Goal: Task Accomplishment & Management: Use online tool/utility

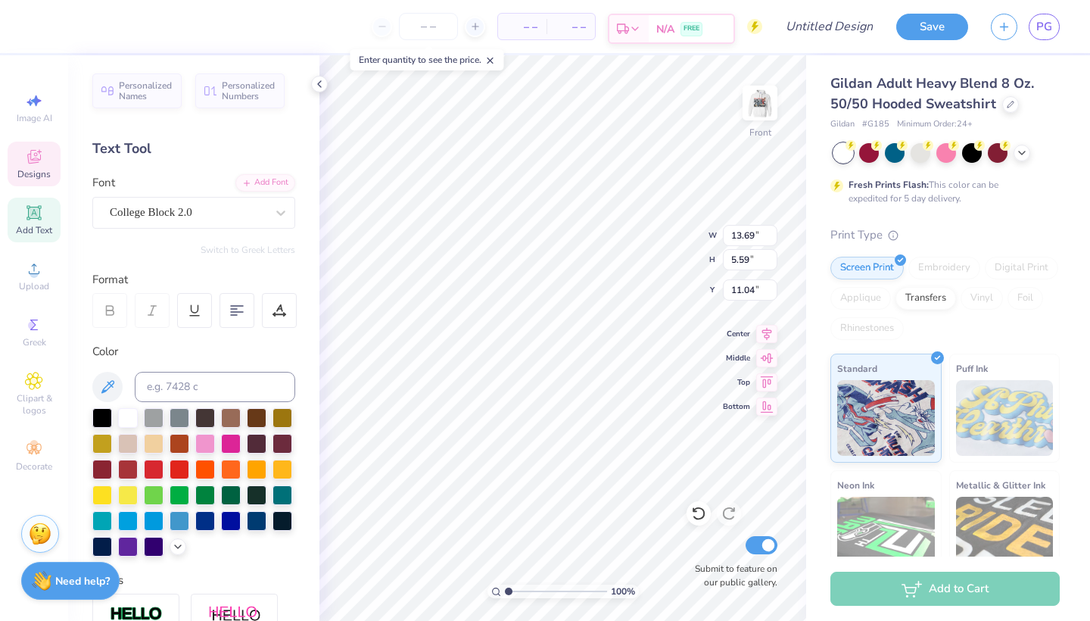
type input "12.40"
type input "1.21"
type input "7.21"
type textarea "Chi Omega x Lambda Chi Alpha x Sigma nu"
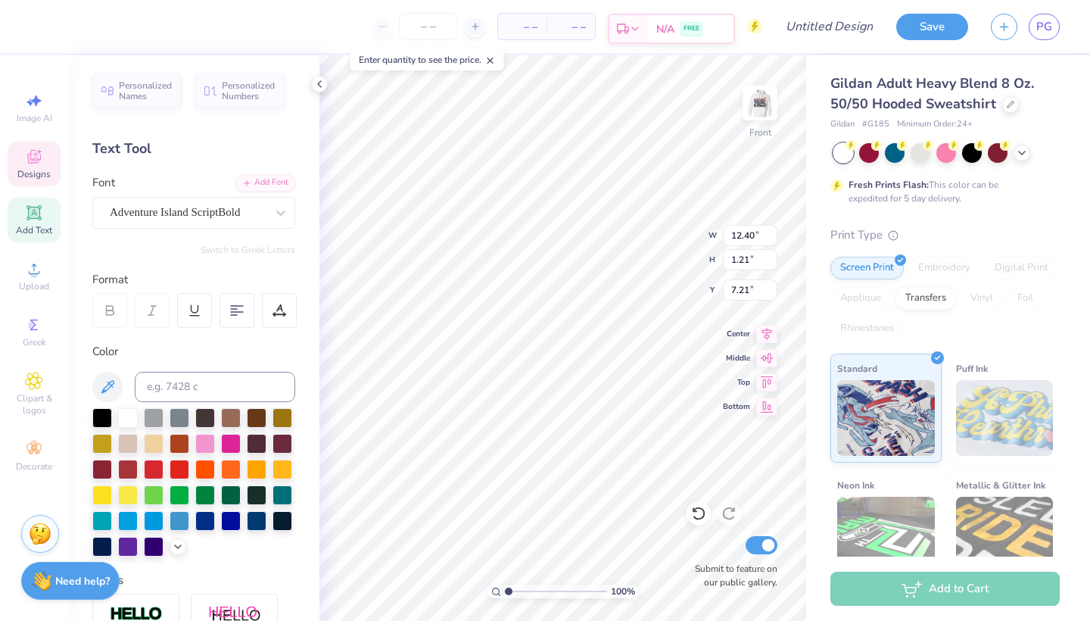
scroll to position [0, 14]
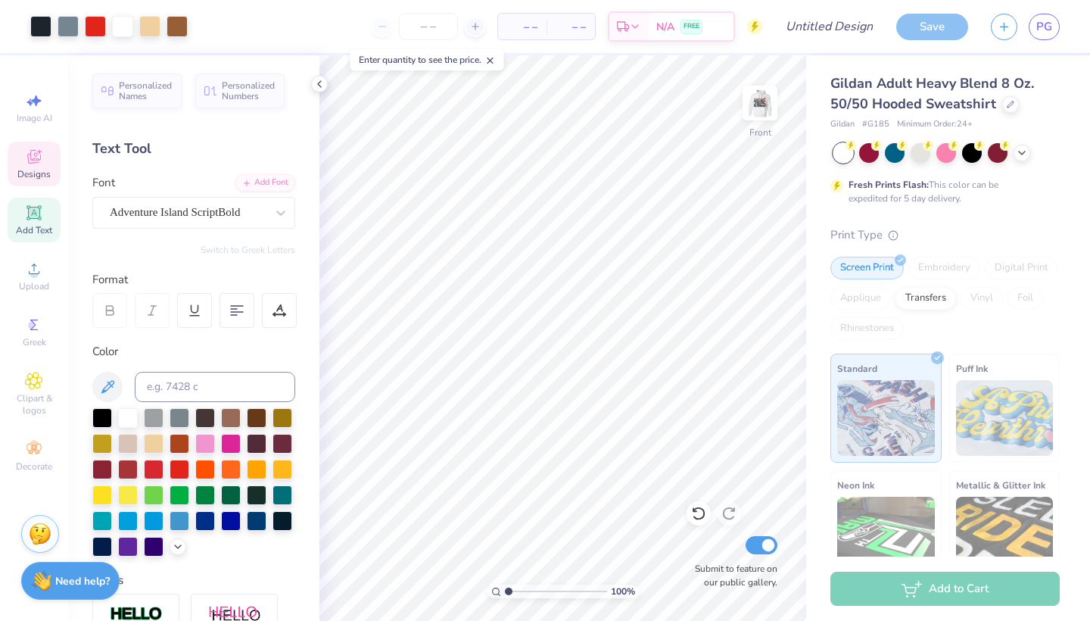
click at [41, 166] on div "Designs" at bounding box center [34, 164] width 53 height 45
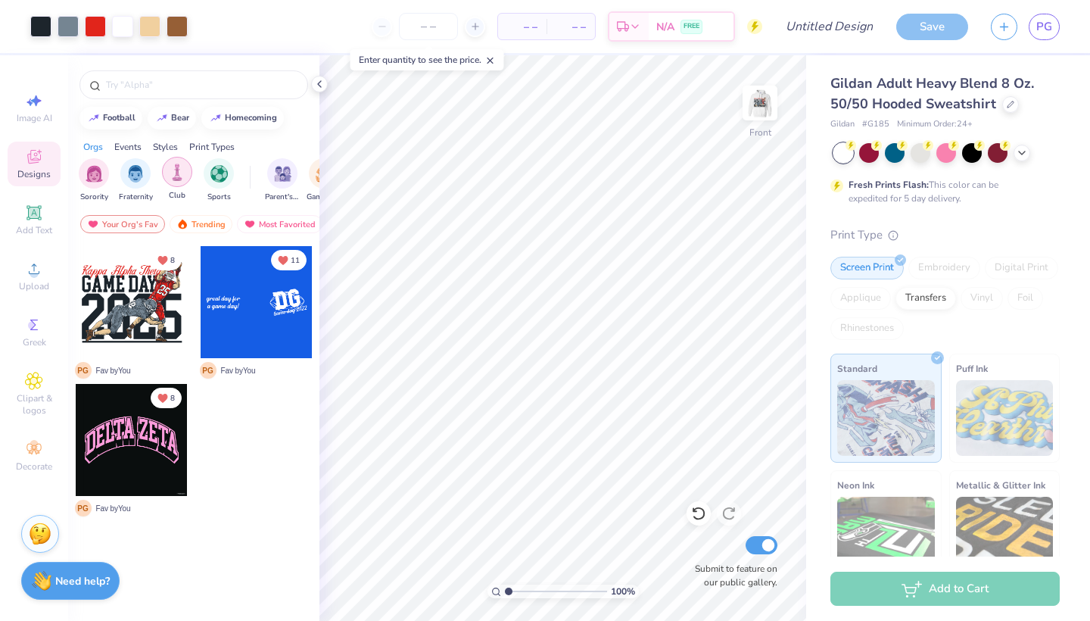
click at [175, 168] on img "filter for Club" at bounding box center [177, 171] width 17 height 17
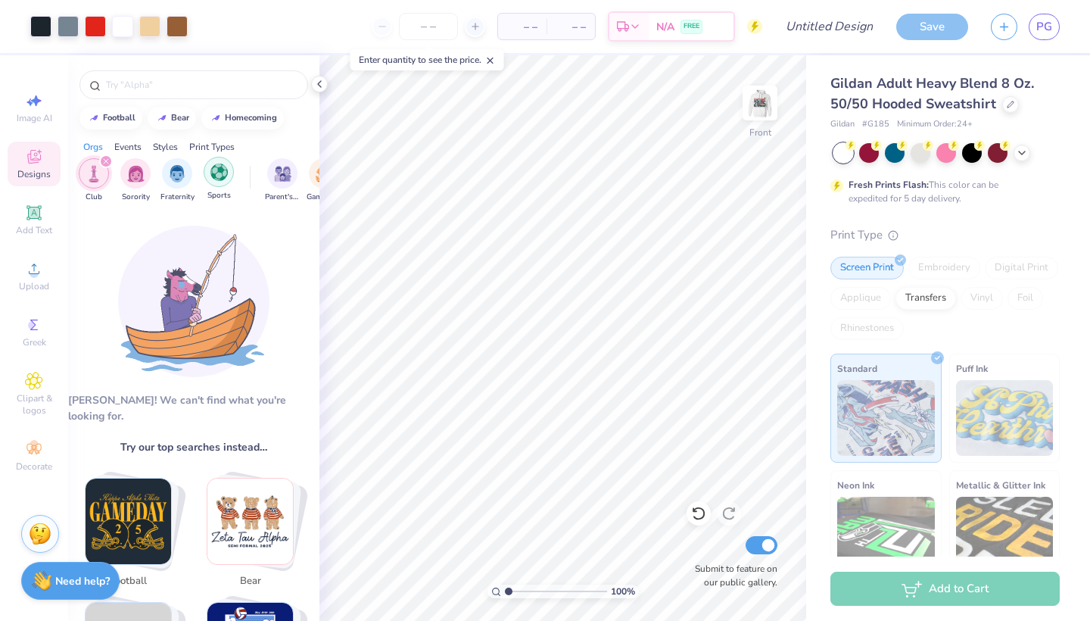
click at [229, 181] on div "filter for Sports" at bounding box center [219, 172] width 30 height 30
click at [148, 161] on icon "filter for Club" at bounding box center [148, 161] width 6 height 6
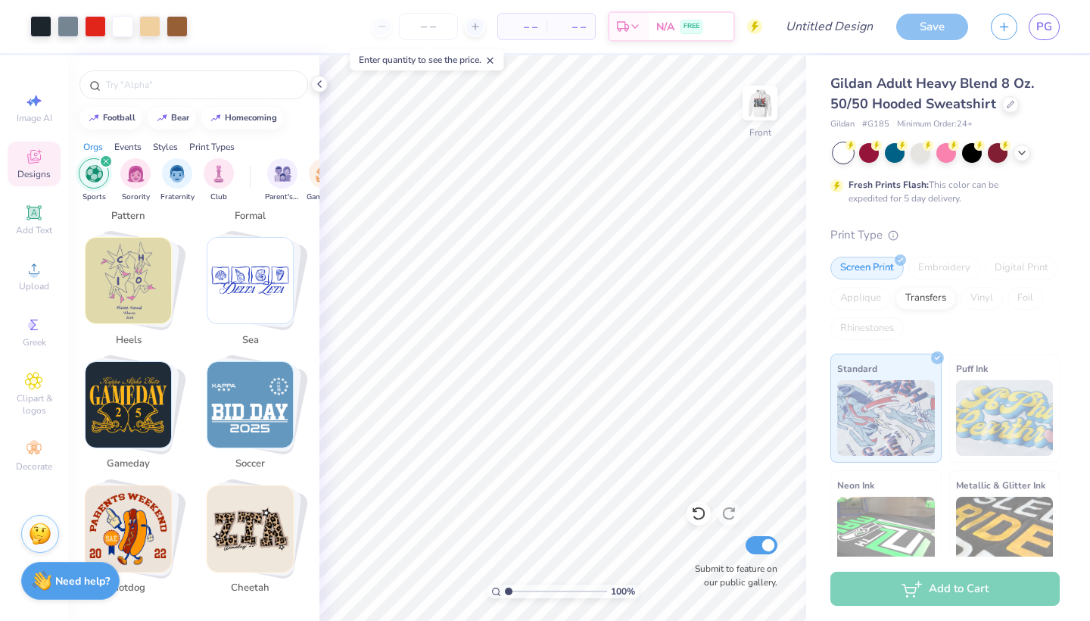
scroll to position [2965, 0]
click at [108, 157] on div "filter for Sports" at bounding box center [106, 161] width 14 height 14
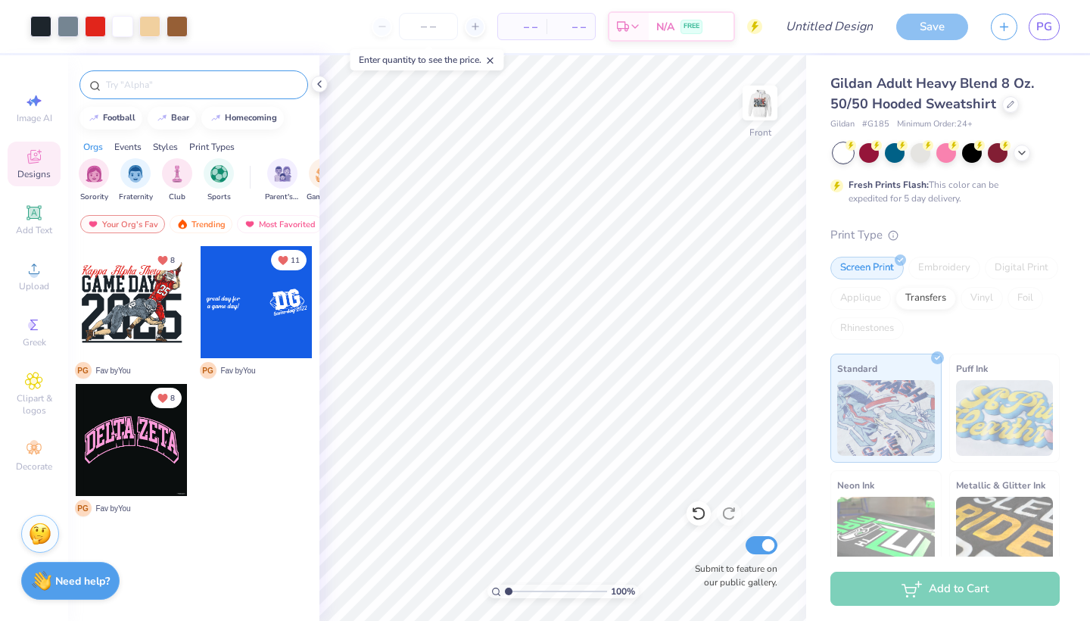
click at [153, 84] on input "text" at bounding box center [201, 84] width 194 height 15
type input "football"
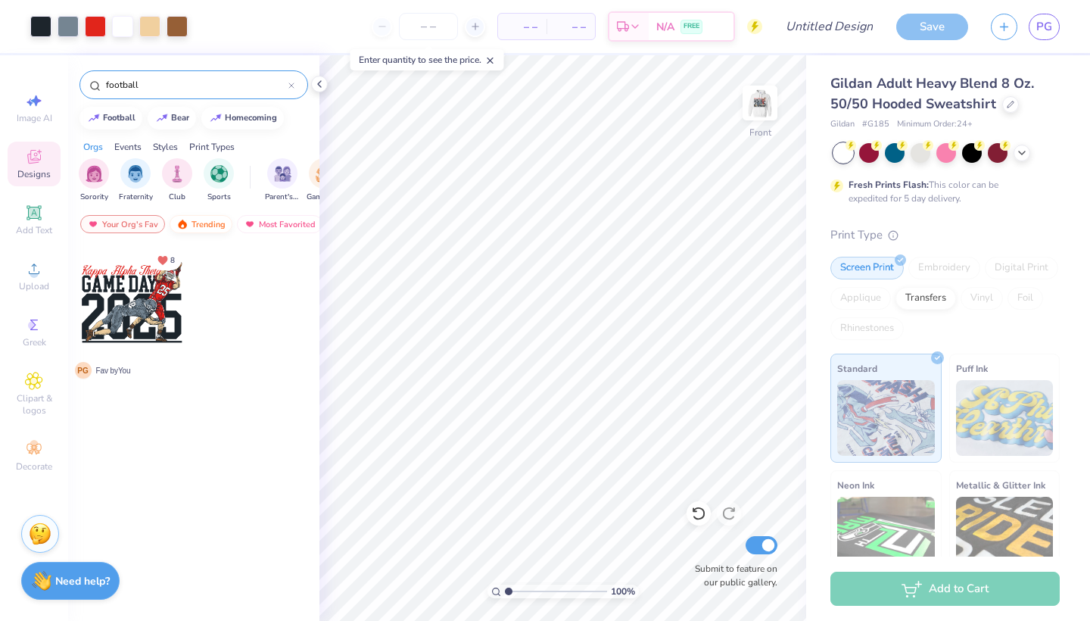
click at [215, 225] on div "Trending" at bounding box center [201, 224] width 63 height 18
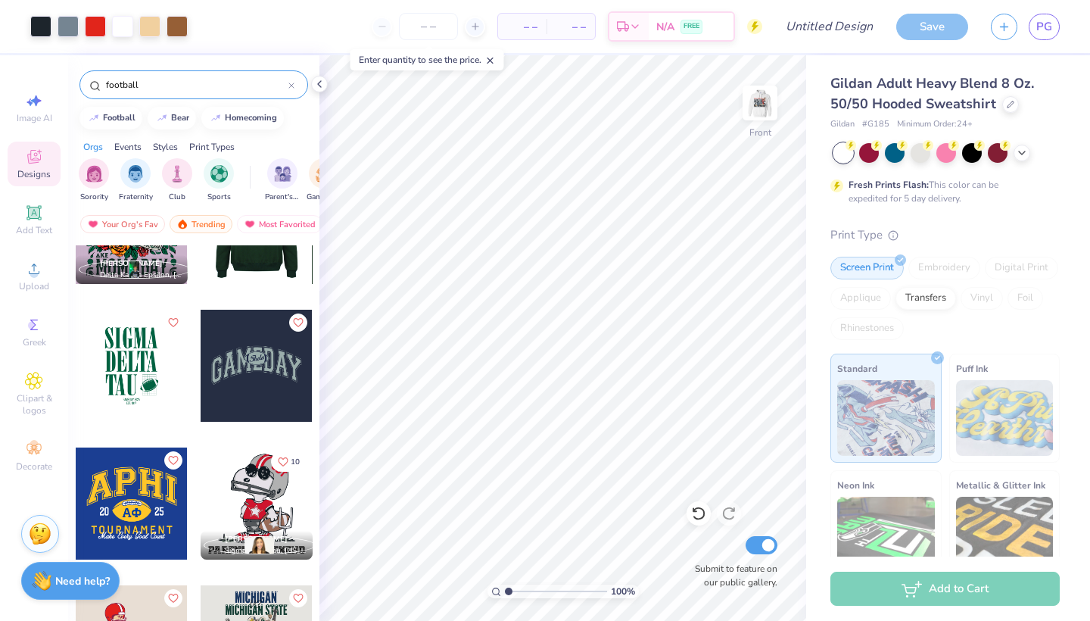
scroll to position [1457, 0]
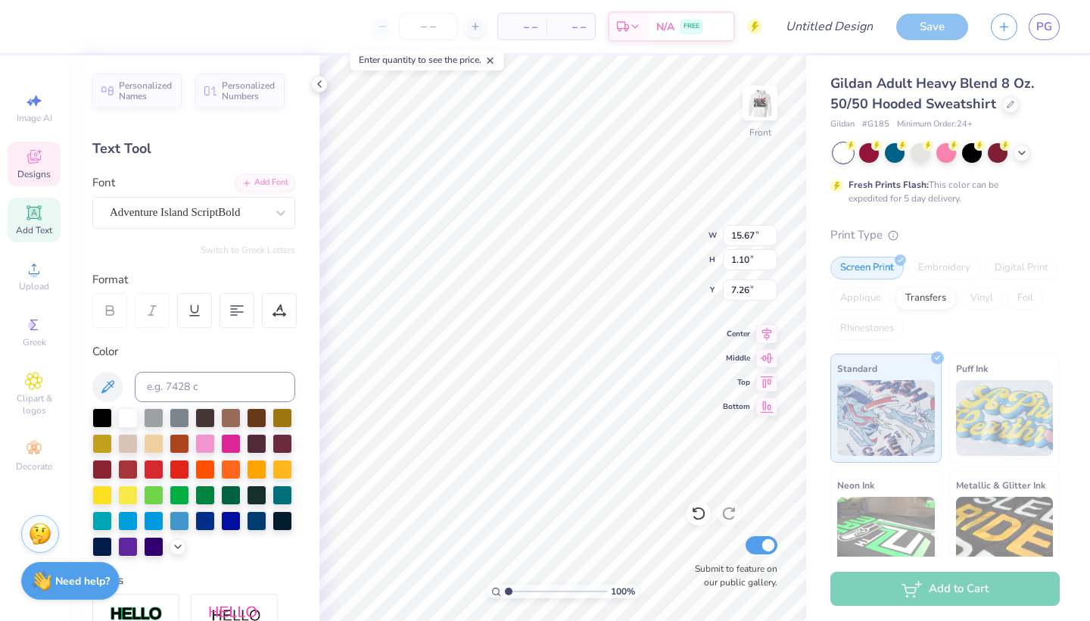
type input "6.61"
click at [240, 207] on span "Adventure Island ScriptBold" at bounding box center [175, 212] width 130 height 17
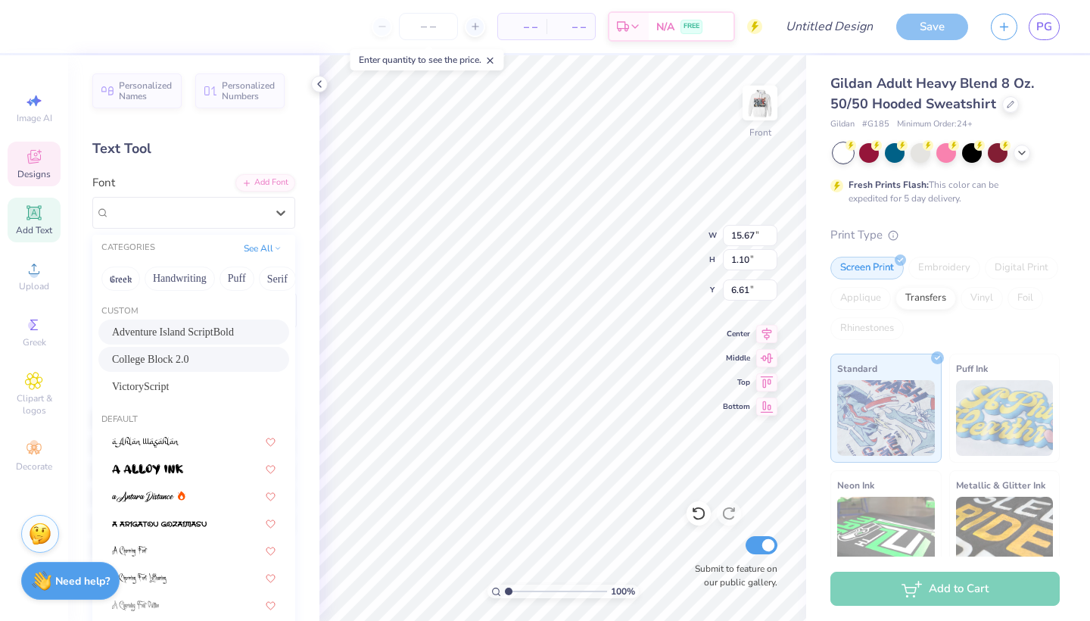
click at [173, 366] on span "College Block 2.0" at bounding box center [150, 359] width 77 height 16
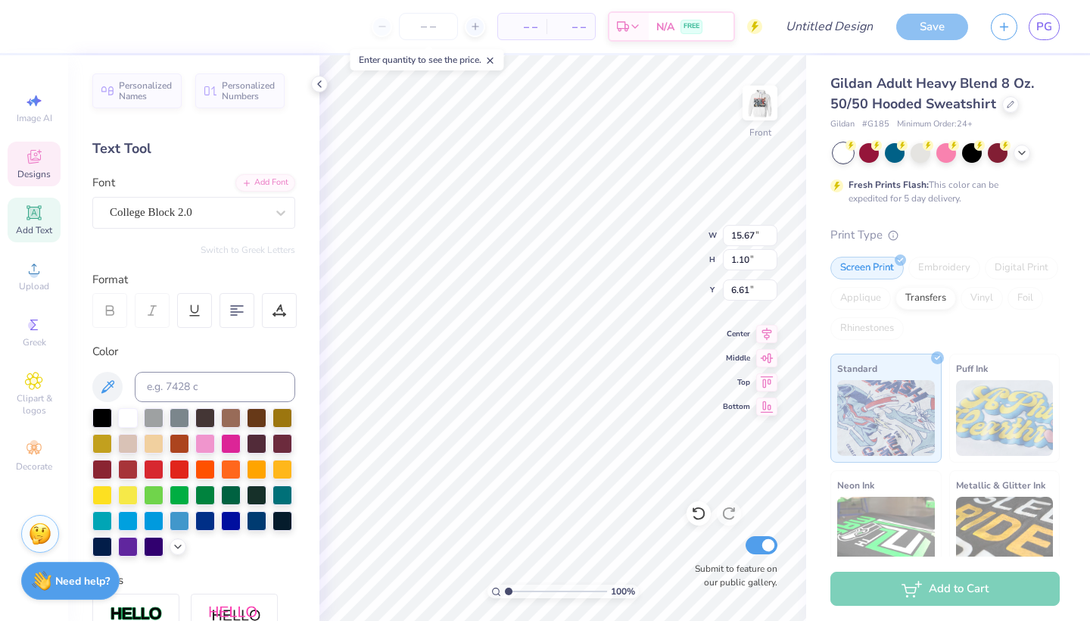
type input "15.07"
type input "0.73"
type input "6.79"
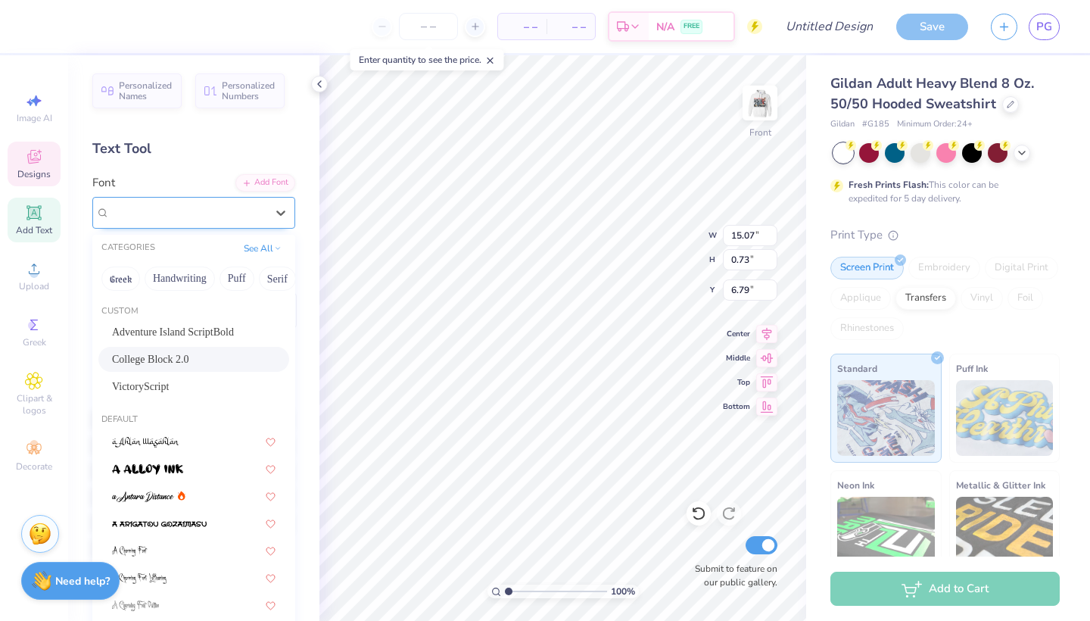
click at [200, 215] on div "College Block 2.0" at bounding box center [187, 212] width 159 height 23
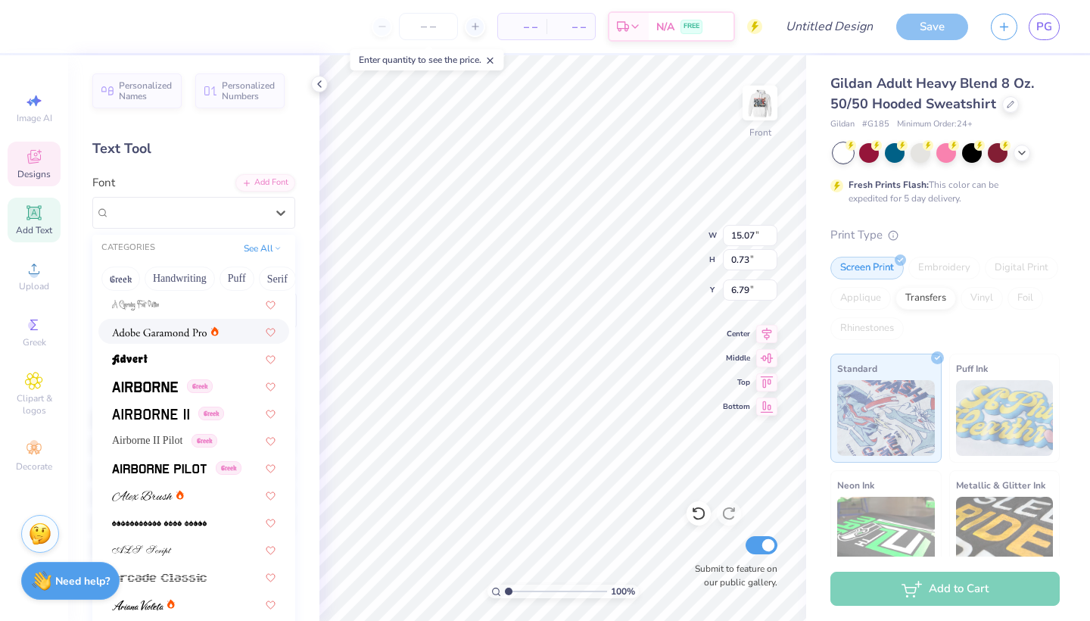
scroll to position [303, 0]
click at [182, 444] on span "Airborne II Pilot" at bounding box center [147, 438] width 70 height 16
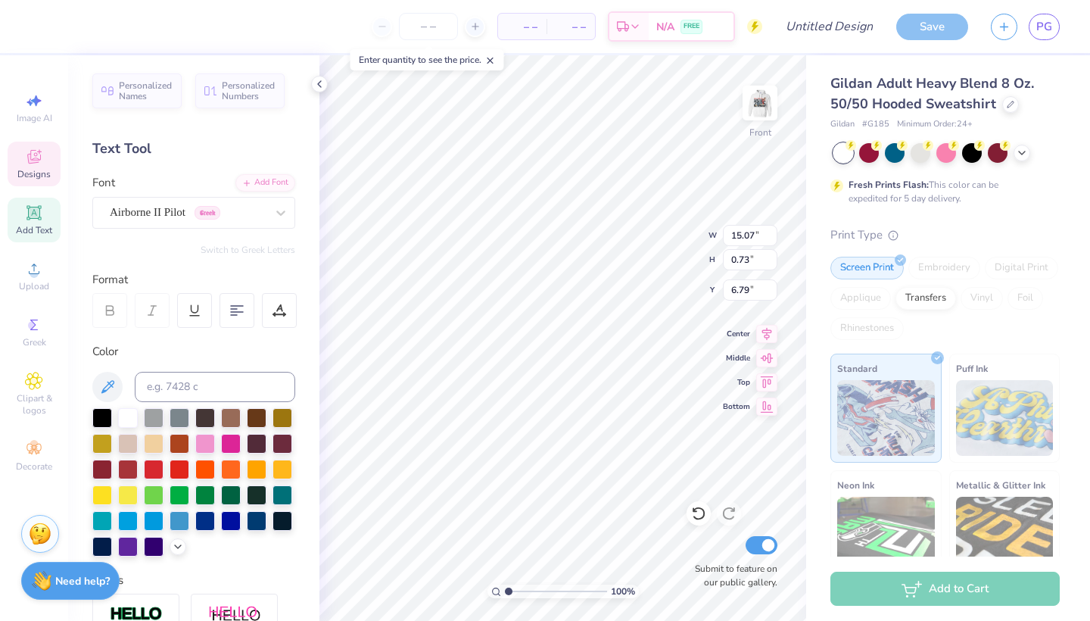
type input "15.67"
type input "0.54"
type input "6.89"
type textarea "Chi Omega Lambda Chi Alpha x Sigma nu"
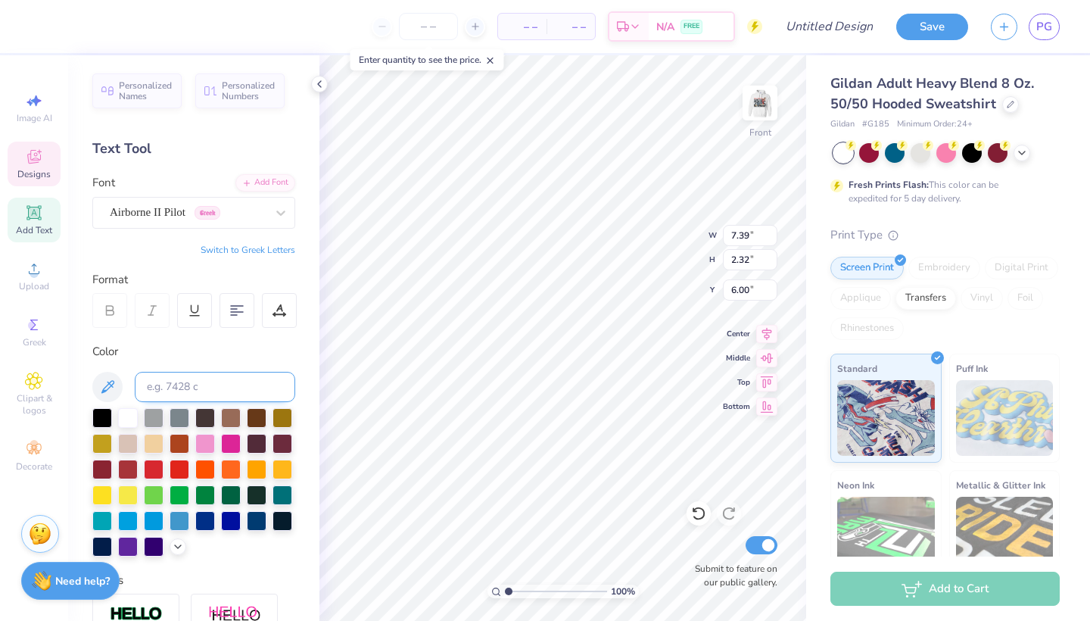
scroll to position [2, 1]
type textarea "Chi Omega Lambda Chi Alpha"
type textarea "C"
click at [272, 249] on button "Switch to Greek Letters" at bounding box center [248, 250] width 95 height 12
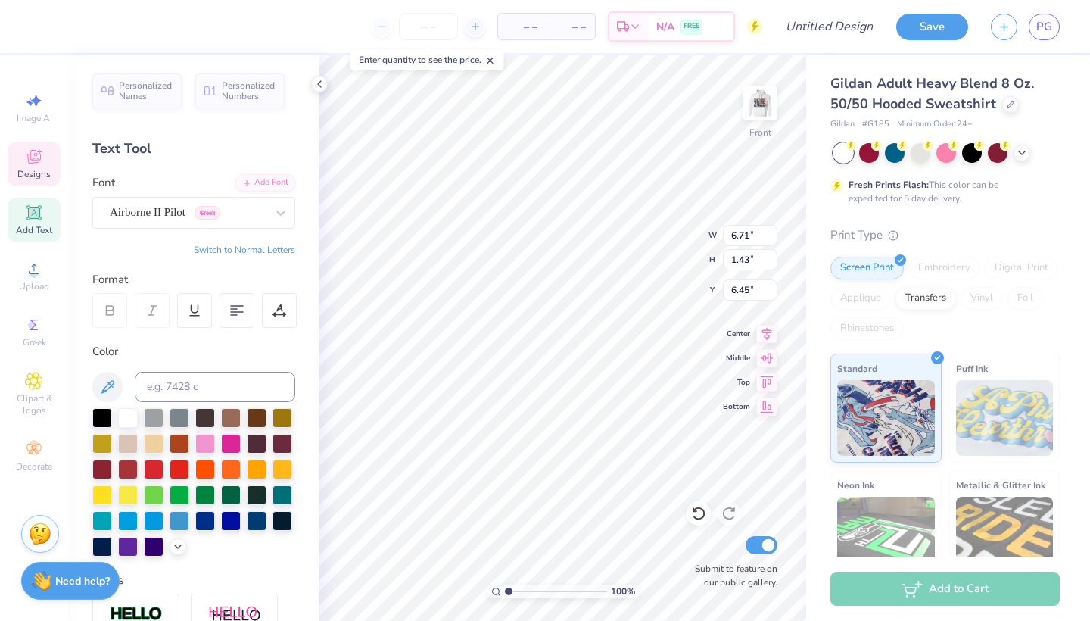
type textarea "ξ"
type textarea "χω λχα σν"
type input "8.60"
type input "1.03"
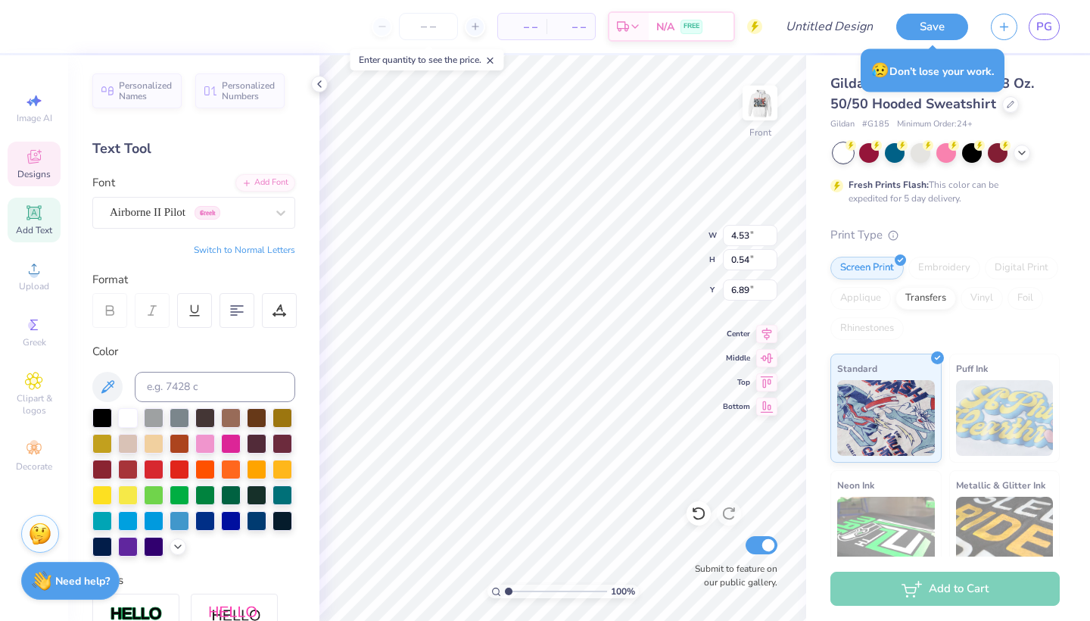
type input "6.40"
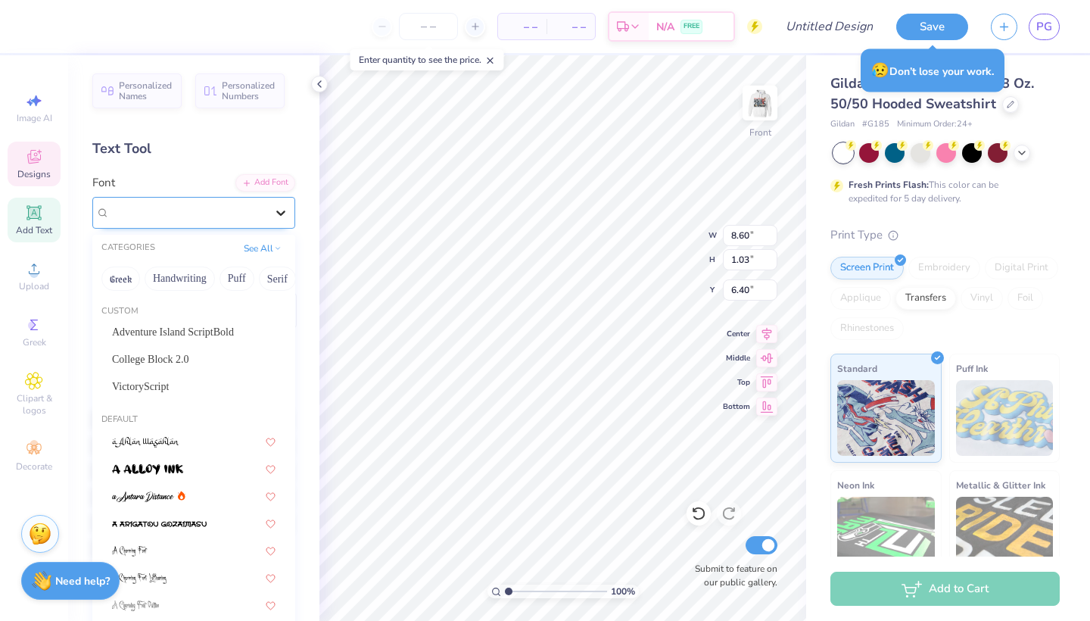
click at [269, 213] on div at bounding box center [280, 212] width 27 height 27
click at [135, 273] on button "Greek" at bounding box center [120, 278] width 39 height 24
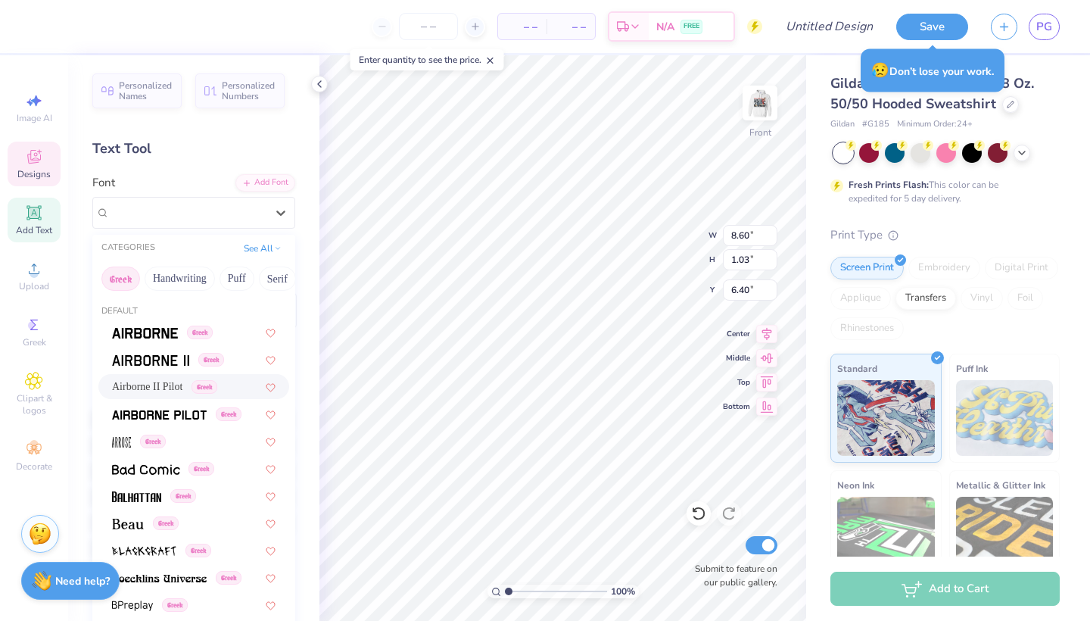
click at [135, 273] on button "Greek" at bounding box center [120, 278] width 39 height 24
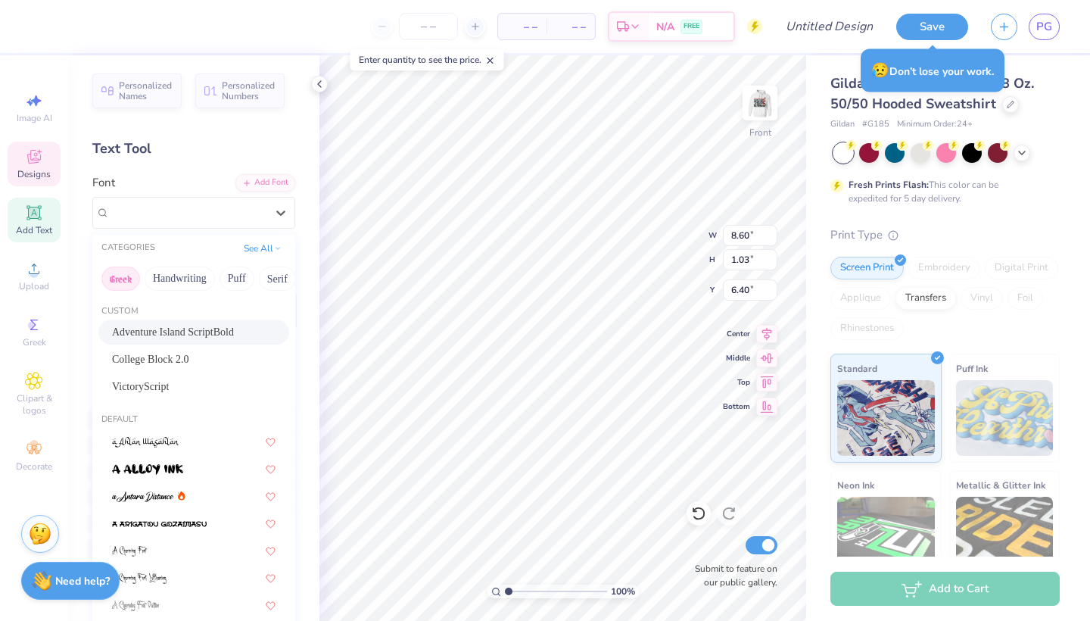
click at [122, 282] on button "Greek" at bounding box center [120, 278] width 39 height 24
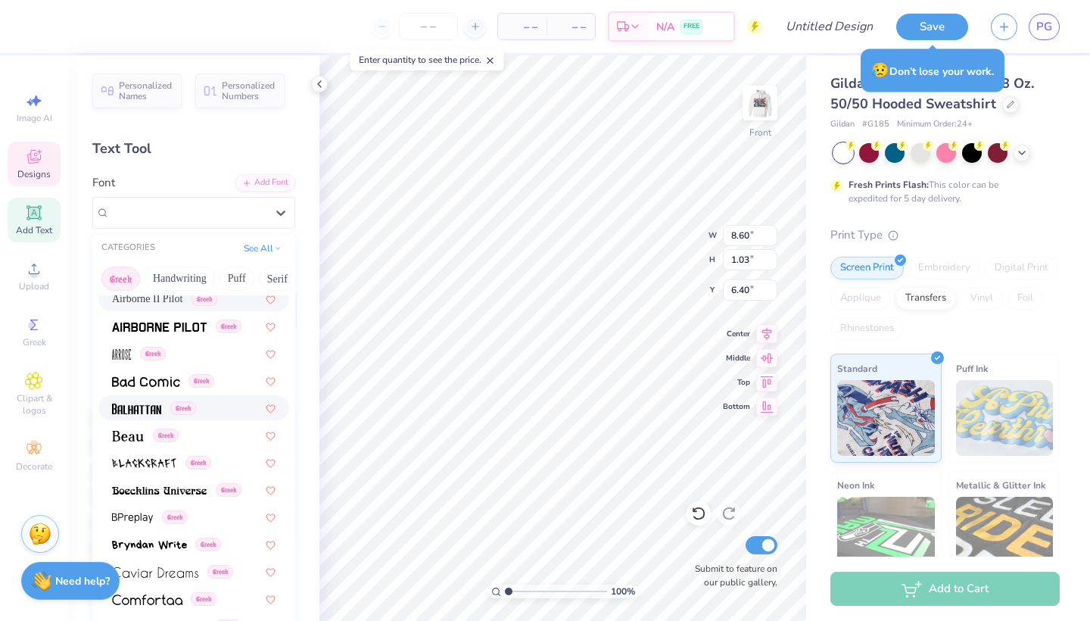
scroll to position [89, 0]
click at [130, 432] on img at bounding box center [128, 435] width 32 height 11
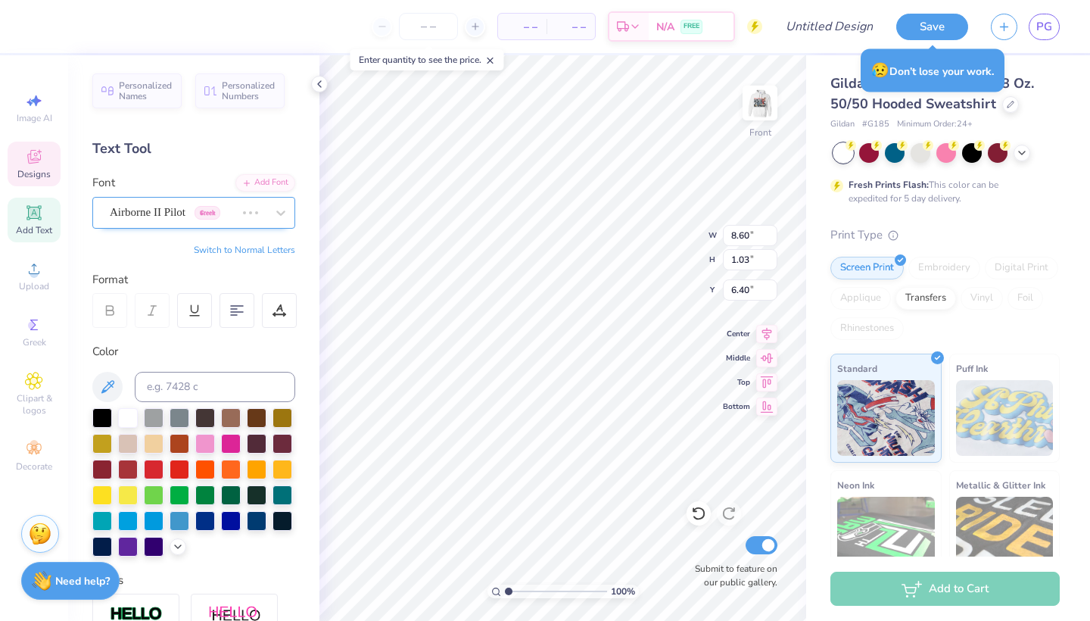
click at [179, 222] on div "Airborne II Pilot Greek" at bounding box center [172, 212] width 129 height 23
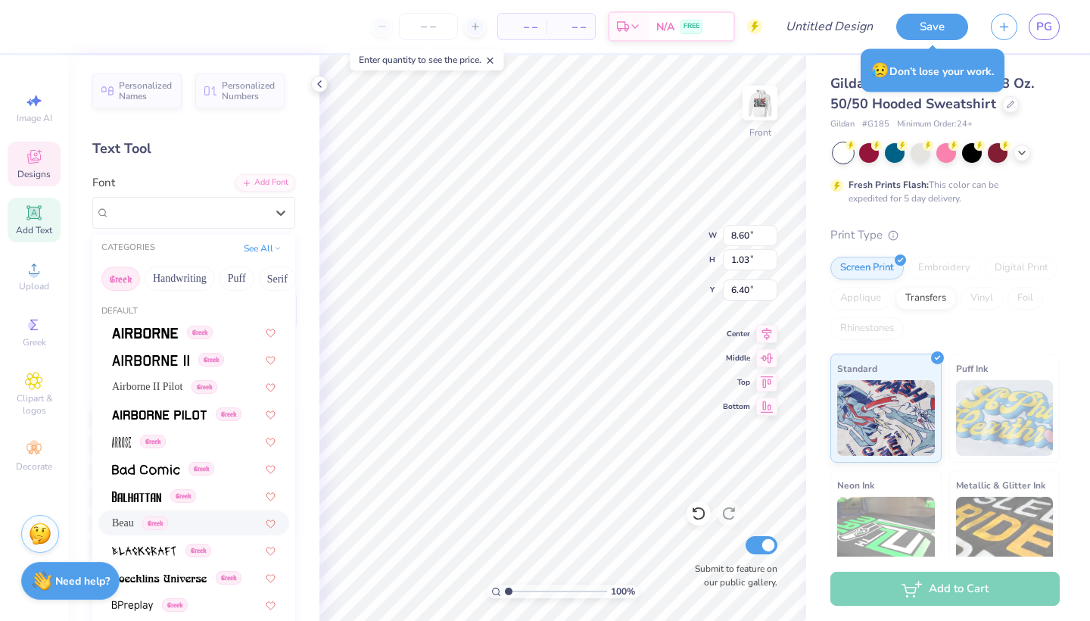
type input "7.91"
type input "1.23"
type input "6.30"
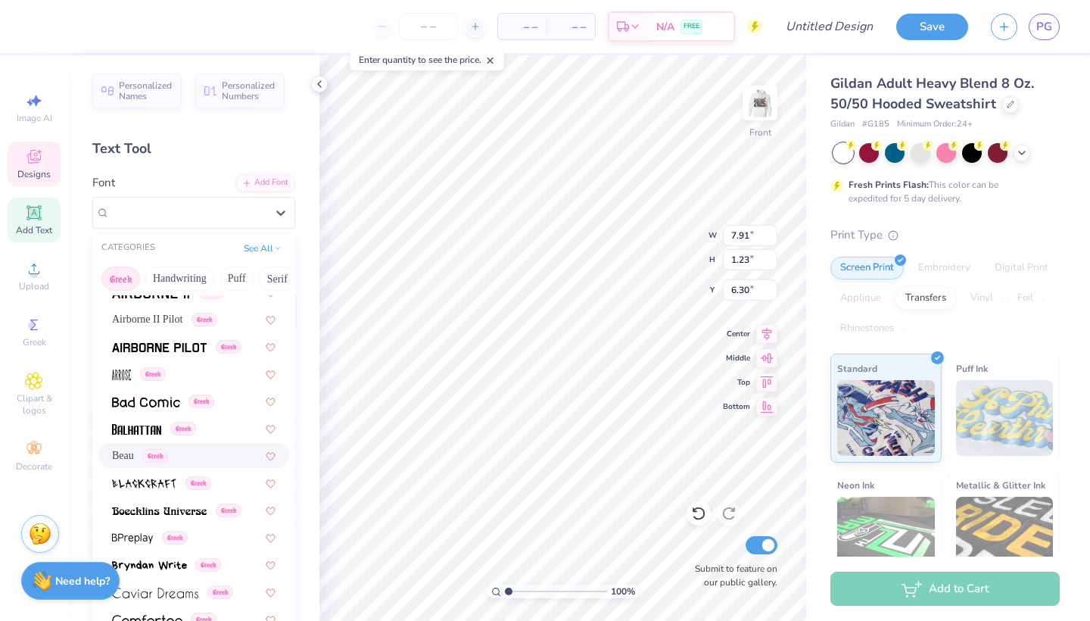
scroll to position [57, 0]
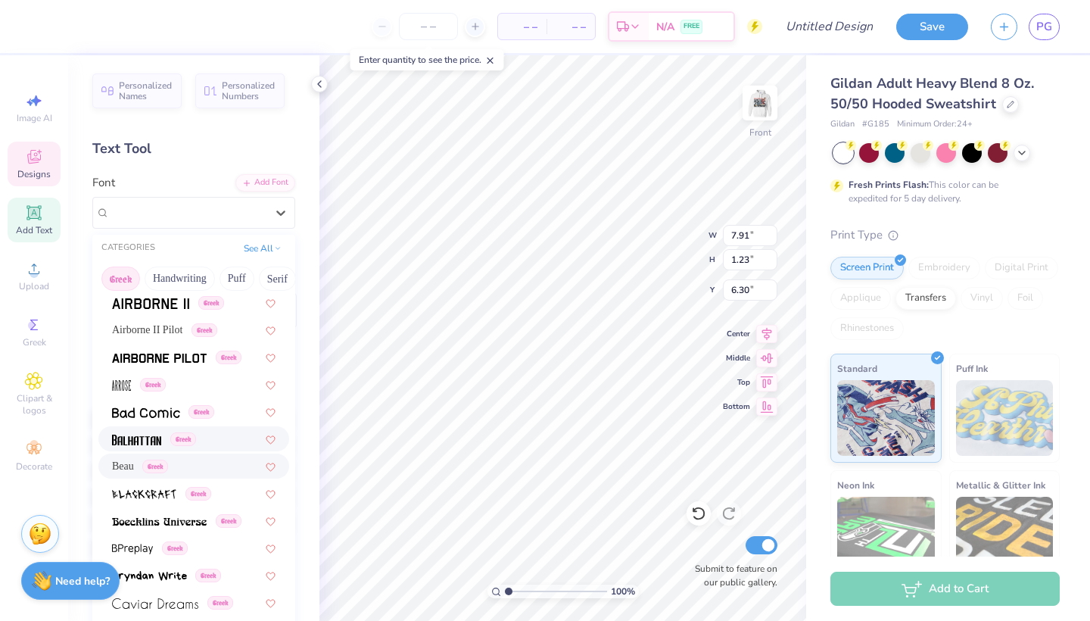
click at [161, 437] on img at bounding box center [136, 439] width 49 height 11
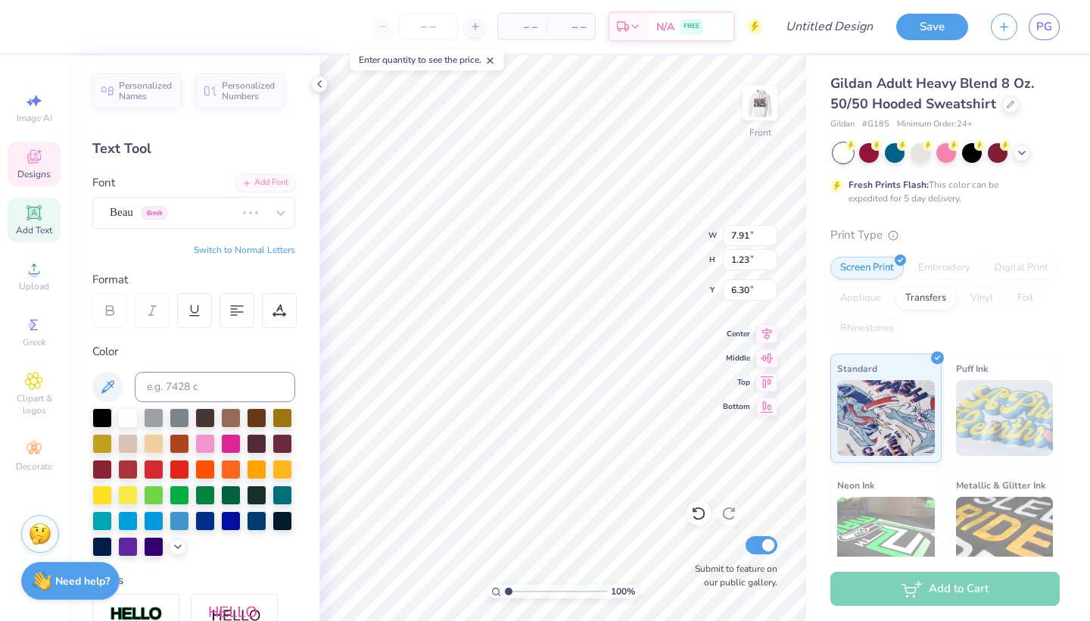
scroll to position [1, 0]
click at [236, 216] on div "Beau Greek" at bounding box center [172, 211] width 129 height 23
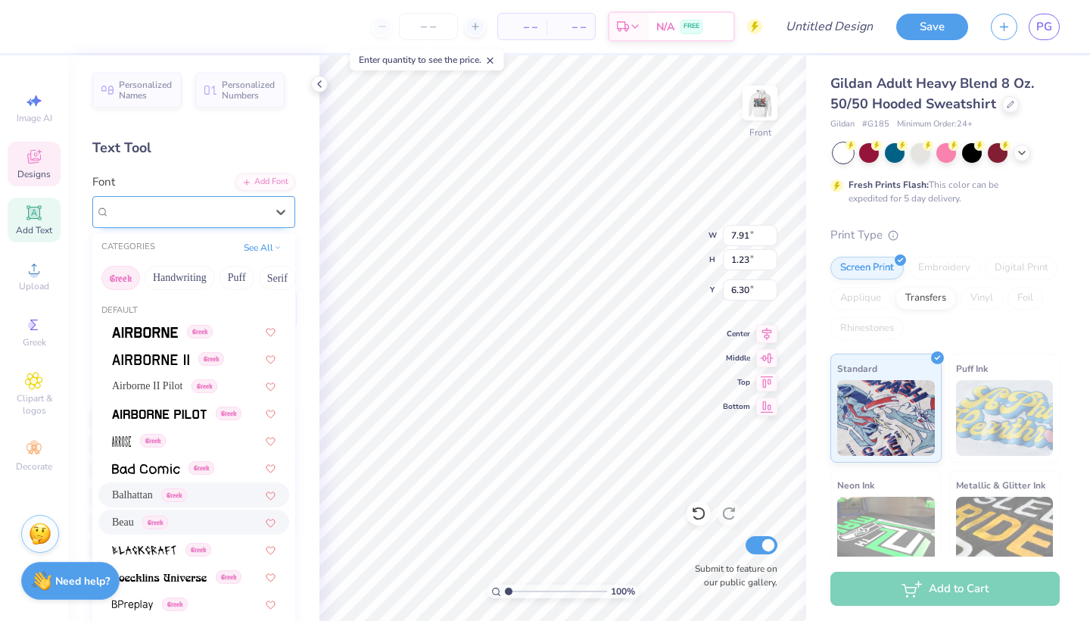
type input "6.51"
type input "0.97"
type input "6.43"
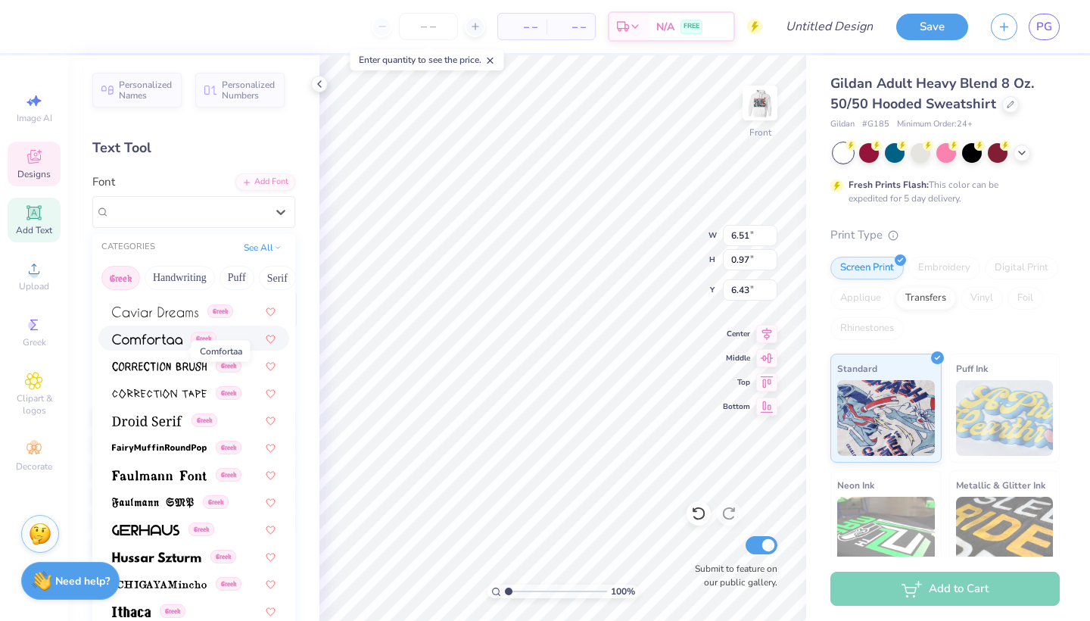
scroll to position [349, 0]
click at [176, 426] on span at bounding box center [147, 418] width 70 height 16
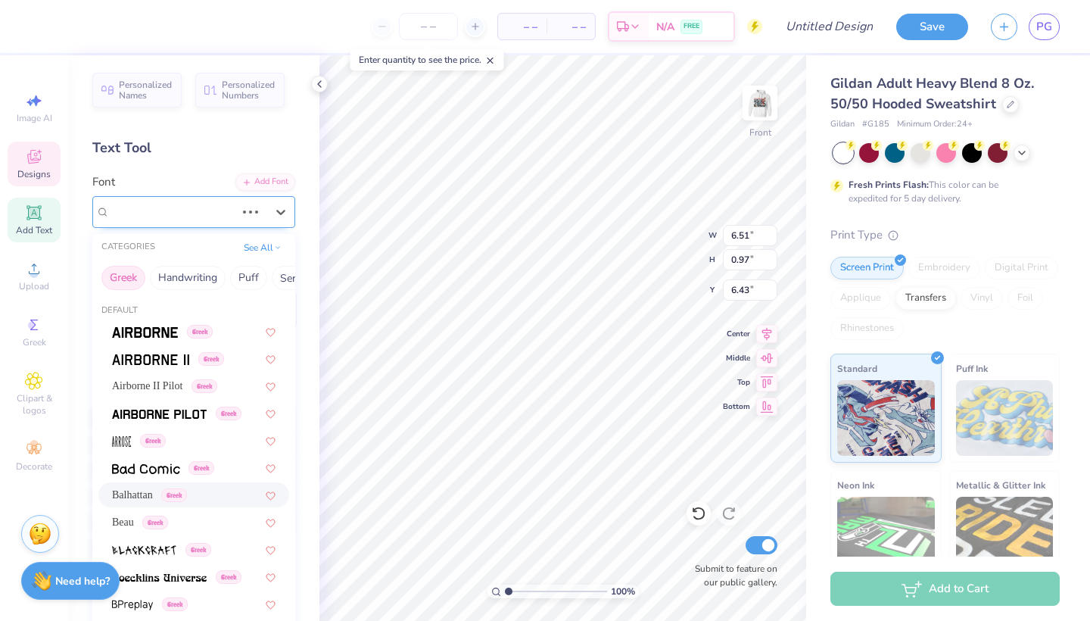
click at [215, 221] on div at bounding box center [173, 211] width 126 height 20
click at [214, 145] on div "Text Tool" at bounding box center [193, 148] width 203 height 20
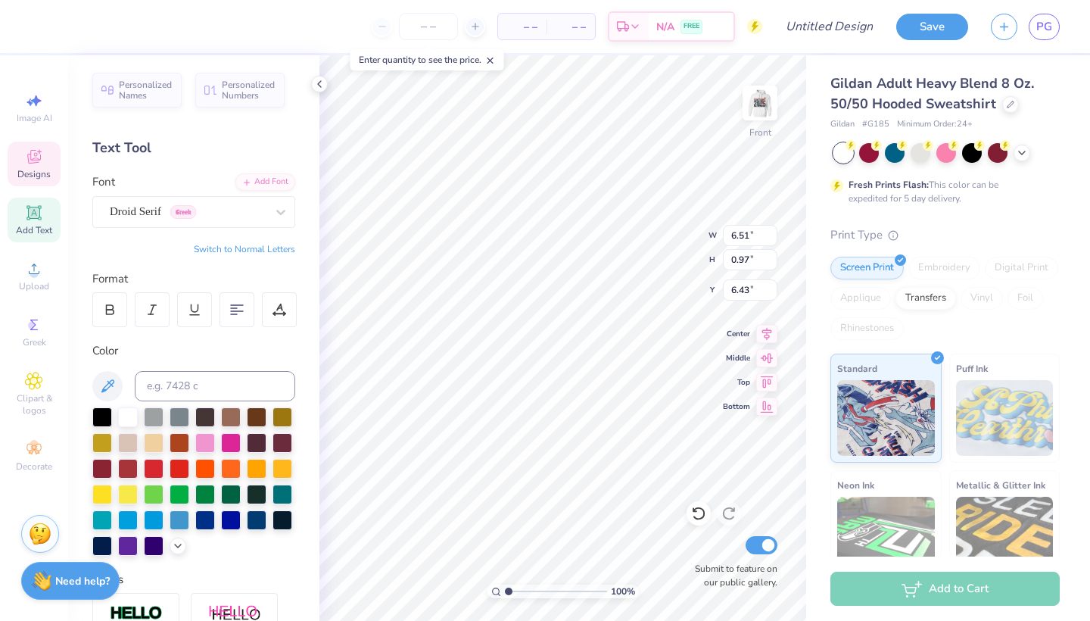
type input "7.97"
type input "1.42"
type input "6.21"
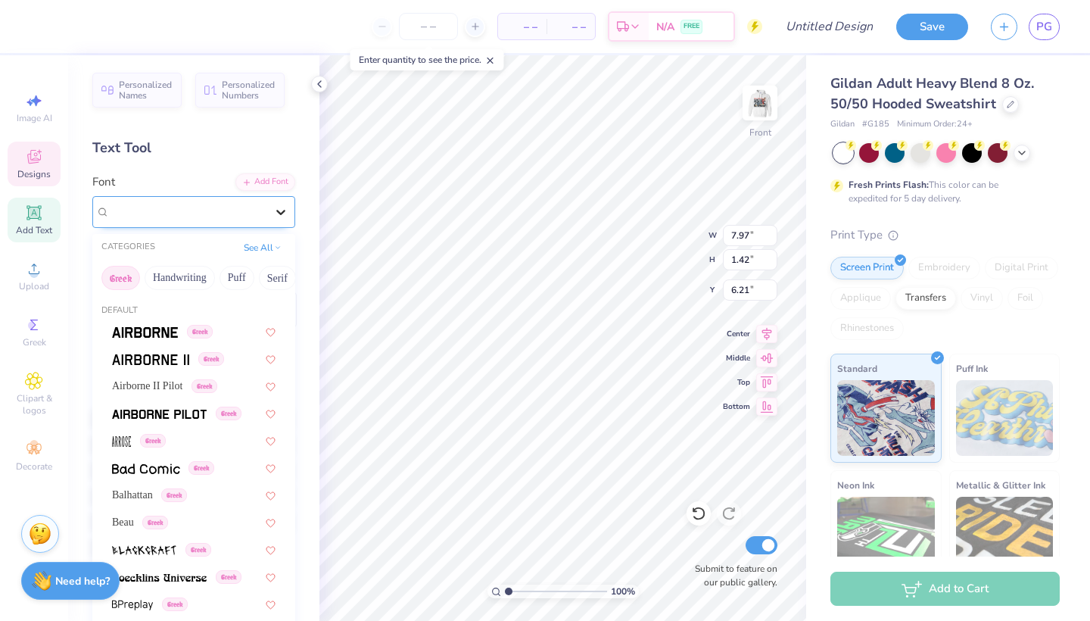
click at [285, 208] on icon at bounding box center [280, 211] width 15 height 15
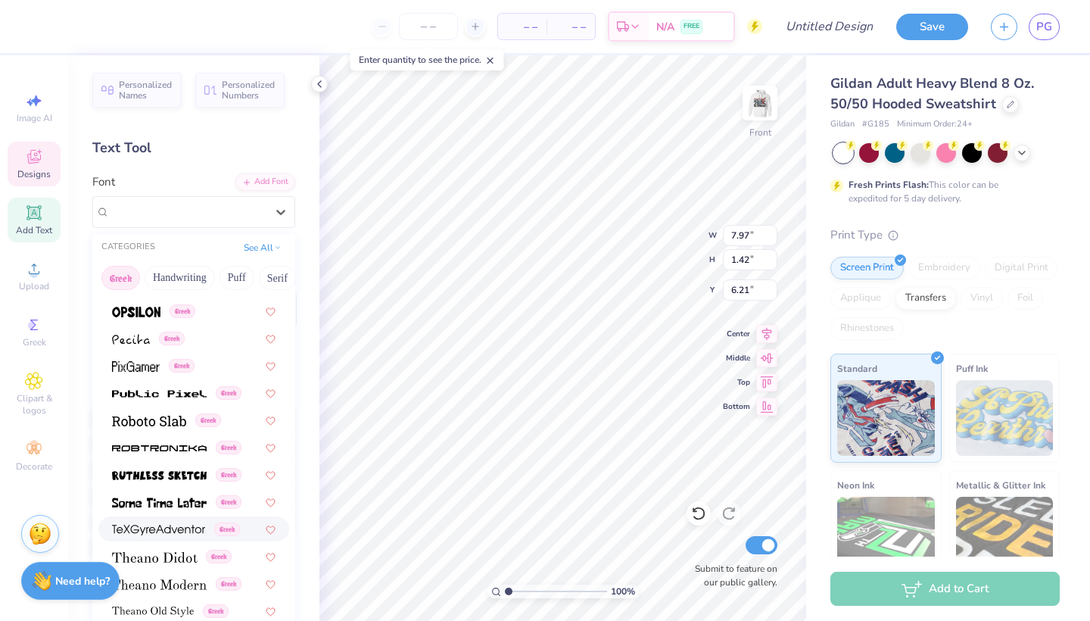
scroll to position [902, 0]
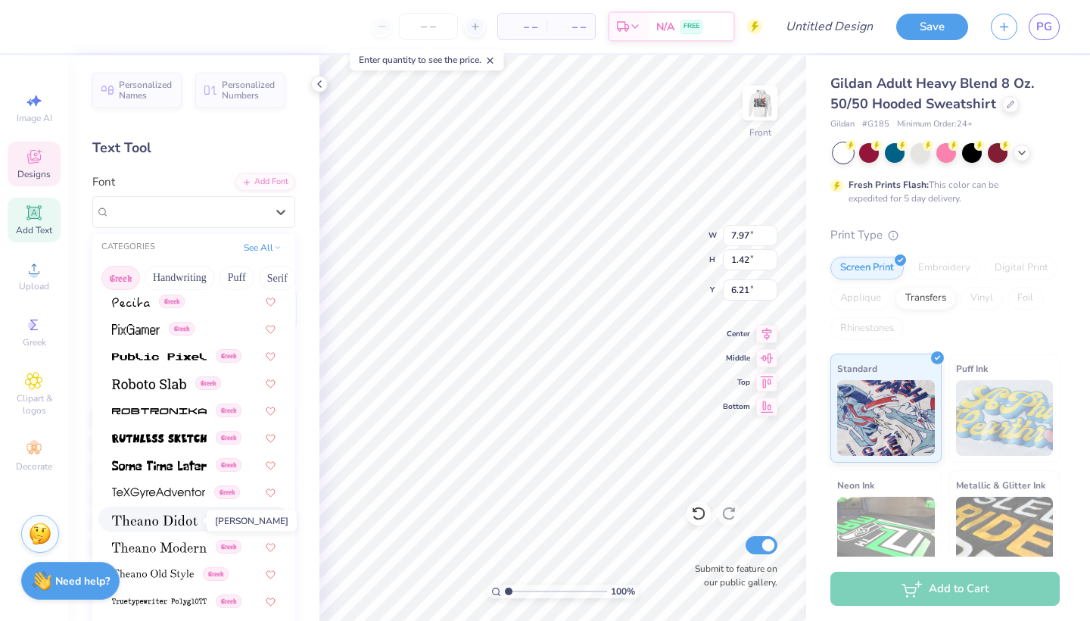
click at [159, 525] on img at bounding box center [155, 520] width 86 height 11
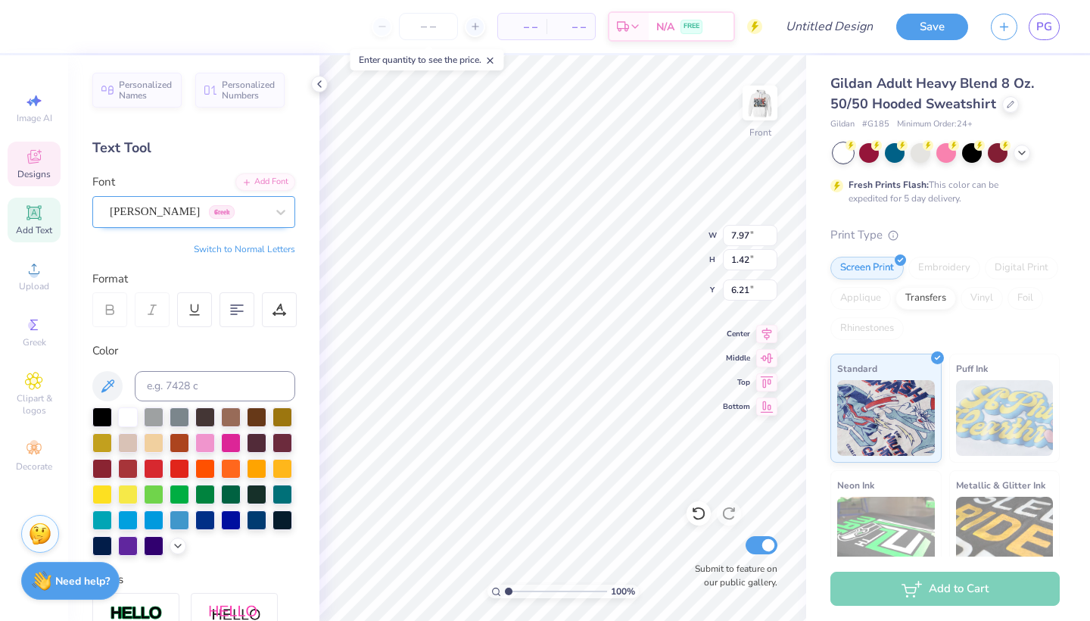
type input "7.25"
type input "1.47"
type input "6.18"
click at [238, 209] on div "[PERSON_NAME] Greek" at bounding box center [187, 211] width 159 height 23
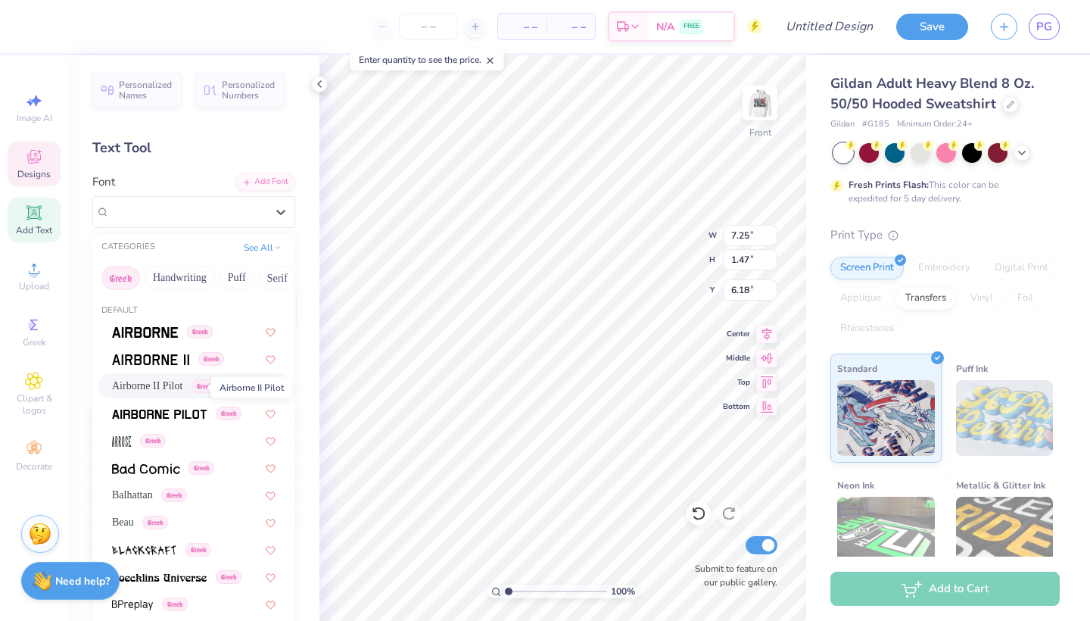
click at [182, 384] on span "Airborne II Pilot" at bounding box center [147, 386] width 70 height 16
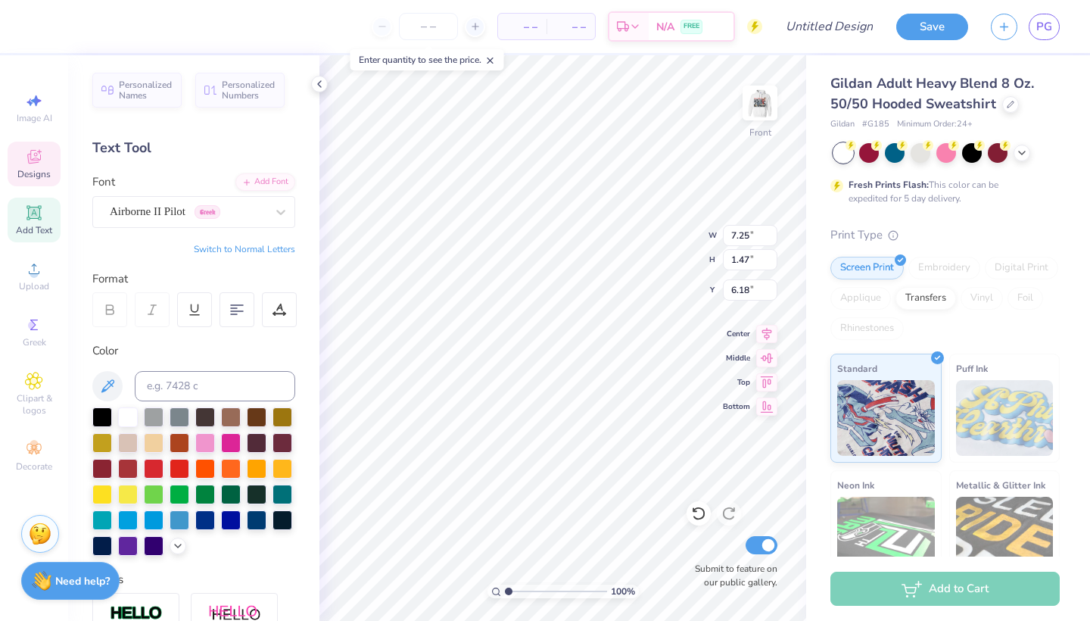
type input "8.60"
type input "1.03"
type input "6.40"
type input "7.21"
type input "6.47"
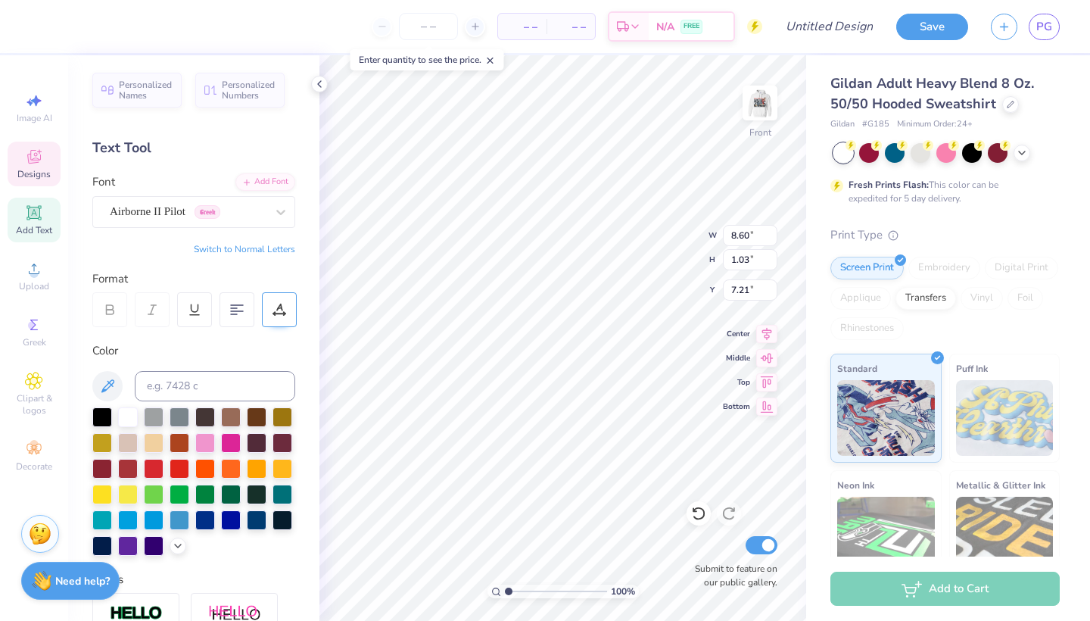
type input "4.97"
type input "11.02"
click at [698, 515] on icon at bounding box center [698, 513] width 15 height 15
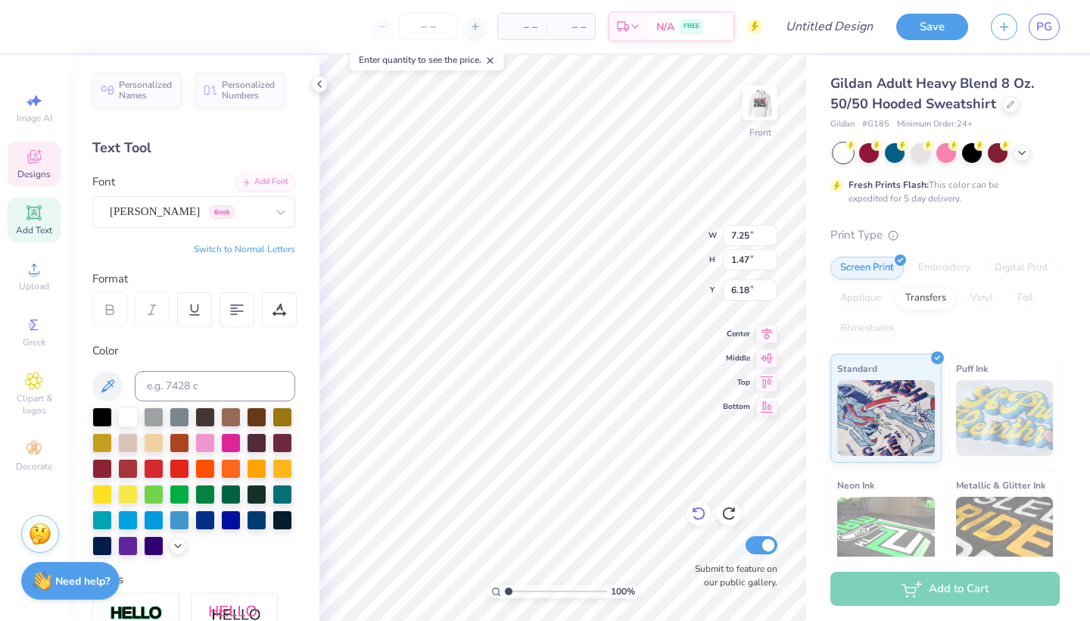
type input "7.97"
type input "1.42"
type input "6.21"
click at [698, 515] on icon at bounding box center [698, 513] width 15 height 15
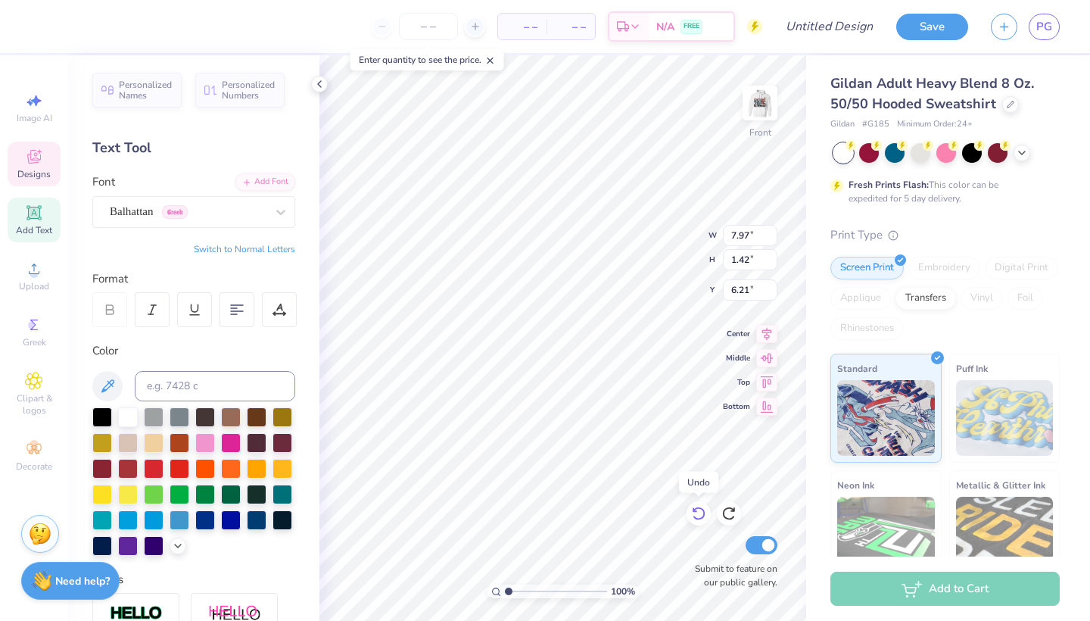
click at [698, 515] on icon at bounding box center [698, 513] width 15 height 15
type input "7.91"
type input "1.23"
type input "6.30"
type input "8.60"
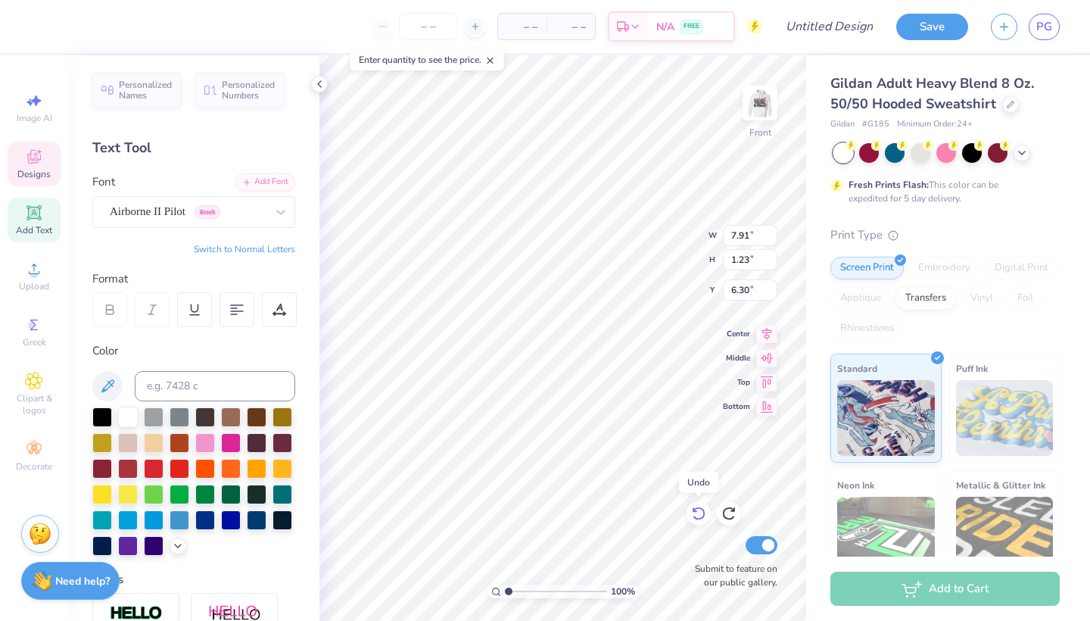
type input "1.03"
type input "6.40"
click at [698, 515] on icon at bounding box center [698, 513] width 15 height 15
type input "6.71"
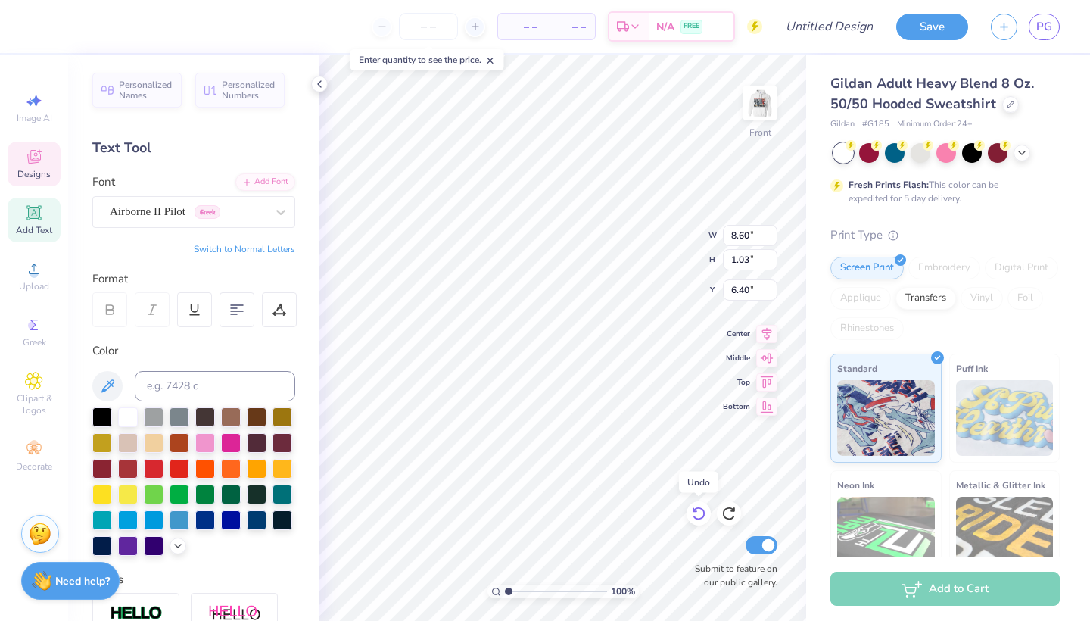
type input "1.43"
type input "6.45"
click at [698, 515] on icon at bounding box center [698, 513] width 15 height 15
type input "7.39"
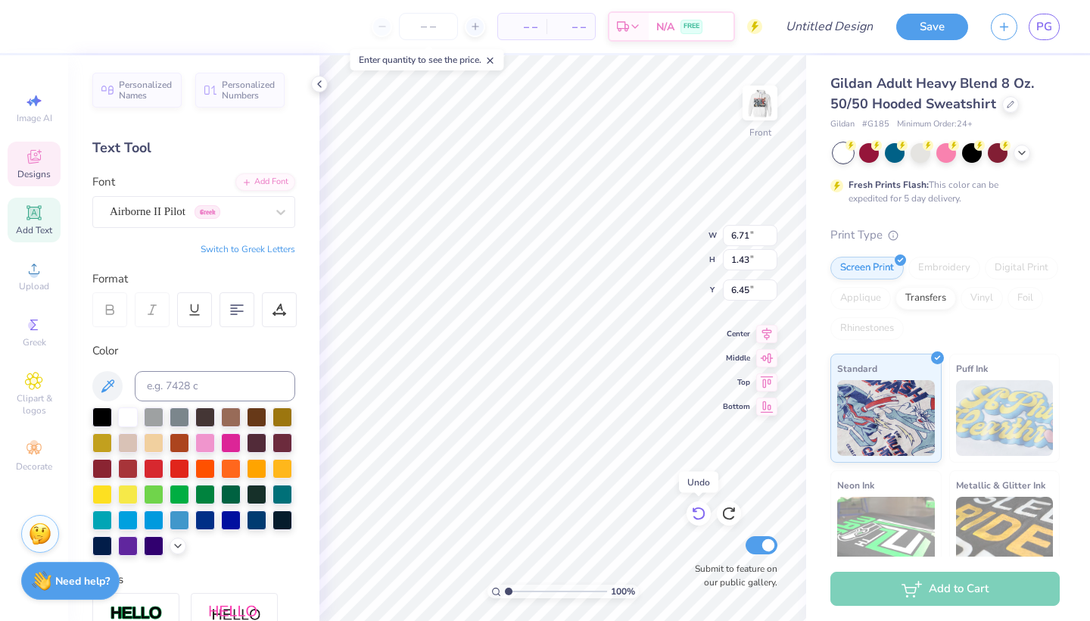
type input "2.32"
type input "6.00"
click at [698, 515] on icon at bounding box center [698, 513] width 15 height 15
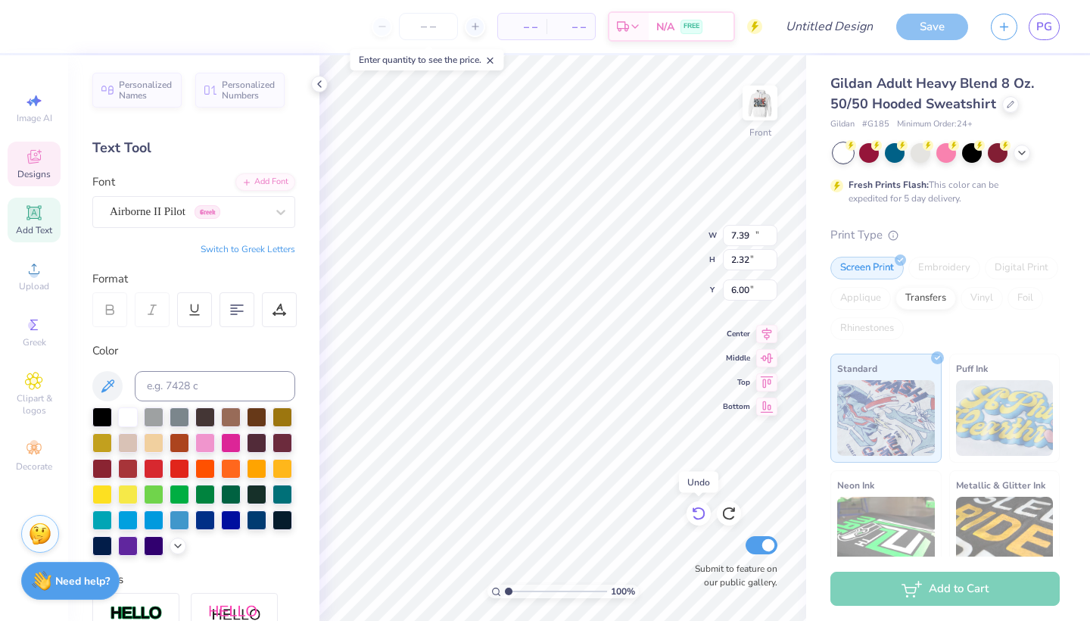
type input "15.67"
type input "0.54"
type input "6.89"
click at [698, 515] on icon at bounding box center [698, 513] width 15 height 15
type input "15.07"
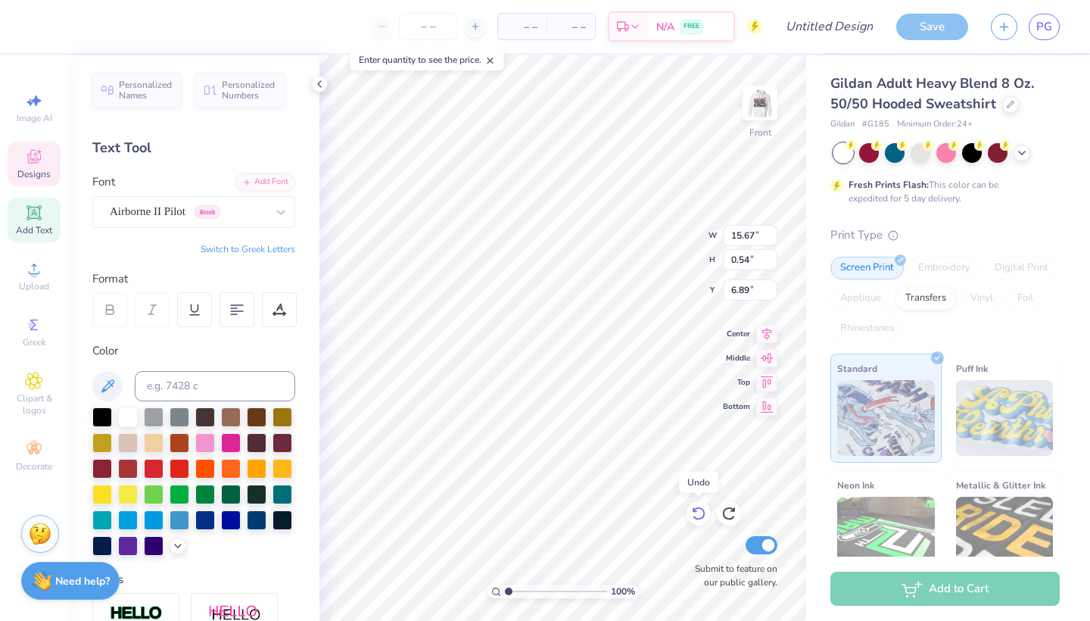
type input "0.73"
type input "6.79"
click at [698, 515] on icon at bounding box center [698, 513] width 15 height 15
type input "15.67"
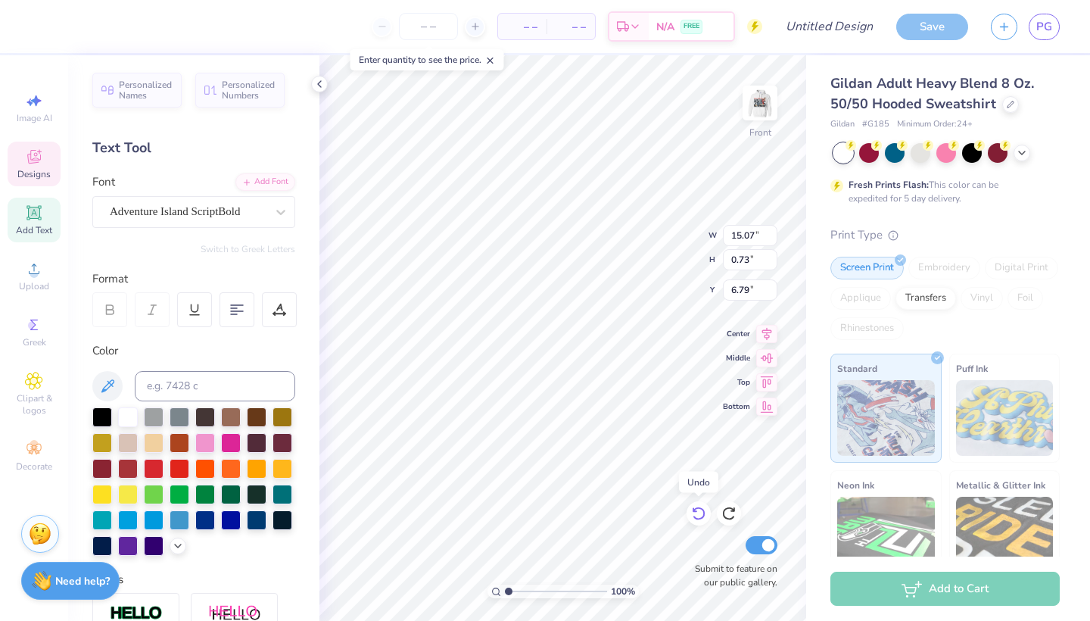
type input "1.10"
type input "7.26"
paste textarea "According to the course policy, which of the following assignments offers a mak…"
type textarea "According to the course policy, which of the following assignments offers a mak…"
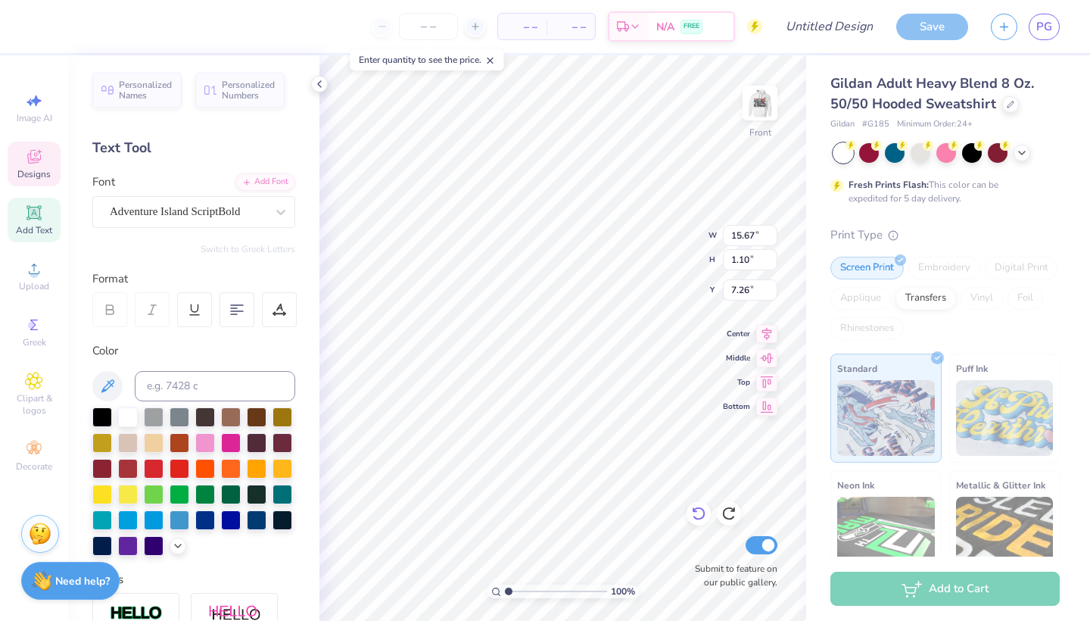
scroll to position [9, 0]
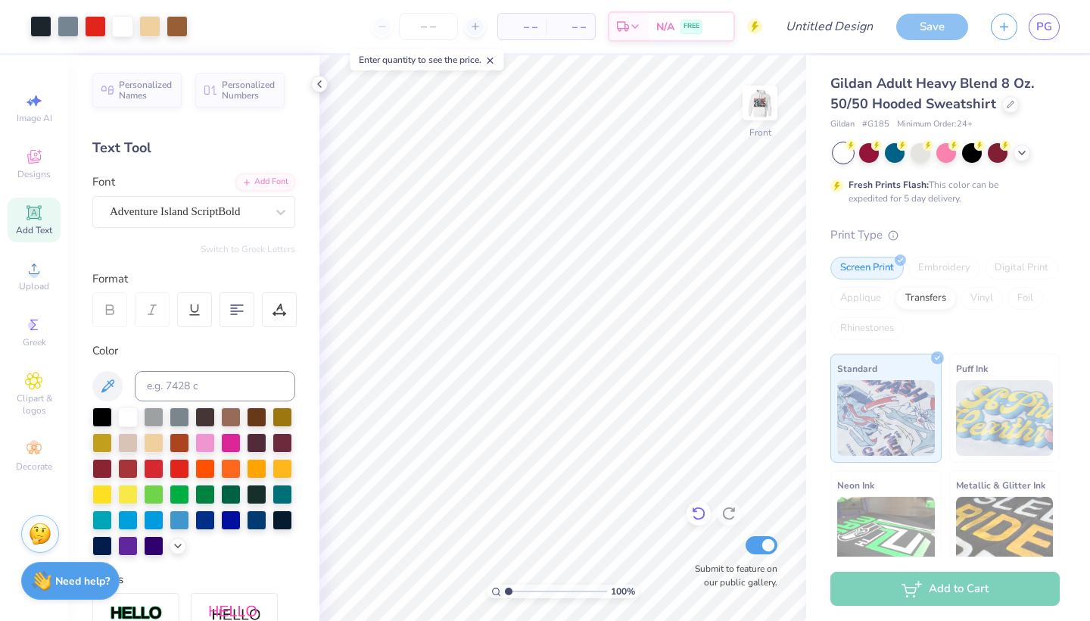
click at [701, 512] on icon at bounding box center [698, 513] width 15 height 15
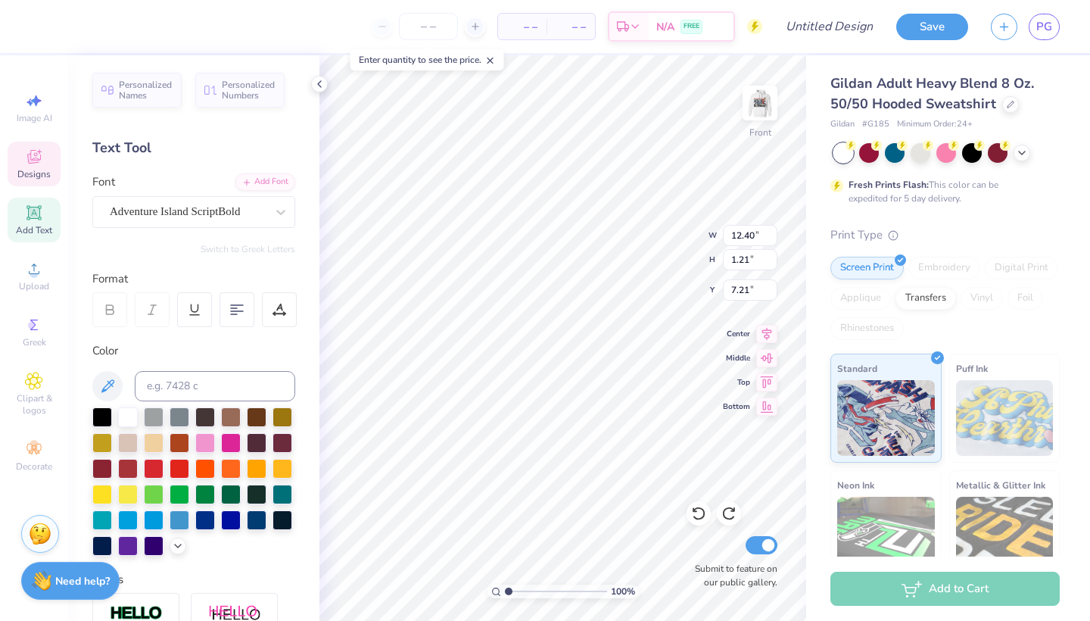
scroll to position [0, 0]
type textarea "C"
click at [240, 207] on span "Adventure Island ScriptBold" at bounding box center [175, 211] width 130 height 17
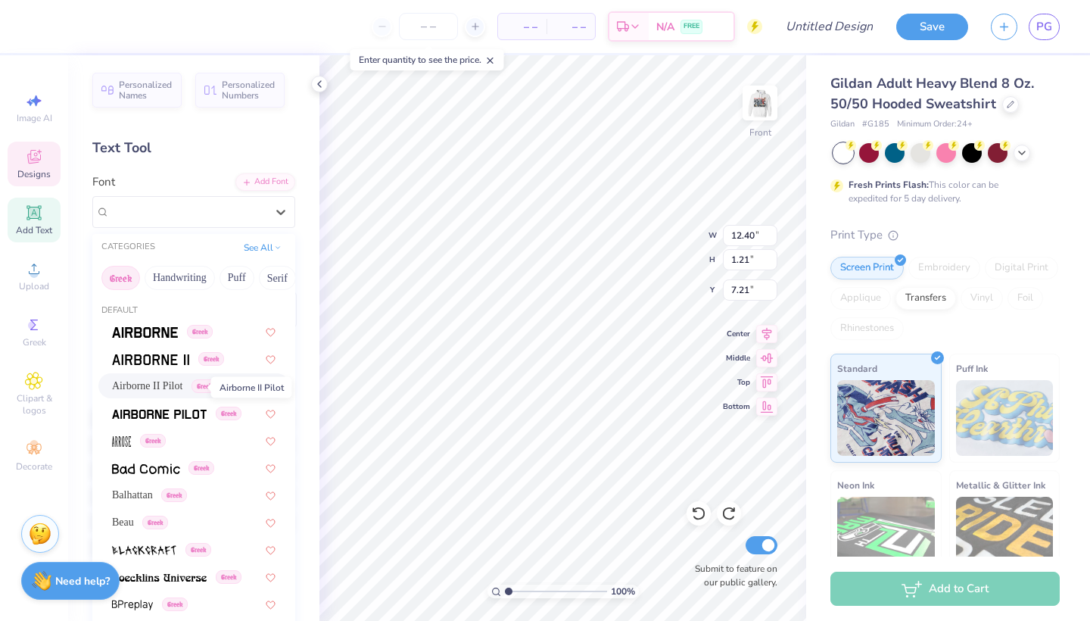
click at [182, 385] on span "Airborne II Pilot" at bounding box center [147, 386] width 70 height 16
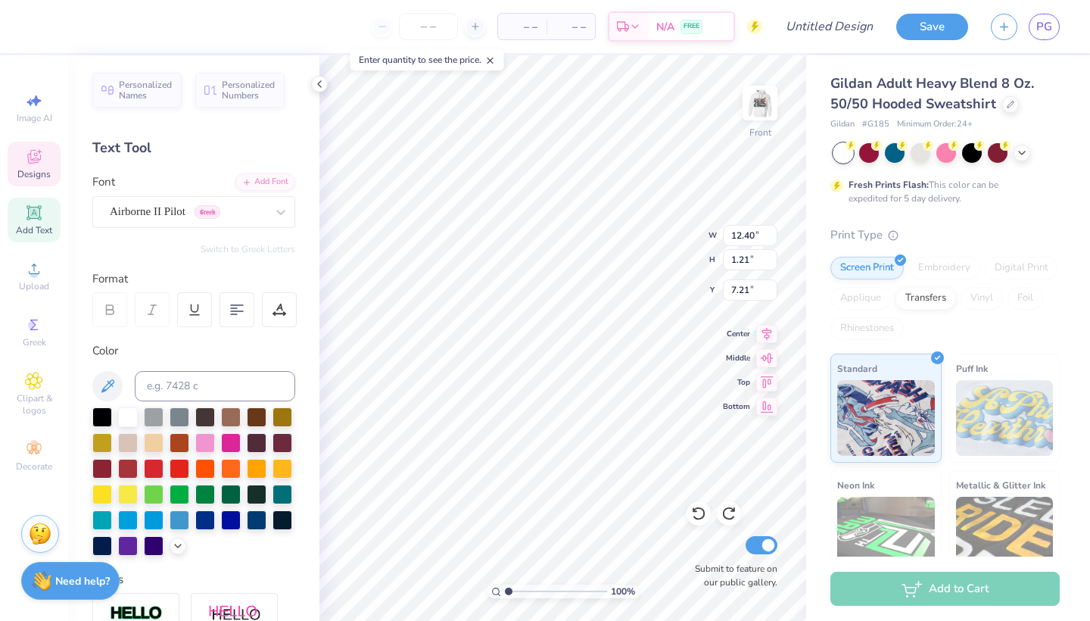
click at [241, 272] on div "Format" at bounding box center [194, 278] width 204 height 17
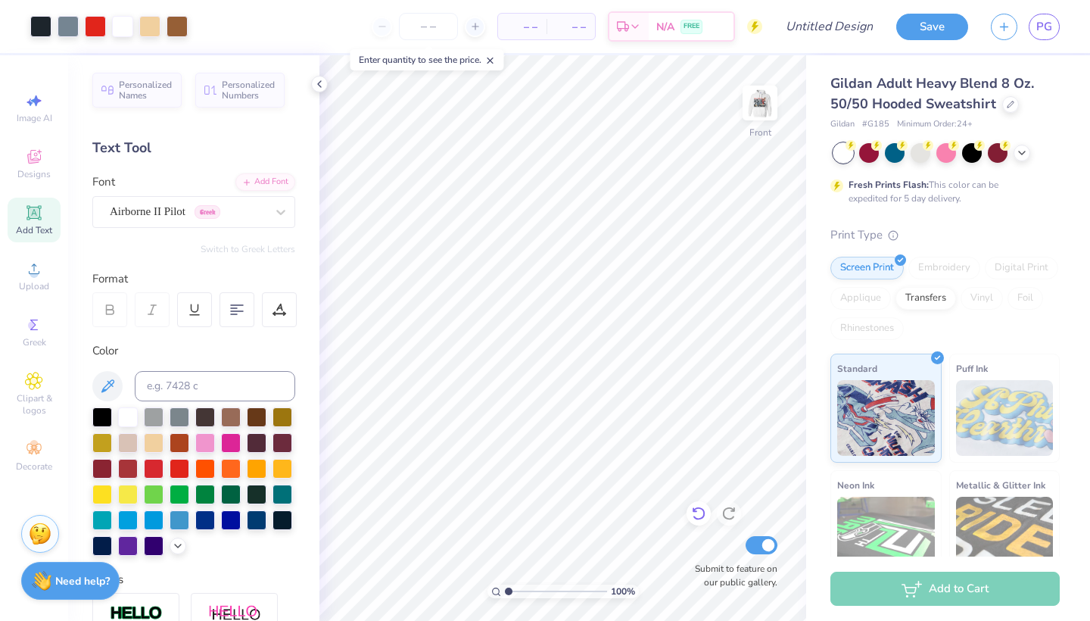
click at [699, 515] on icon at bounding box center [698, 513] width 15 height 15
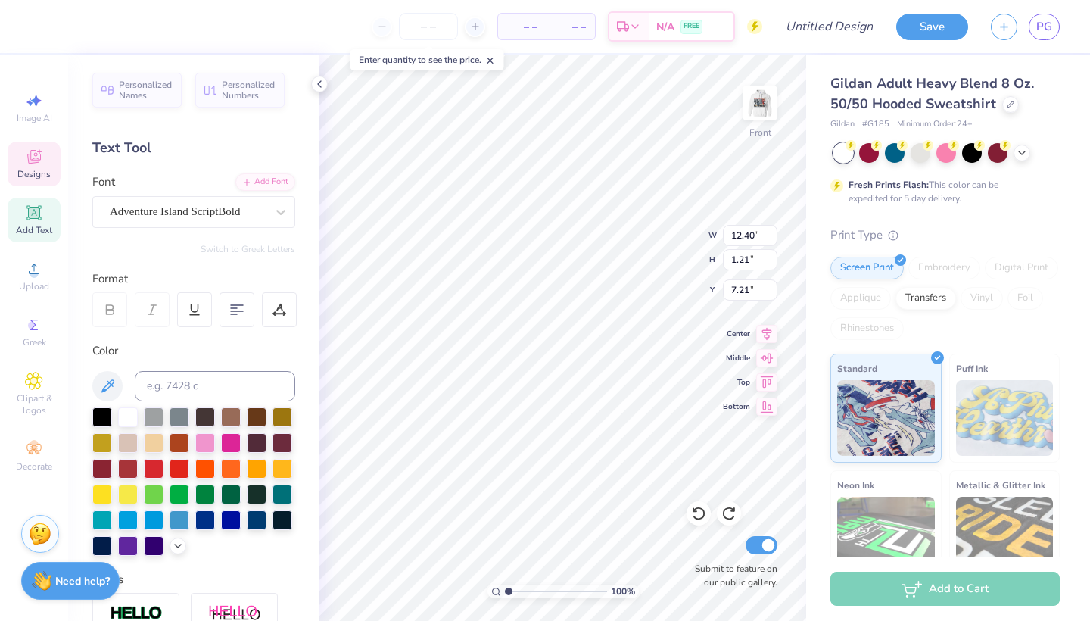
scroll to position [0, 8]
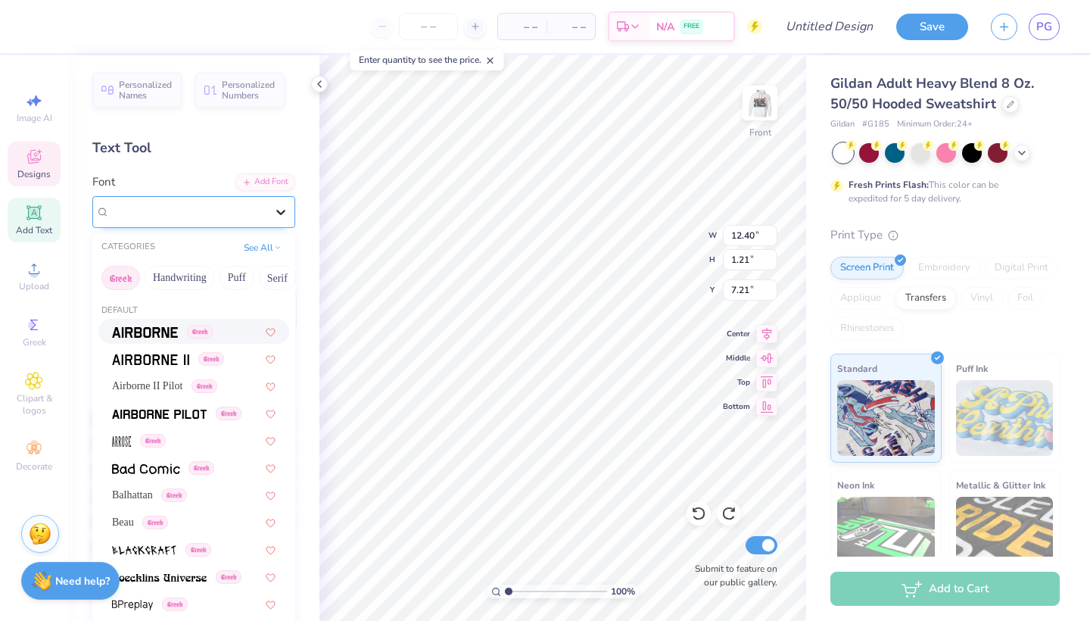
click at [282, 216] on icon at bounding box center [280, 211] width 15 height 15
click at [159, 388] on span "Airborne II Pilot" at bounding box center [147, 386] width 70 height 16
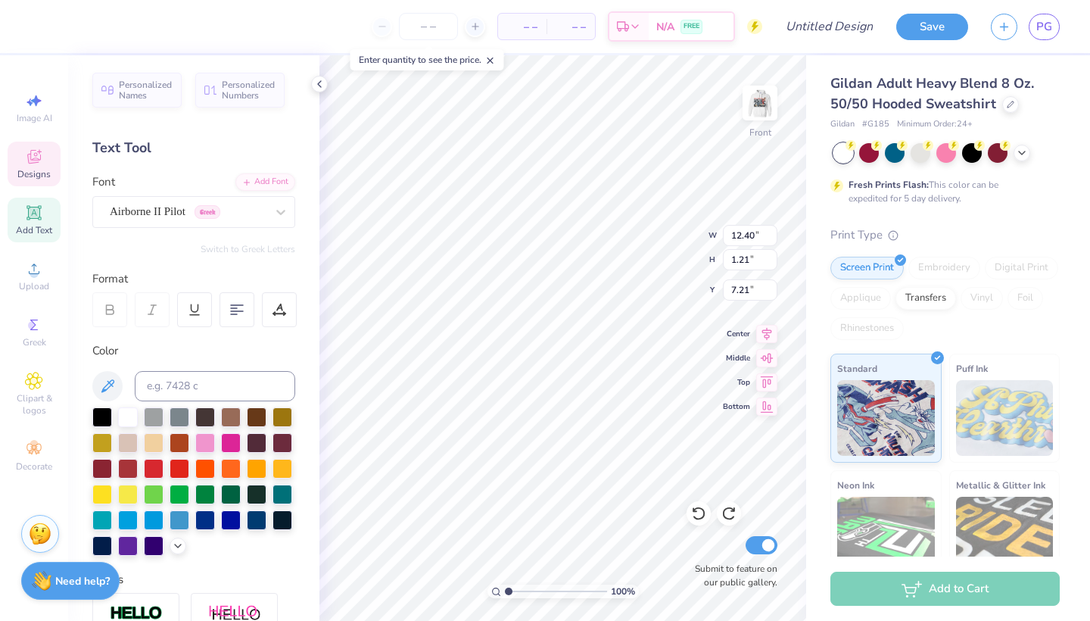
click at [256, 266] on div "Personalized Names Personalized Numbers Text Tool Add Font Font Airborne II Pil…" at bounding box center [193, 337] width 251 height 565
type textarea "C"
click at [274, 247] on button "Switch to Greek Letters" at bounding box center [248, 249] width 95 height 12
type input "0.48"
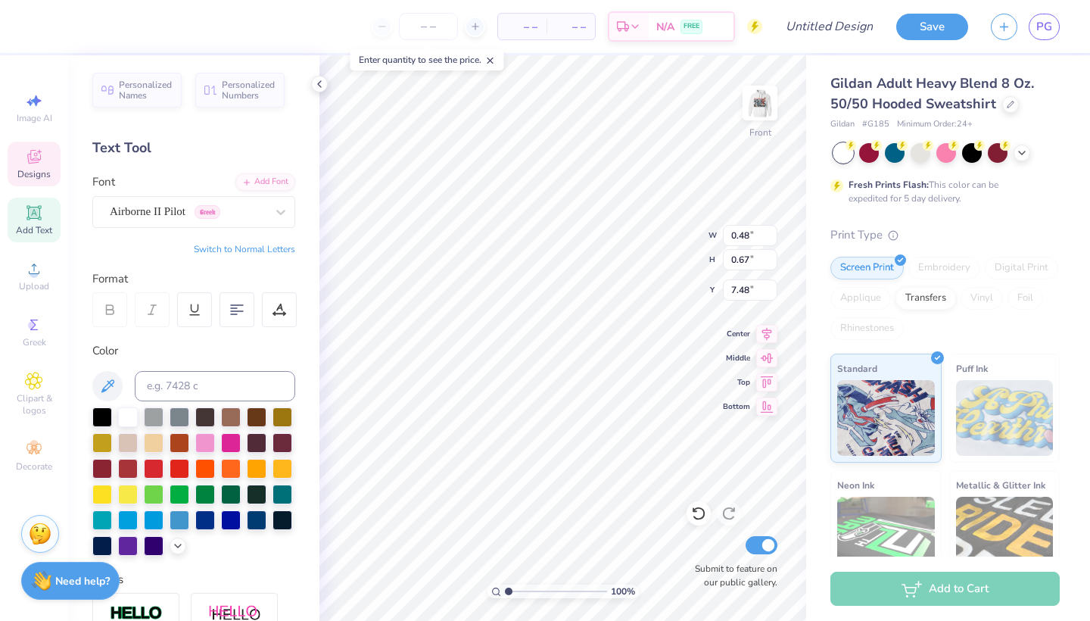
scroll to position [0, 2]
type textarea "Χω λχα σν"
type input "8.98"
type input "1.08"
type input "7.21"
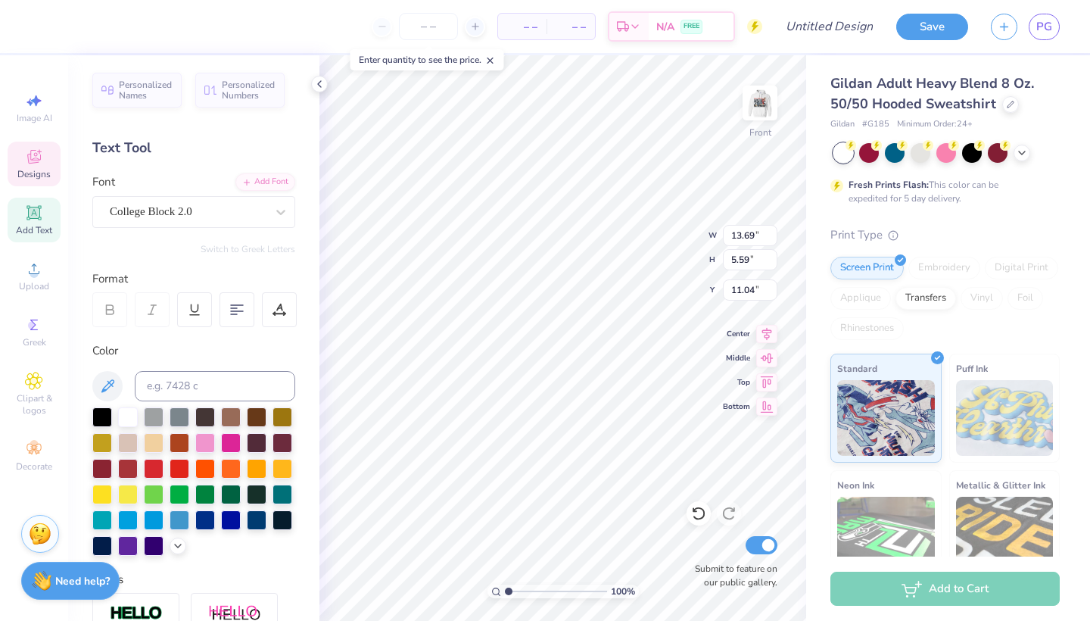
type input "10.27"
type input "1.67"
type input "8.48"
type input "11.19"
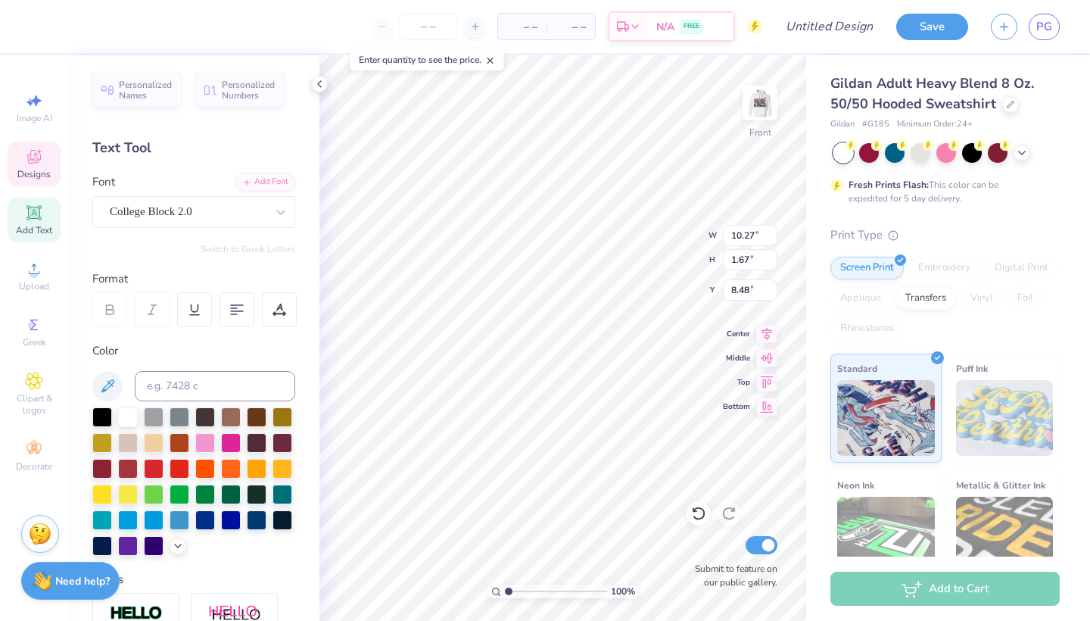
type input "1.82"
type input "8.33"
type input "8.98"
type input "1.08"
type input "7.21"
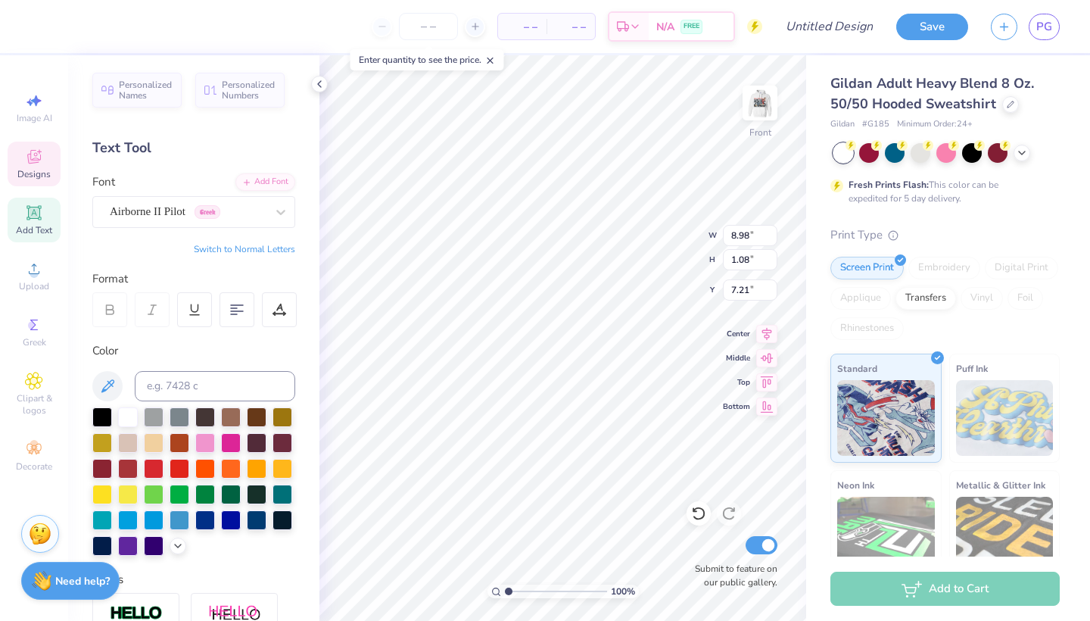
type input "9.76"
type input "1.17"
type input "7.12"
type input "16.94"
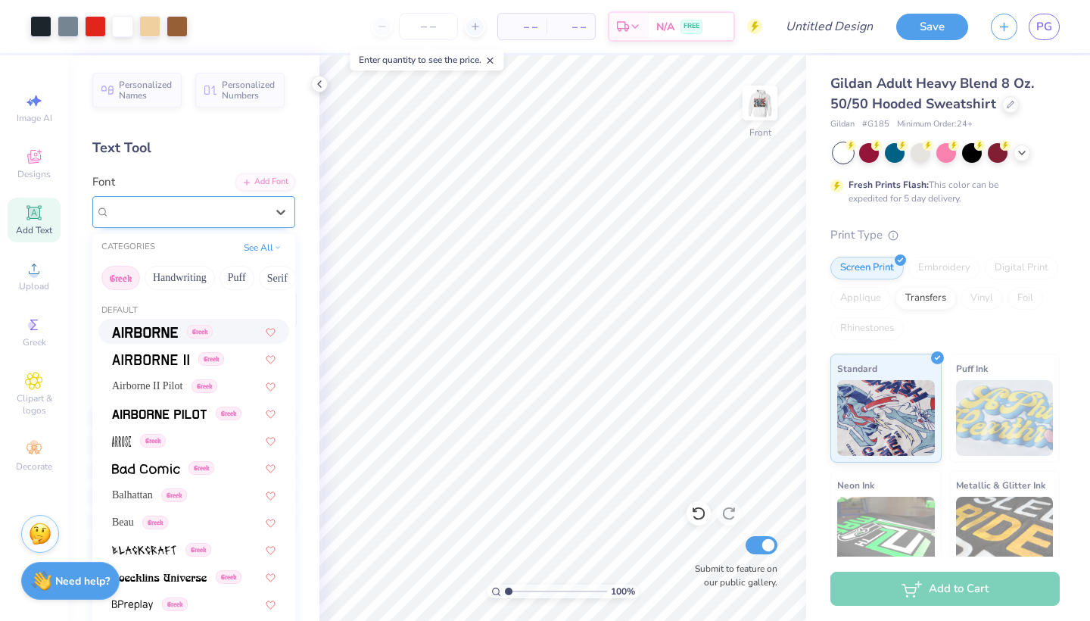
click at [153, 217] on span "College Block 2.0" at bounding box center [151, 211] width 82 height 17
click at [168, 155] on div "Text Tool" at bounding box center [193, 148] width 203 height 20
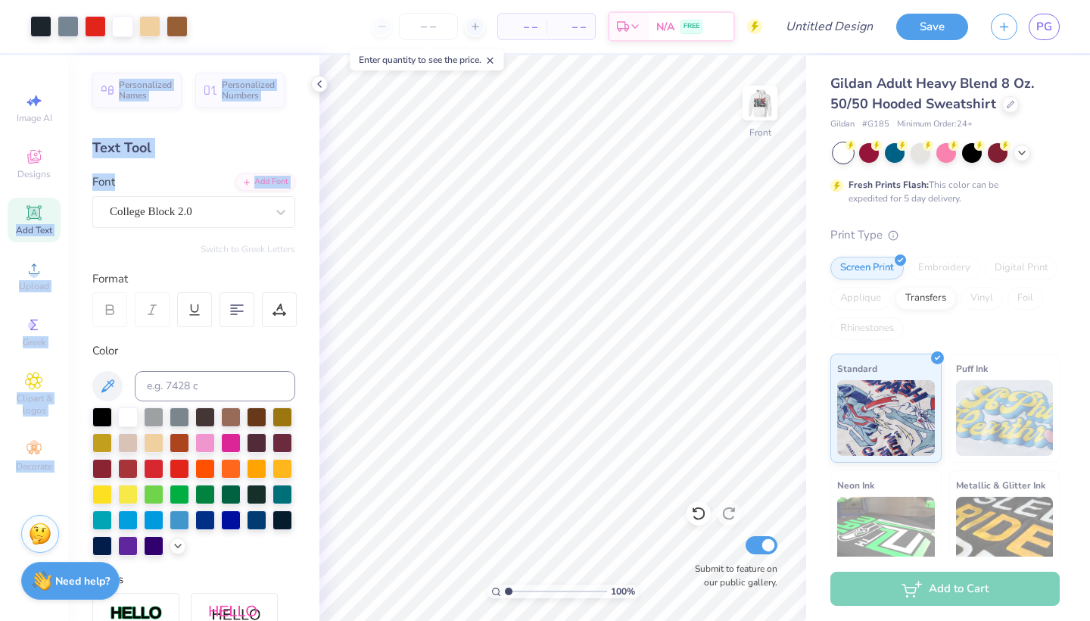
click at [556, 237] on div "Art colors – – Per Item – – Total Est. Delivery N/A FREE Design Title Save PG I…" at bounding box center [545, 310] width 1090 height 621
click at [254, 129] on div "Personalized Names Personalized Numbers Text Tool Add Font Font College Block 2…" at bounding box center [193, 337] width 251 height 565
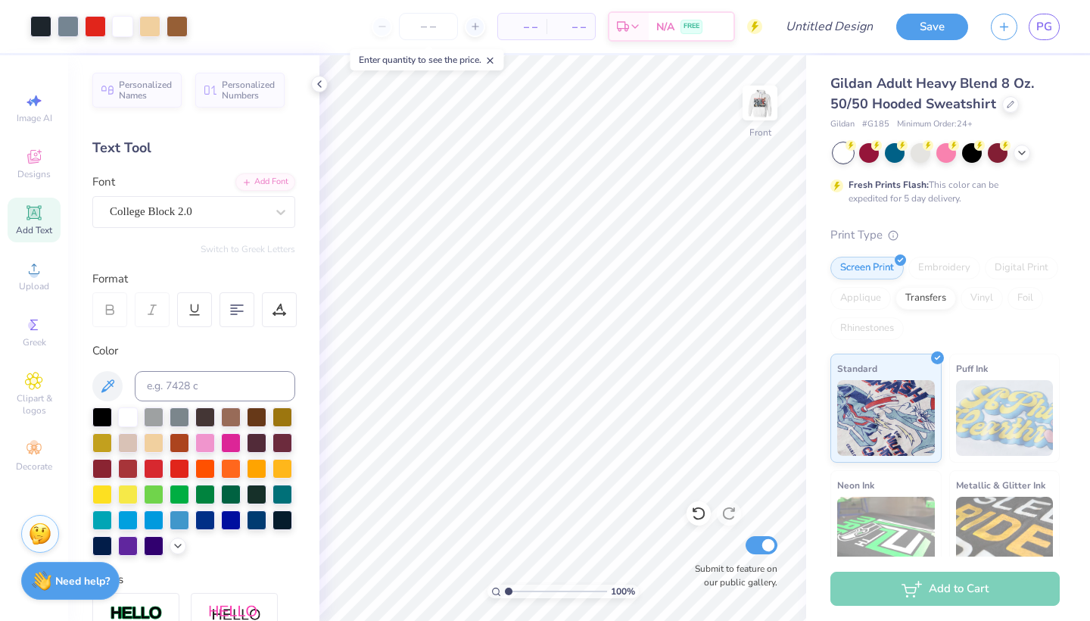
click at [48, 218] on div "Add Text" at bounding box center [34, 220] width 53 height 45
type textarea "T"
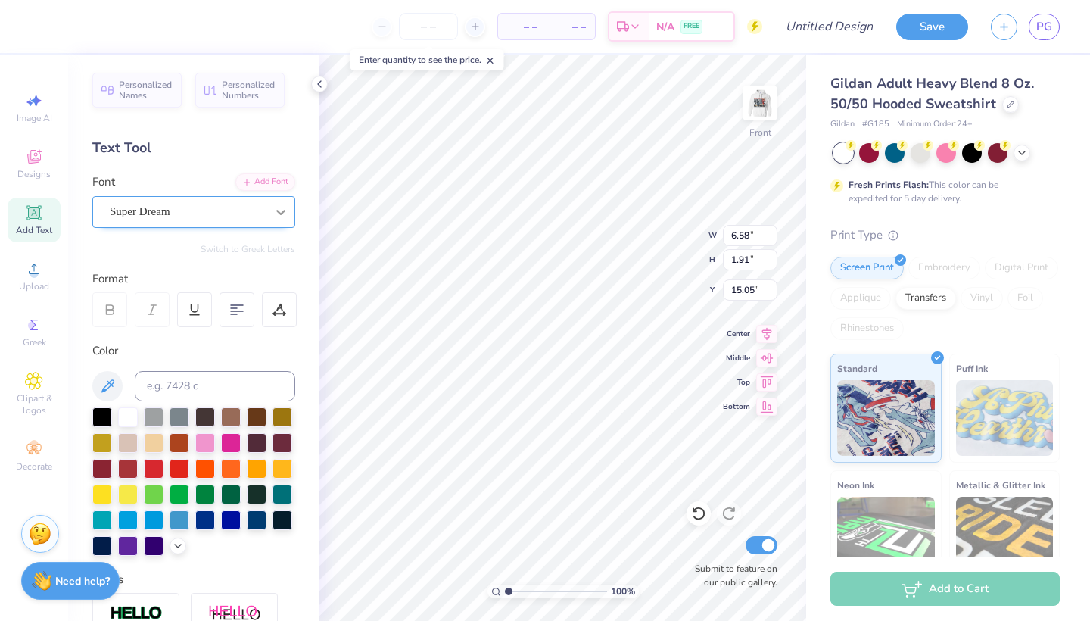
click at [278, 213] on icon at bounding box center [280, 211] width 15 height 15
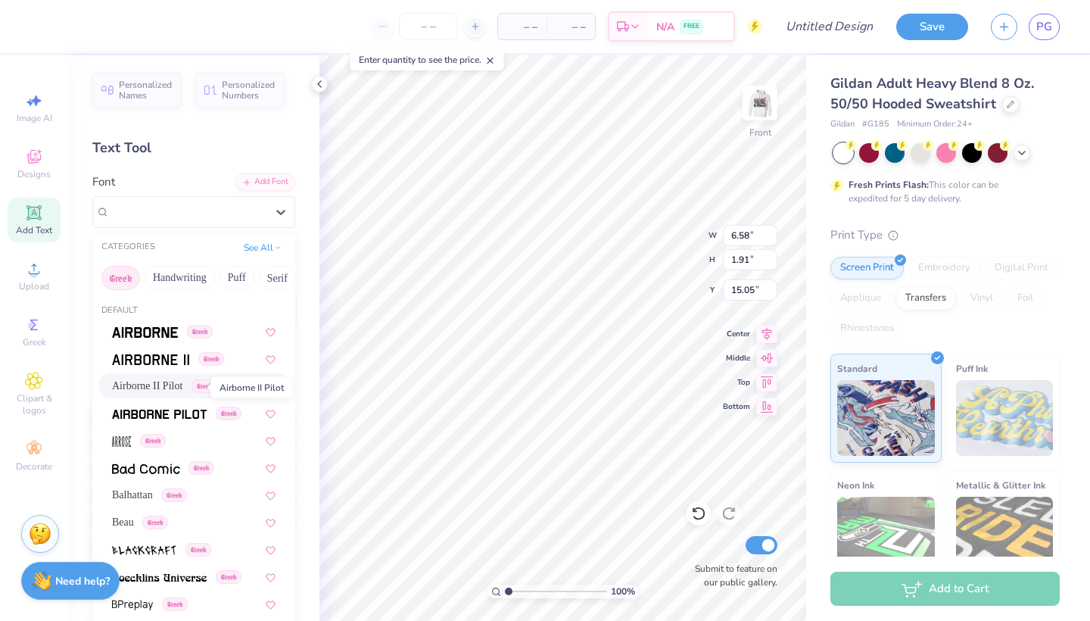
click at [182, 384] on span "Airborne II Pilot" at bounding box center [147, 386] width 70 height 16
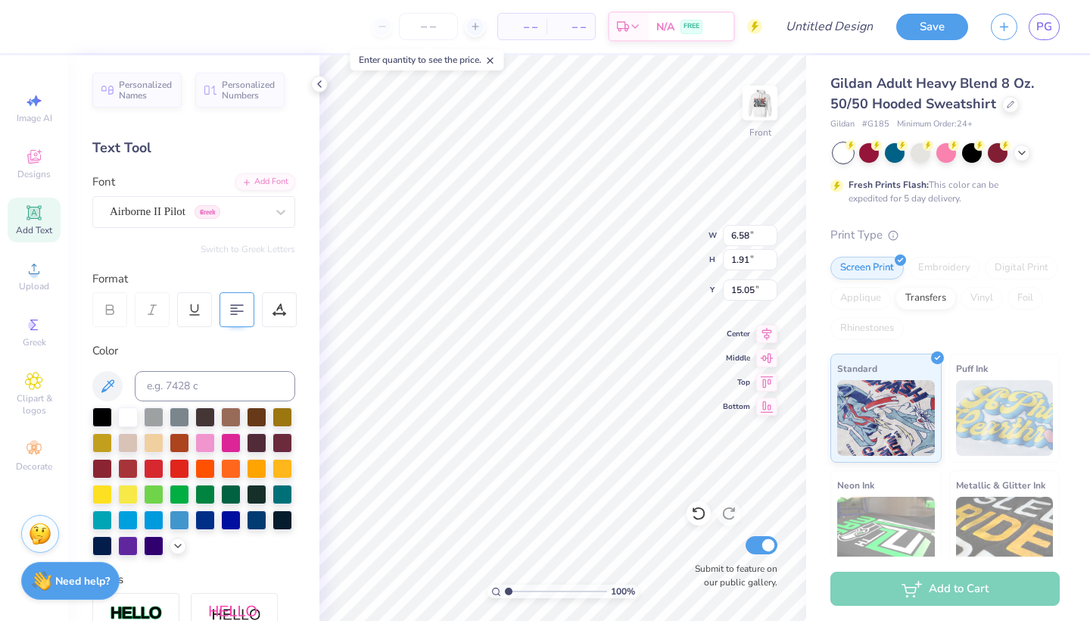
type textarea "x"
type textarea "x. x"
click at [109, 418] on div at bounding box center [102, 416] width 20 height 20
type textarea "x x"
type input "6.40"
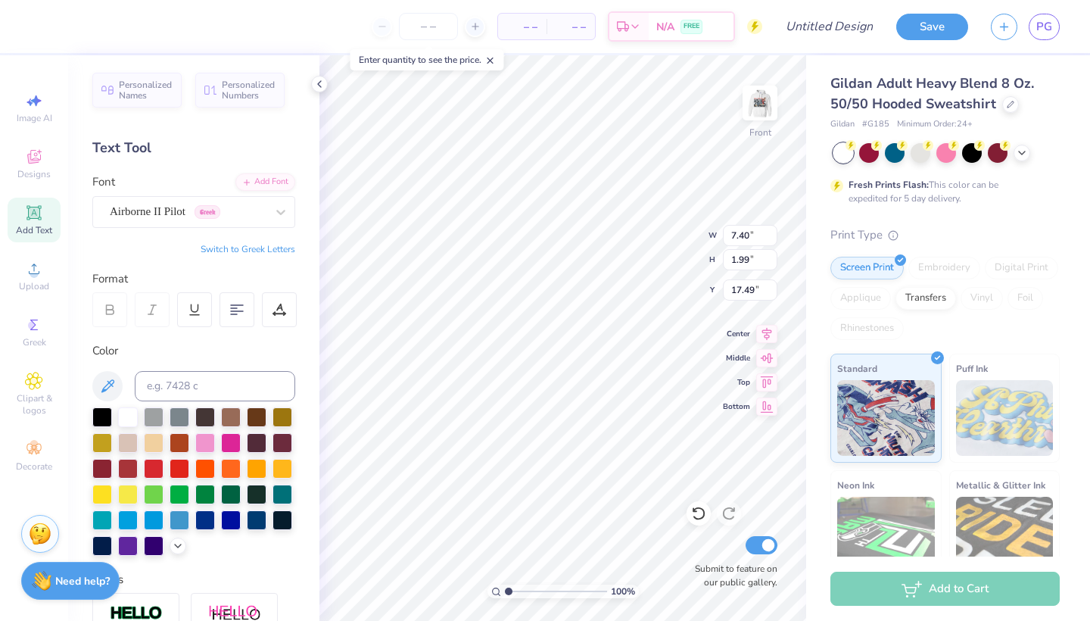
type input "1.72"
type input "6.84"
type input "3.46"
type input "0.93"
type input "7.63"
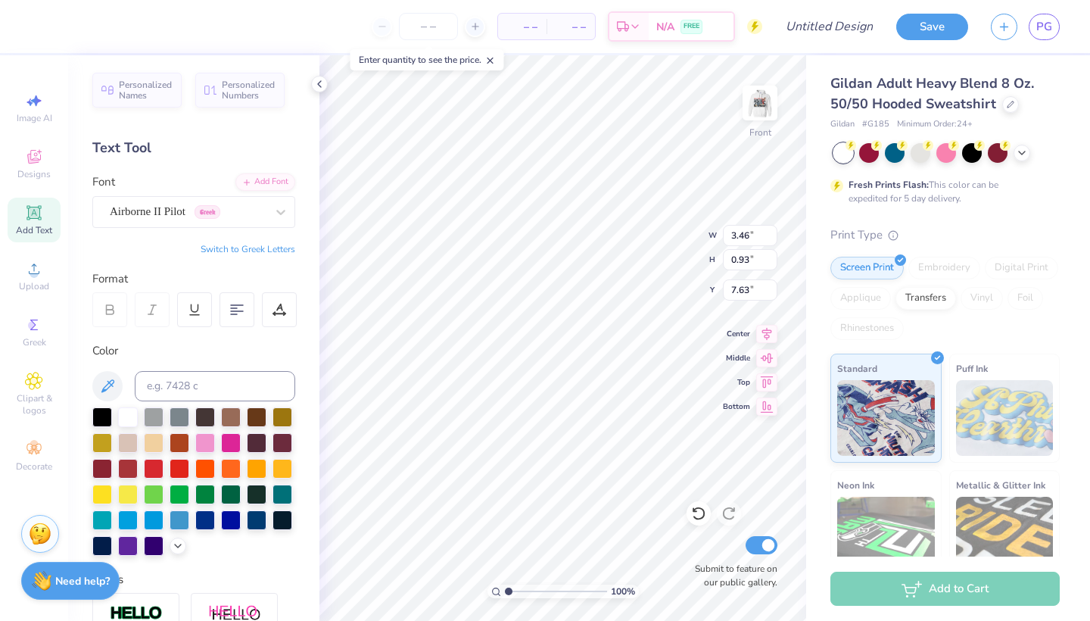
type input "3.58"
type input "0.96"
type input "6.23"
type input "1.68"
type input "6.61"
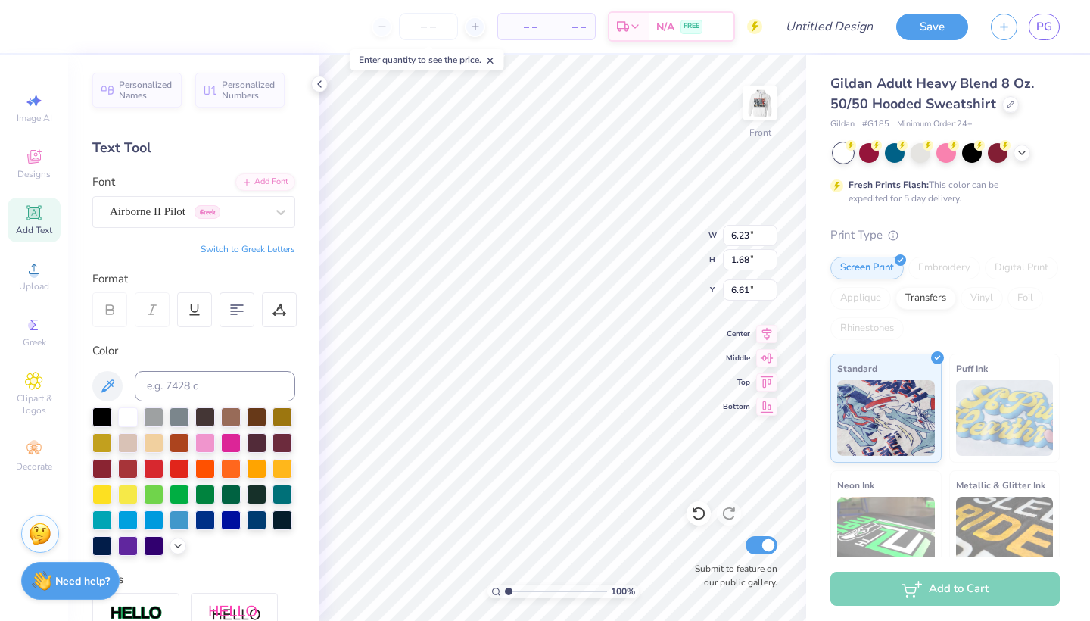
scroll to position [0, 2]
type textarea "x x"
type input "5.86"
type input "1.00"
type input "7.21"
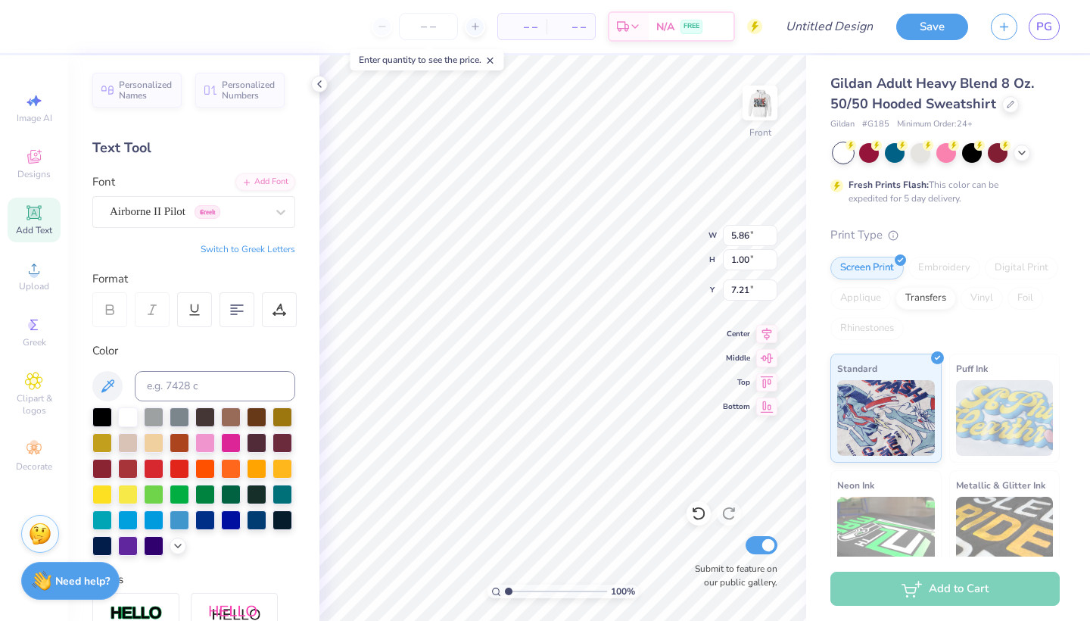
type textarea "x x"
type input "4.98"
type input "0.91"
type input "7.25"
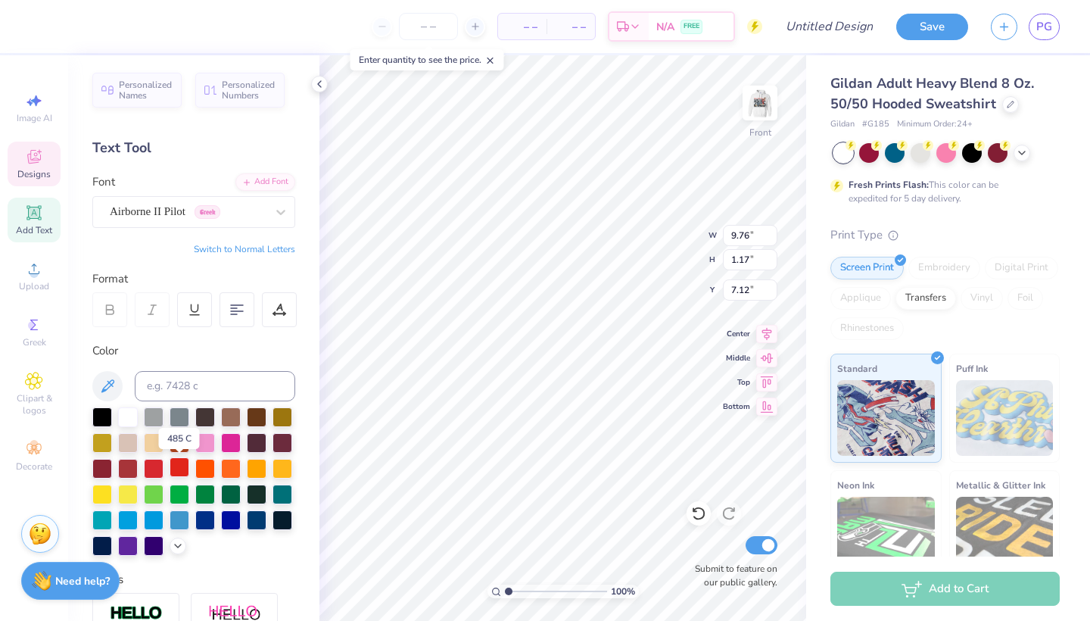
click at [183, 474] on div at bounding box center [180, 467] width 20 height 20
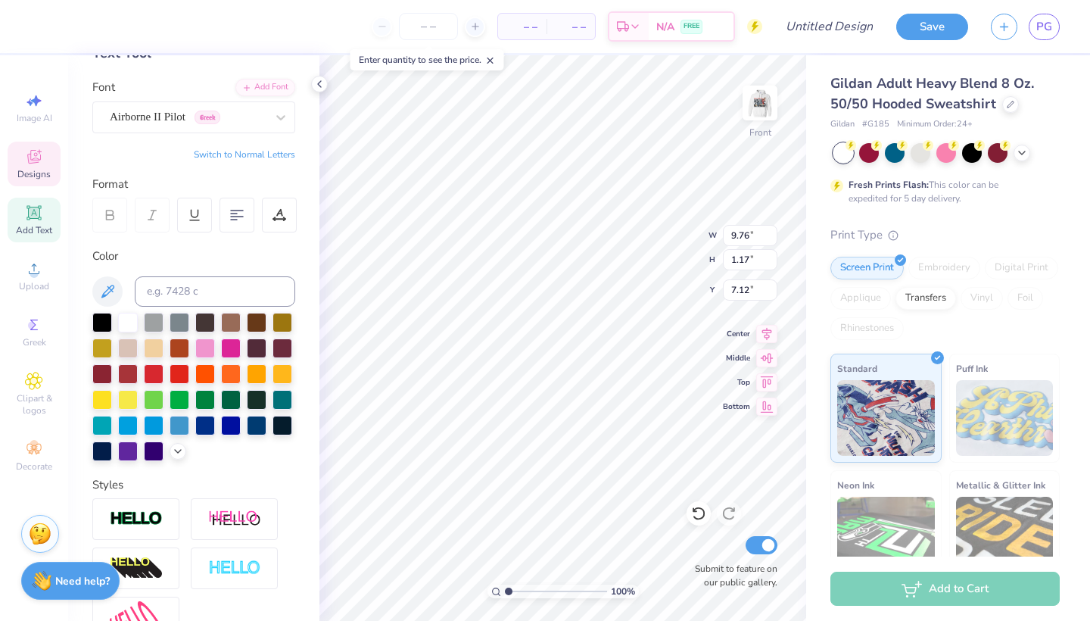
scroll to position [93, 0]
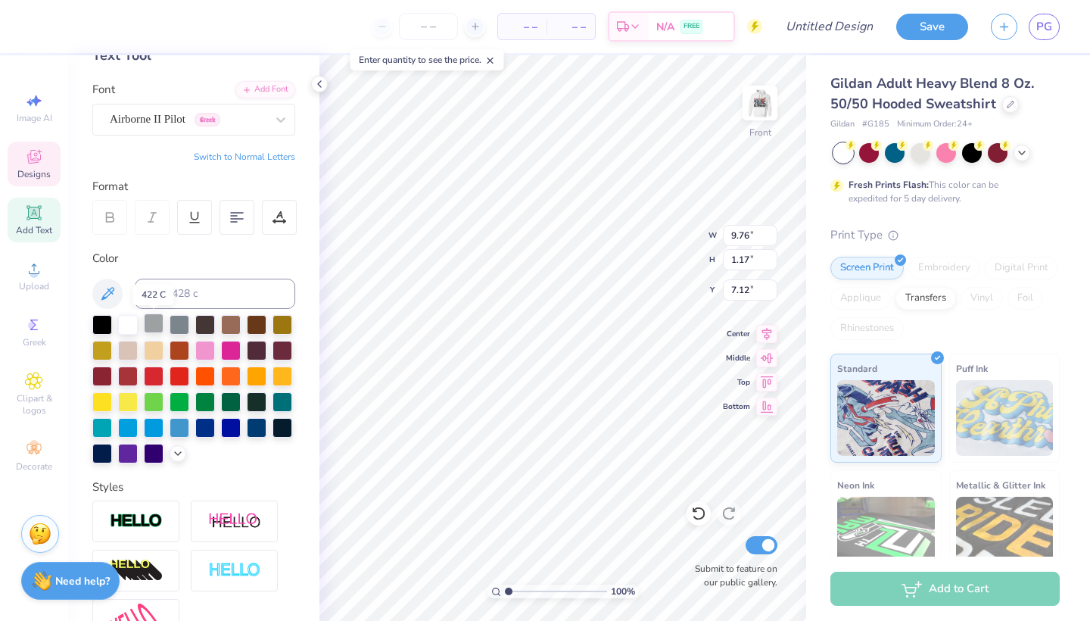
click at [160, 322] on div at bounding box center [154, 323] width 20 height 20
click at [177, 378] on div at bounding box center [180, 375] width 20 height 20
type input "4.98"
type input "0.91"
type input "7.25"
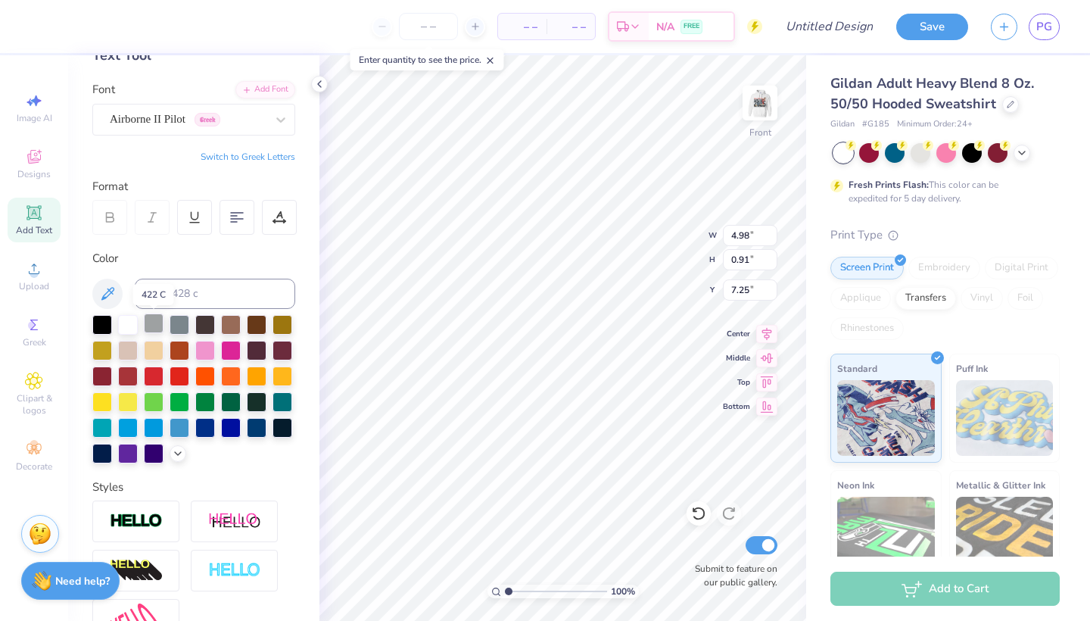
click at [157, 322] on div at bounding box center [154, 323] width 20 height 20
click at [107, 325] on div at bounding box center [102, 323] width 20 height 20
click at [184, 377] on div at bounding box center [180, 375] width 20 height 20
click at [108, 328] on div at bounding box center [102, 323] width 20 height 20
click at [180, 375] on div at bounding box center [180, 375] width 20 height 20
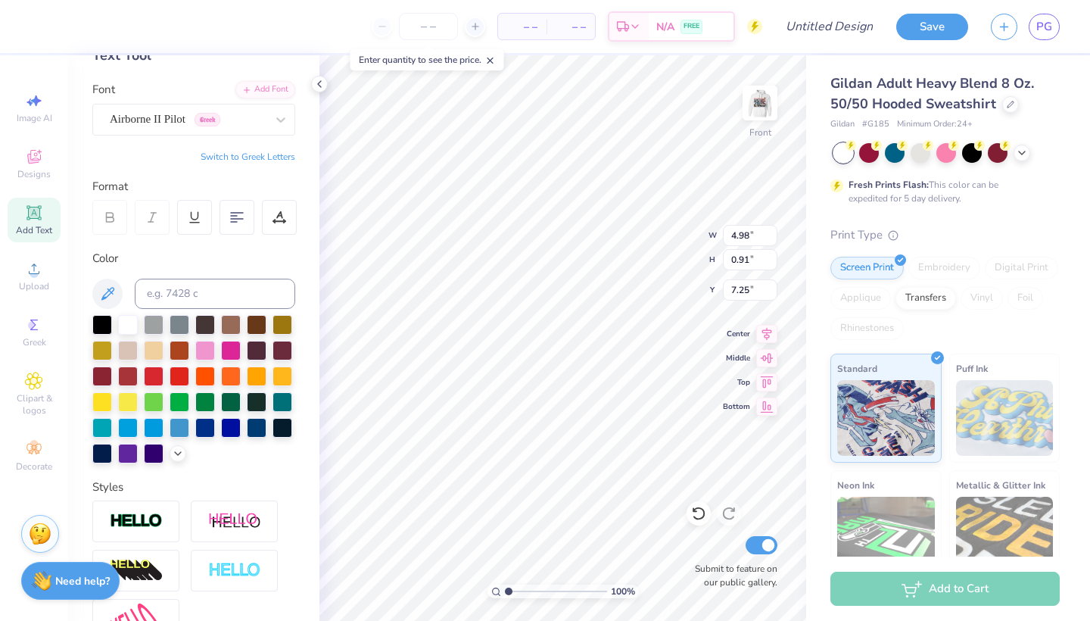
scroll to position [0, 1]
type textarea "x x"
type input "5.33"
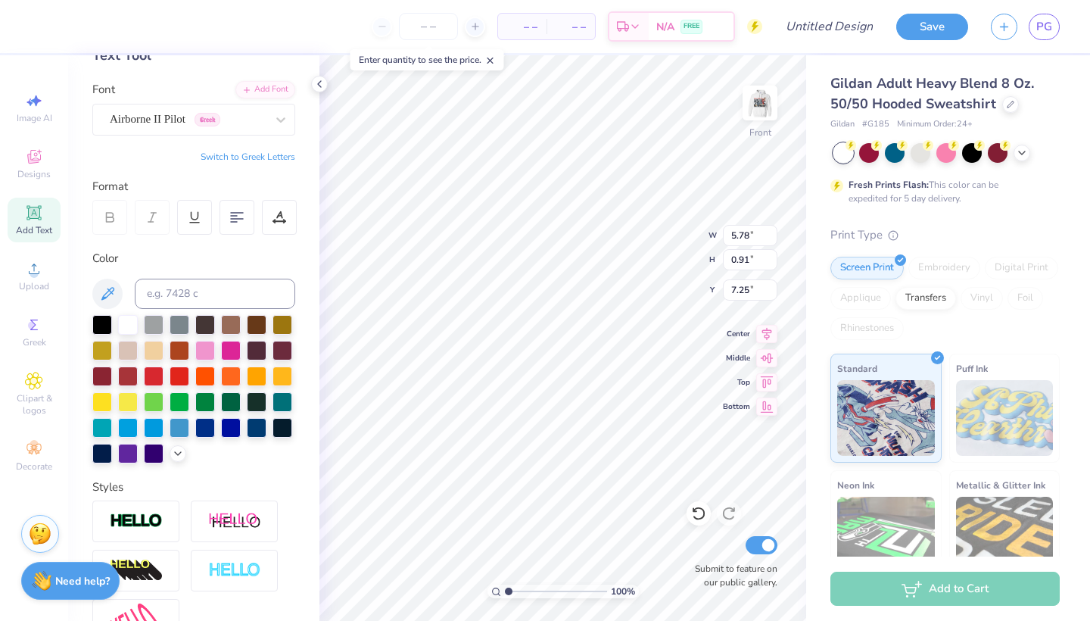
type input "0.84"
type input "7.28"
type input "5.02"
type input "0.80"
type input "7.31"
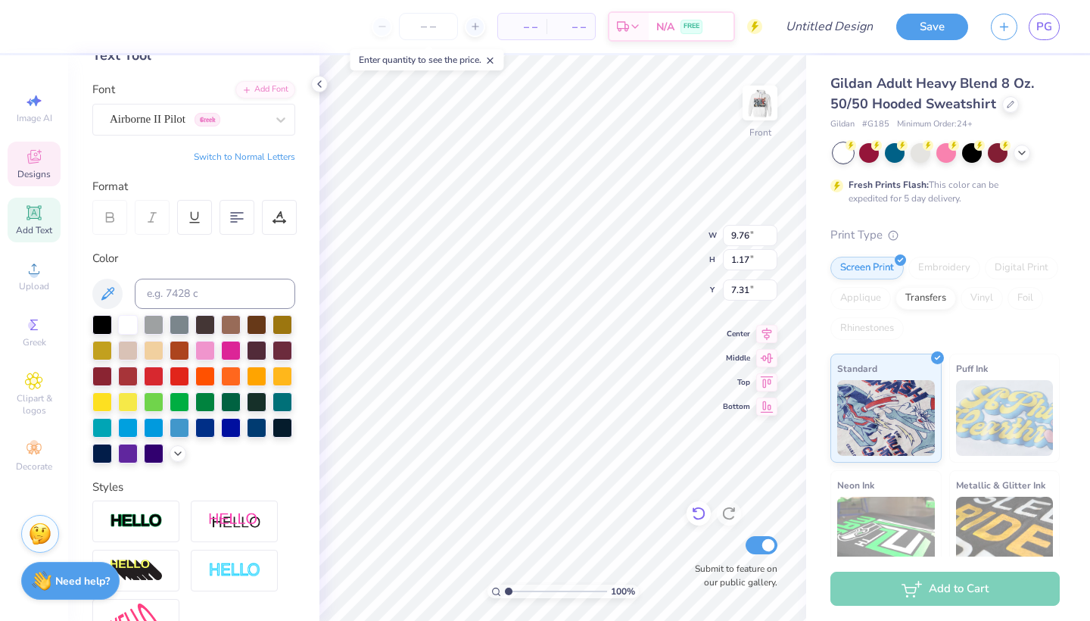
click at [701, 515] on icon at bounding box center [698, 513] width 15 height 15
type input "7.12"
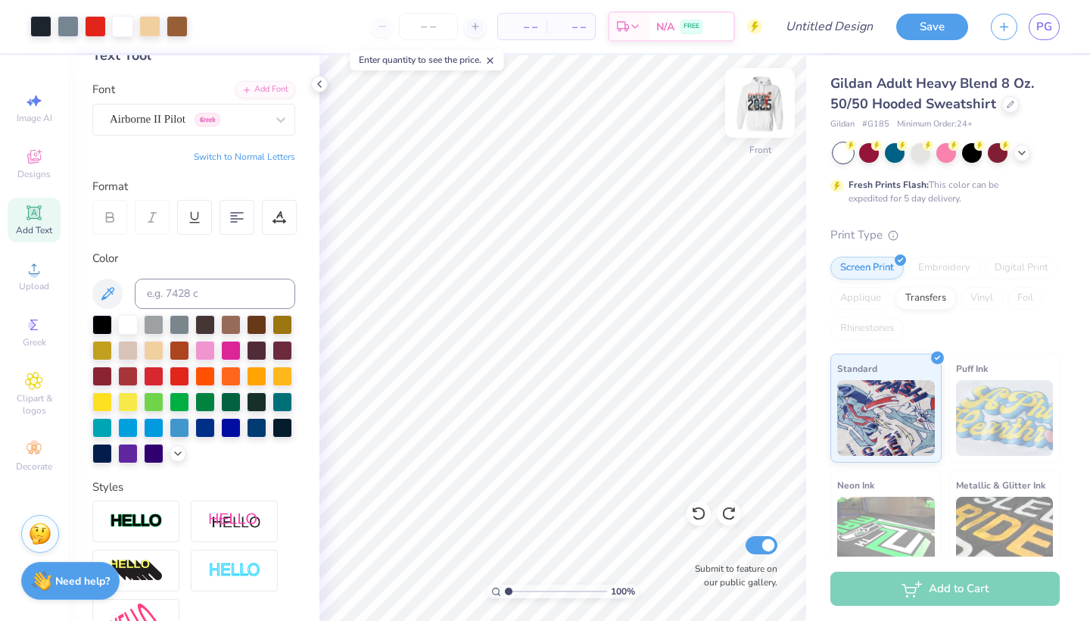
click at [757, 114] on img at bounding box center [760, 103] width 61 height 61
click at [39, 174] on span "Designs" at bounding box center [33, 174] width 33 height 12
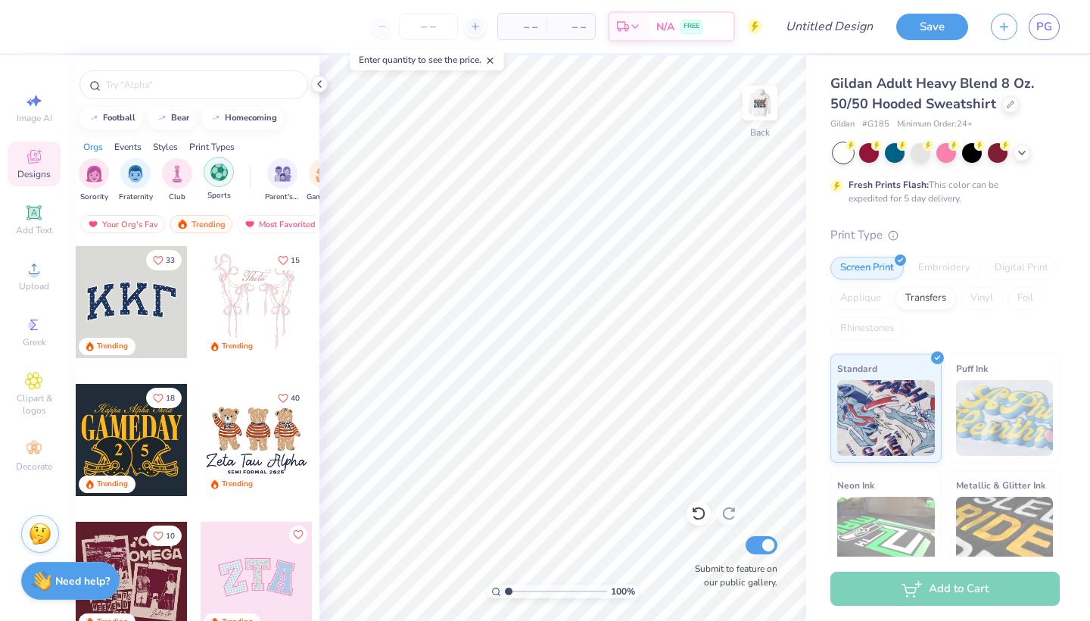
click at [222, 179] on img "filter for Sports" at bounding box center [218, 171] width 17 height 17
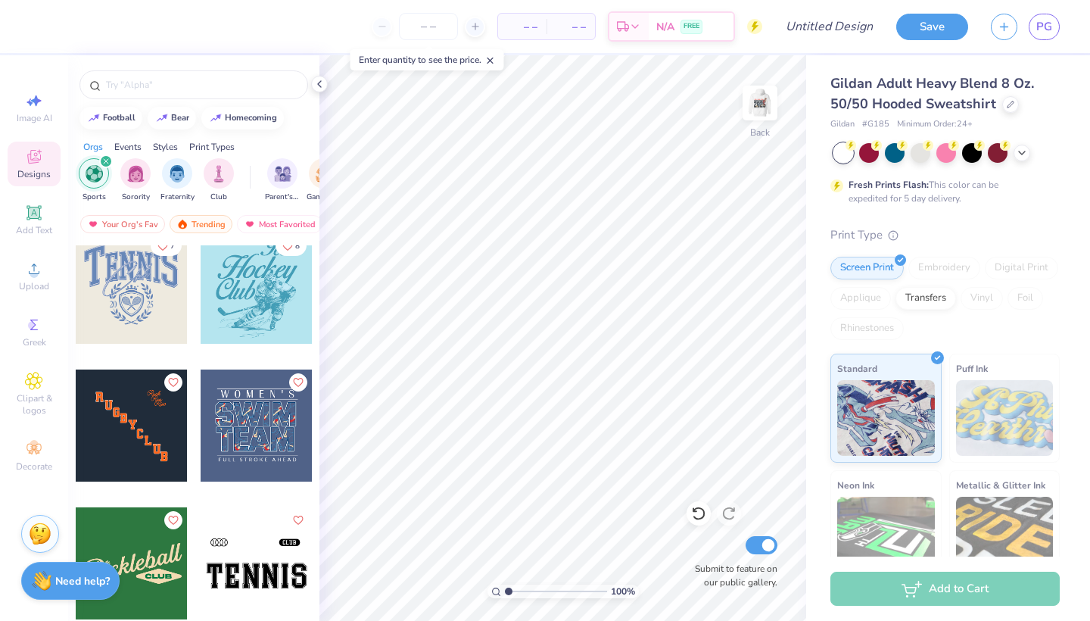
scroll to position [291, 0]
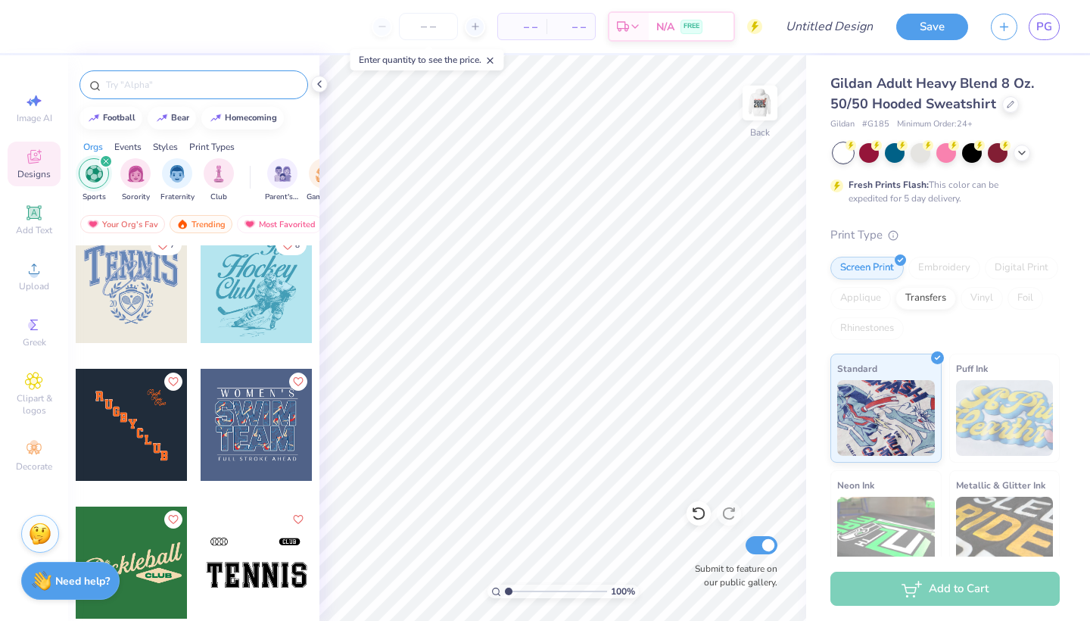
click at [236, 90] on input "text" at bounding box center [201, 84] width 194 height 15
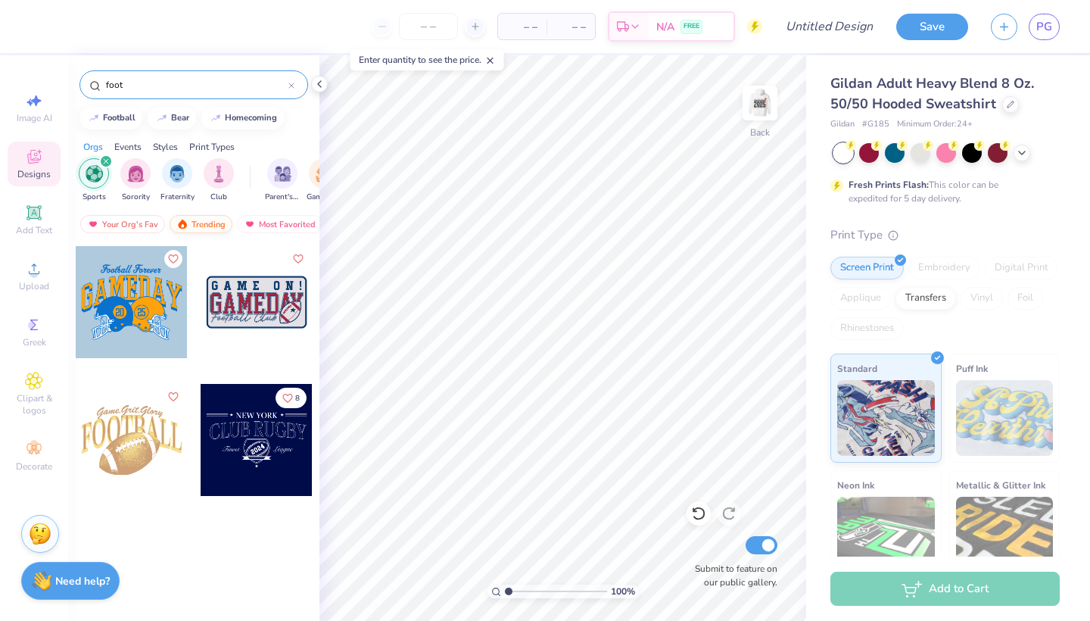
click at [218, 223] on div "Trending" at bounding box center [201, 224] width 63 height 18
click at [254, 229] on div "Most Favorited" at bounding box center [280, 224] width 86 height 18
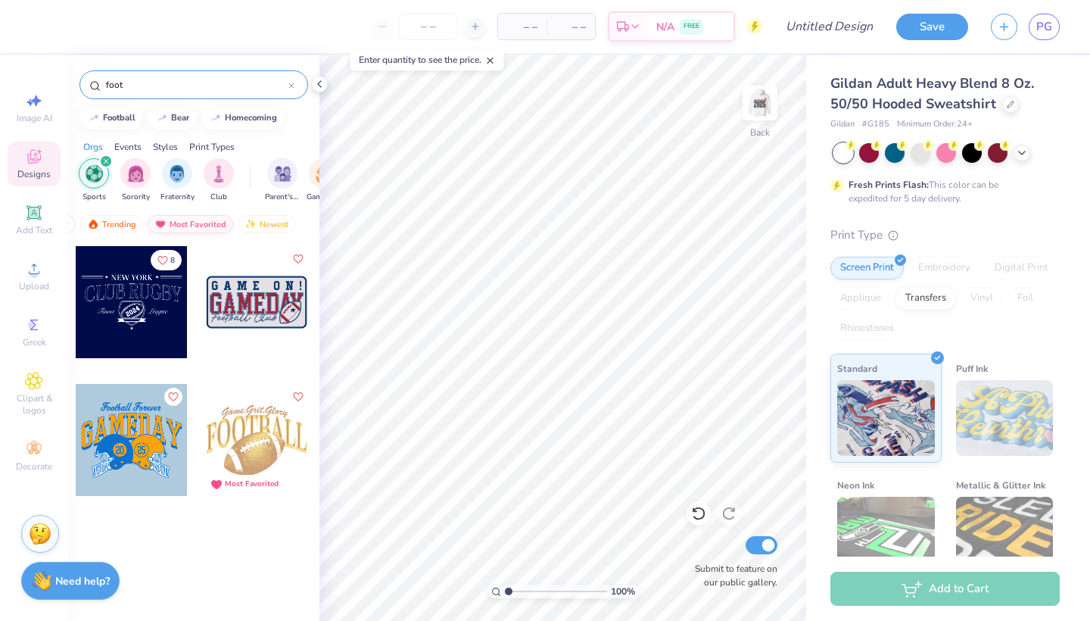
scroll to position [0, 89]
click at [257, 228] on div "Newest" at bounding box center [267, 224] width 58 height 18
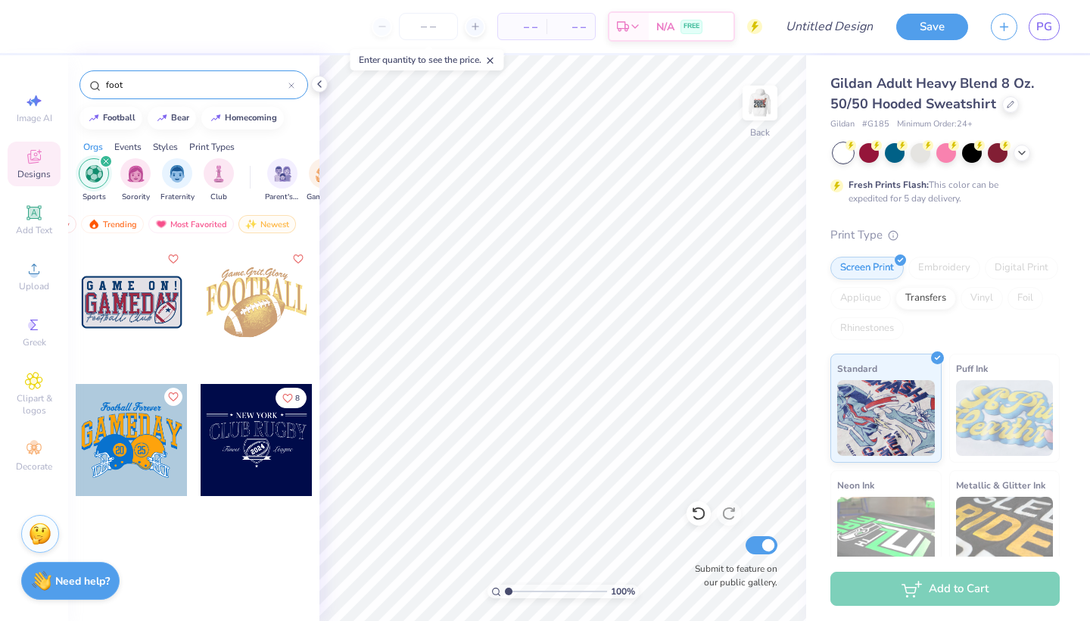
click at [225, 94] on div "foot" at bounding box center [193, 84] width 229 height 29
click at [222, 89] on input "foot" at bounding box center [196, 84] width 184 height 15
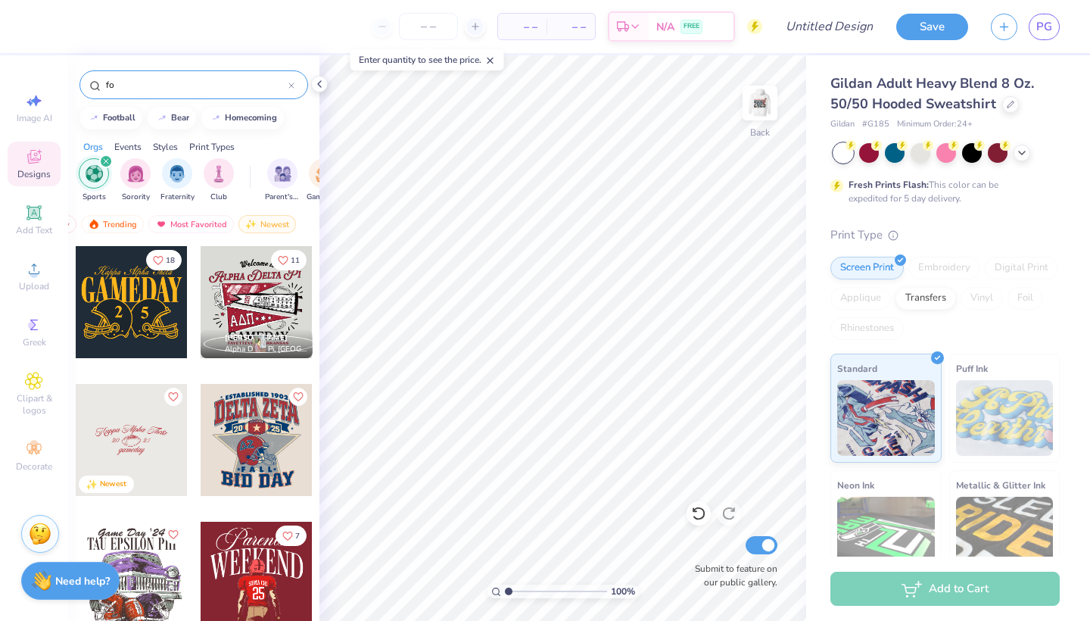
type input "f"
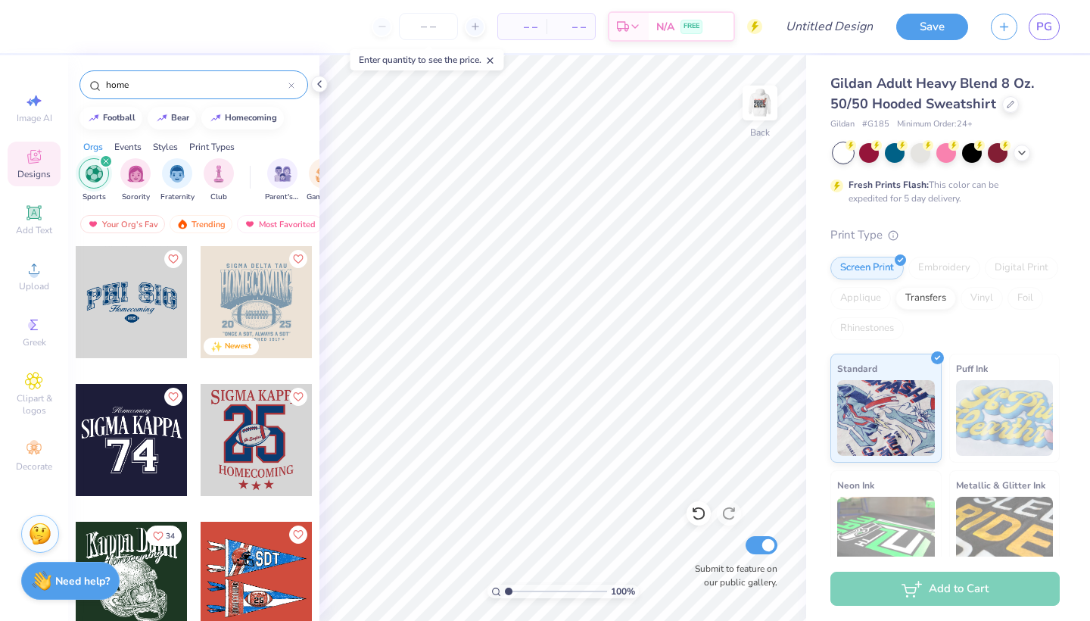
scroll to position [0, 0]
click at [295, 260] on icon "Like" at bounding box center [297, 257] width 11 height 11
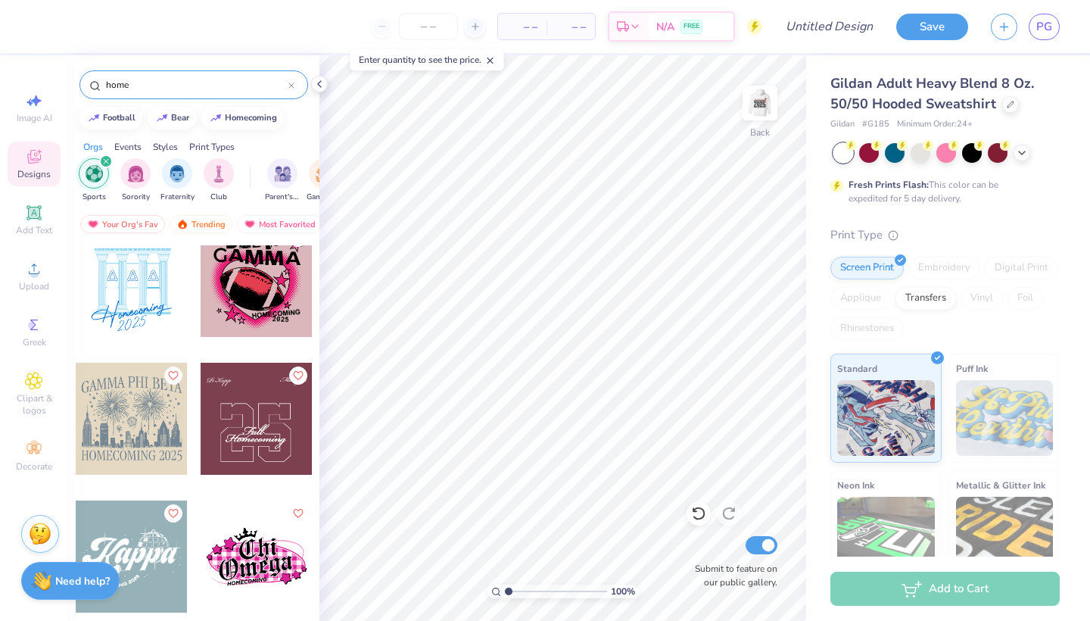
scroll to position [3192, 0]
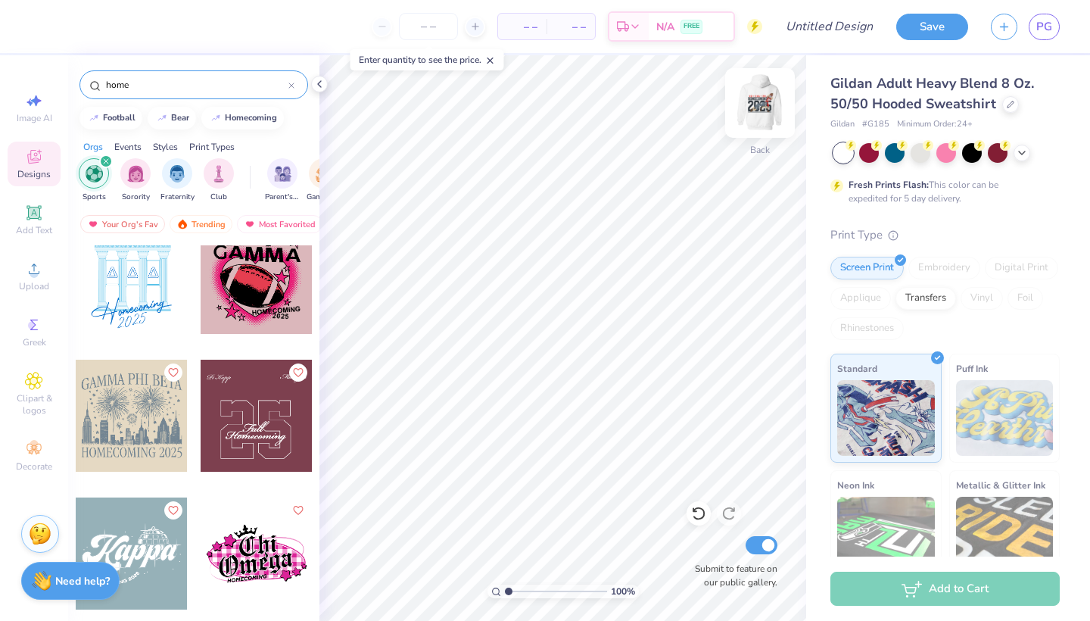
click at [768, 94] on img at bounding box center [760, 103] width 61 height 61
click at [754, 116] on img at bounding box center [760, 103] width 61 height 61
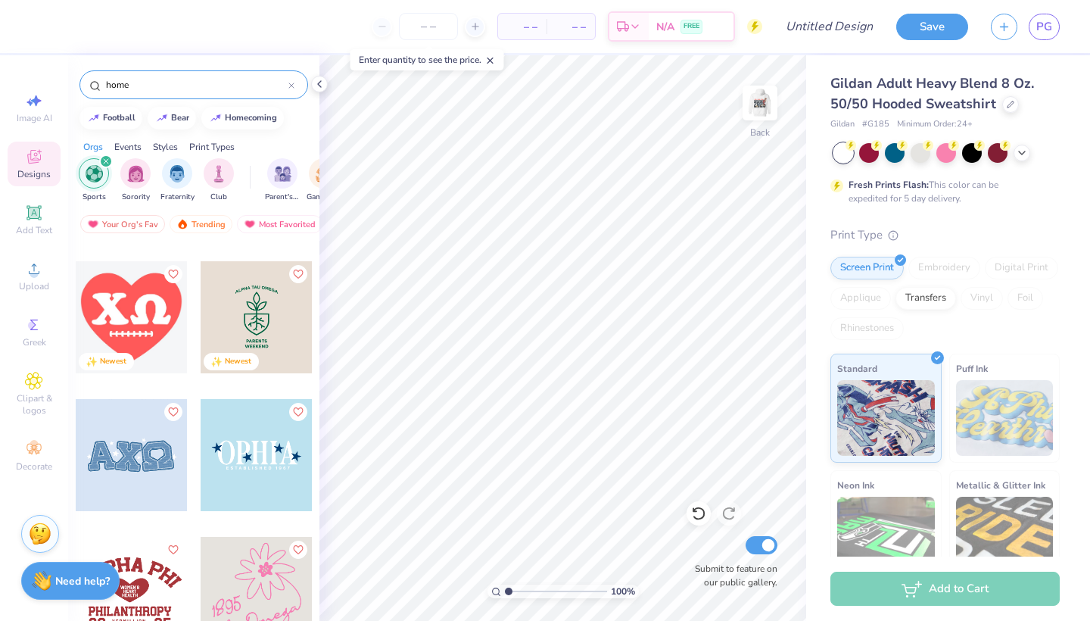
scroll to position [10247, 0]
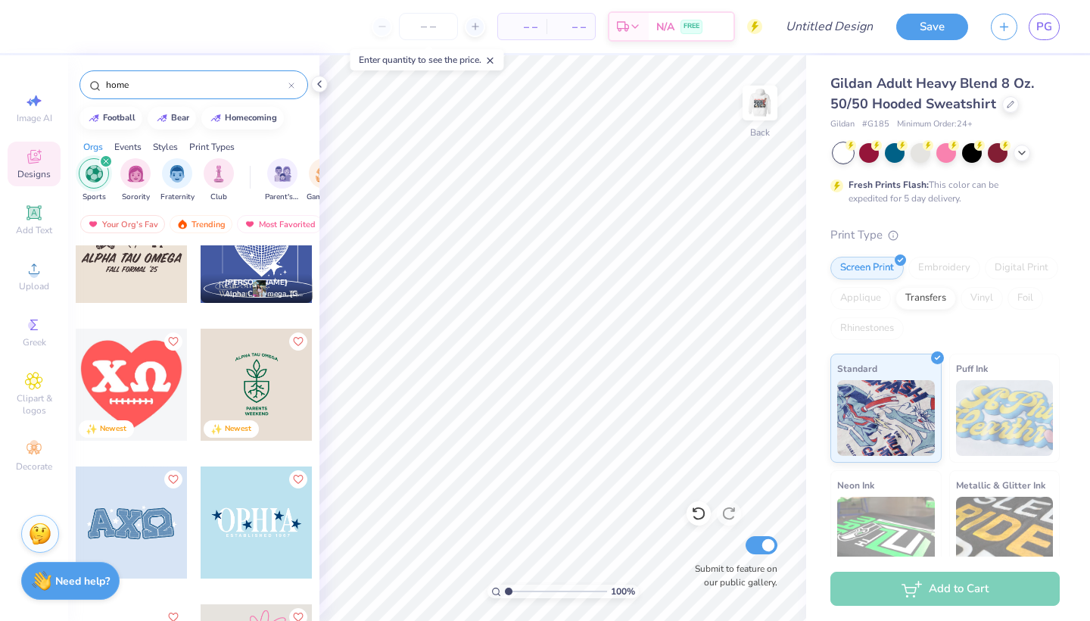
click at [222, 87] on input "home" at bounding box center [196, 84] width 184 height 15
type input "h"
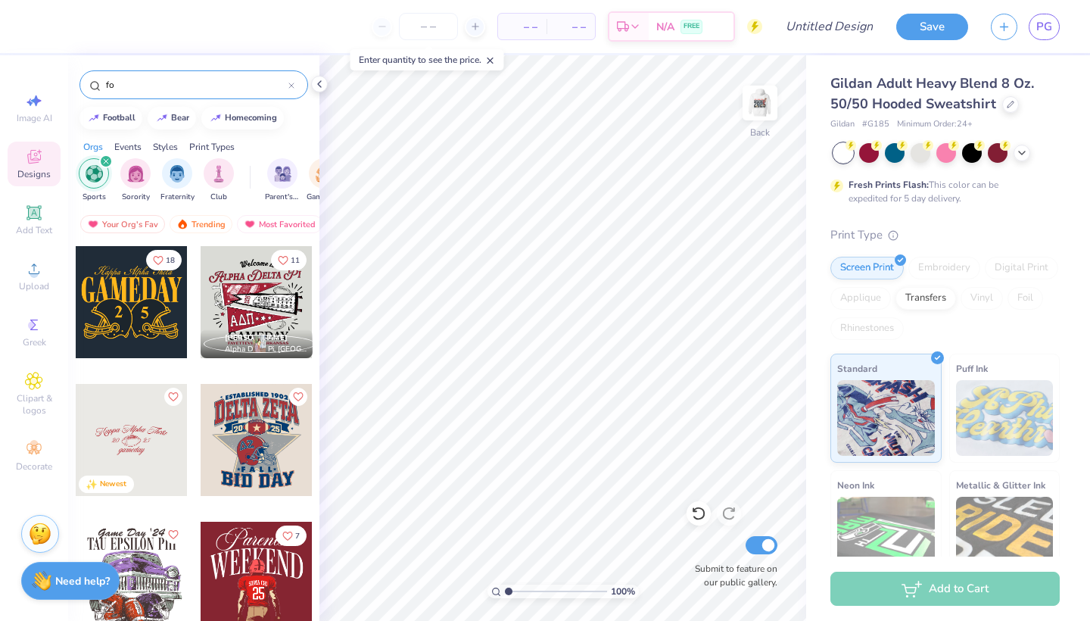
type input "f"
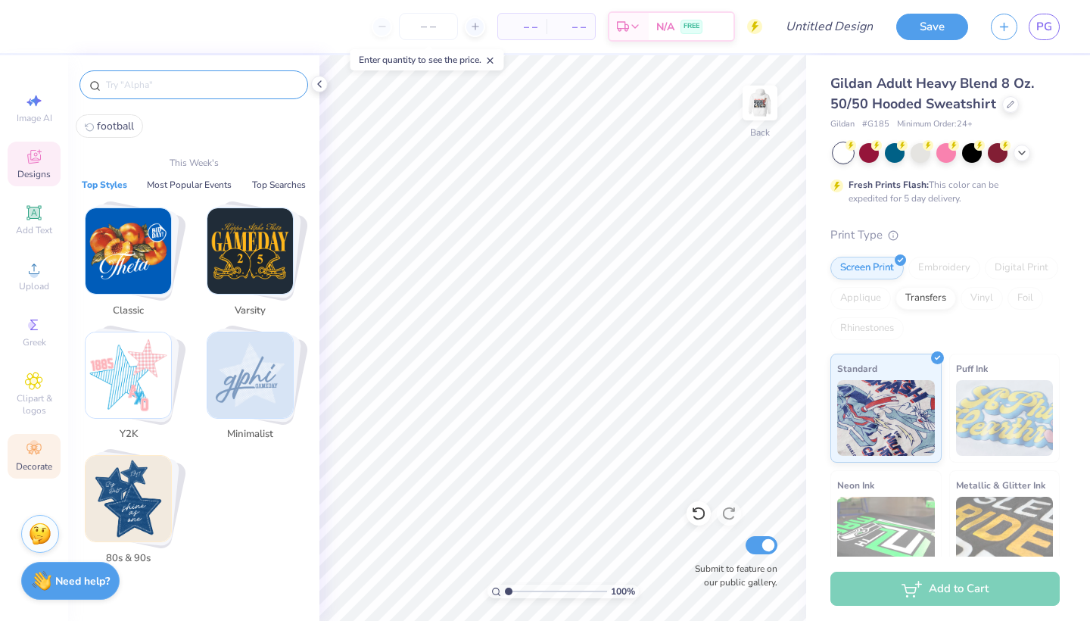
click at [32, 449] on icon at bounding box center [34, 449] width 18 height 18
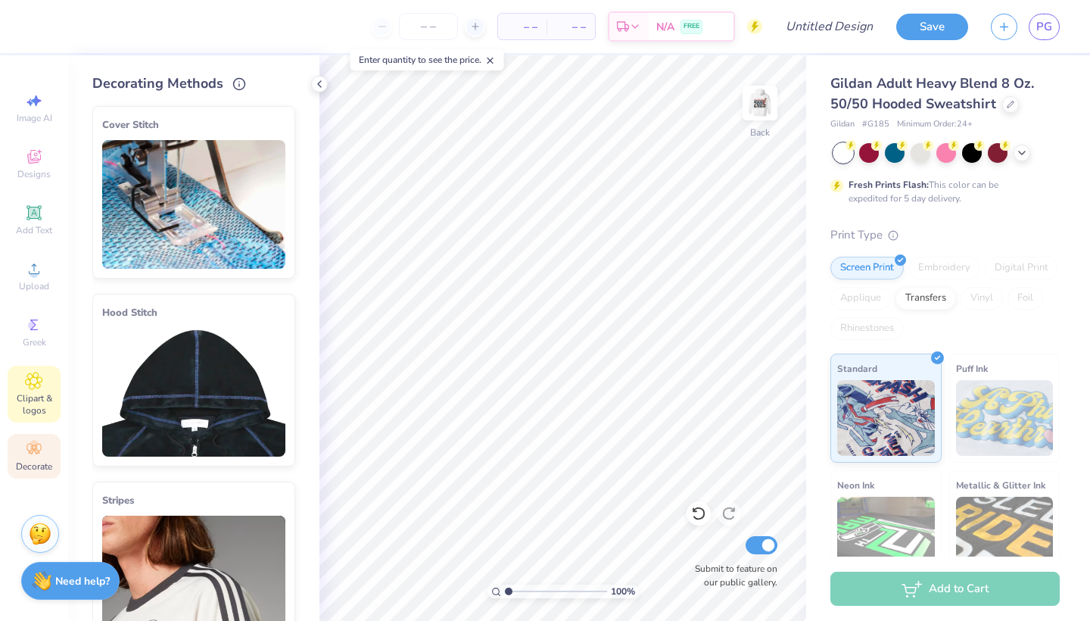
click at [41, 387] on icon at bounding box center [33, 381] width 17 height 18
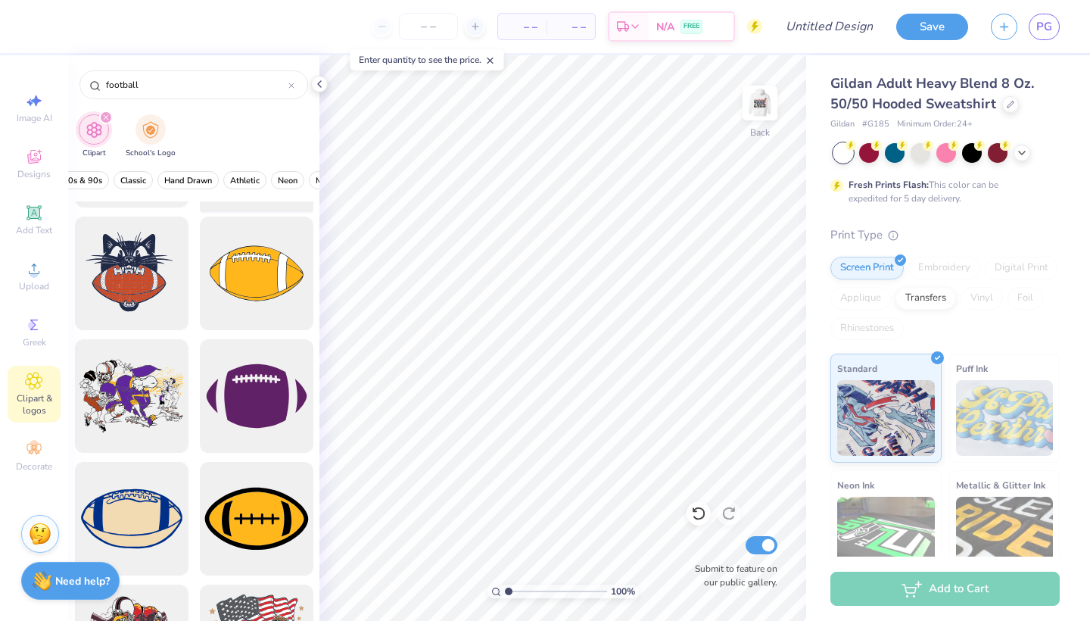
scroll to position [355, 0]
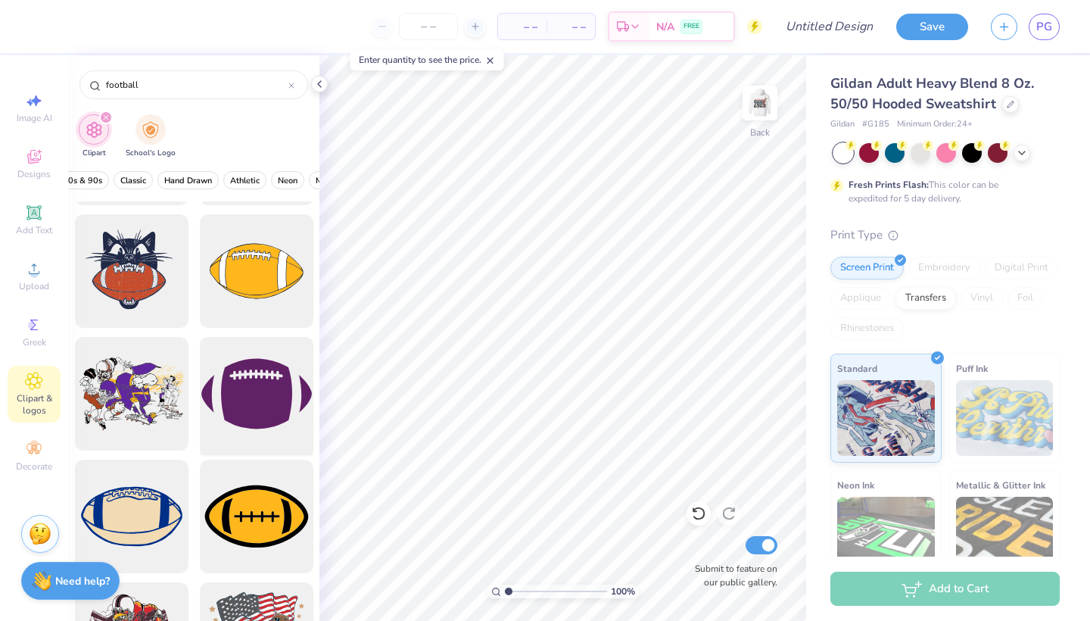
type input "football"
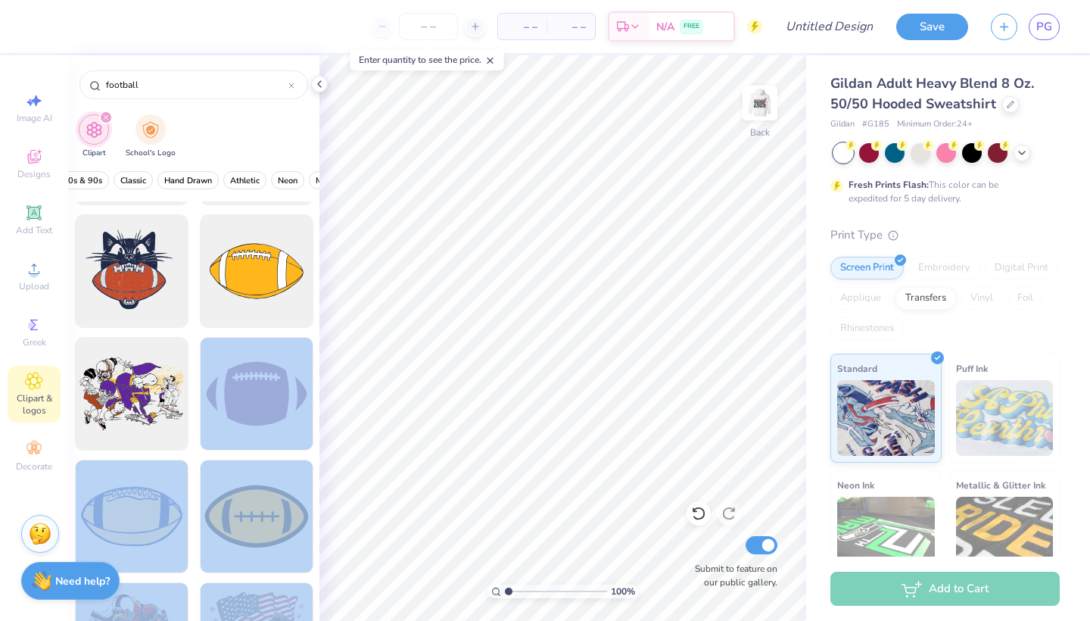
click at [618, 293] on div "– – Per Item – – Total Est. Delivery N/A FREE Design Title Save PG Image AI Des…" at bounding box center [545, 310] width 1090 height 621
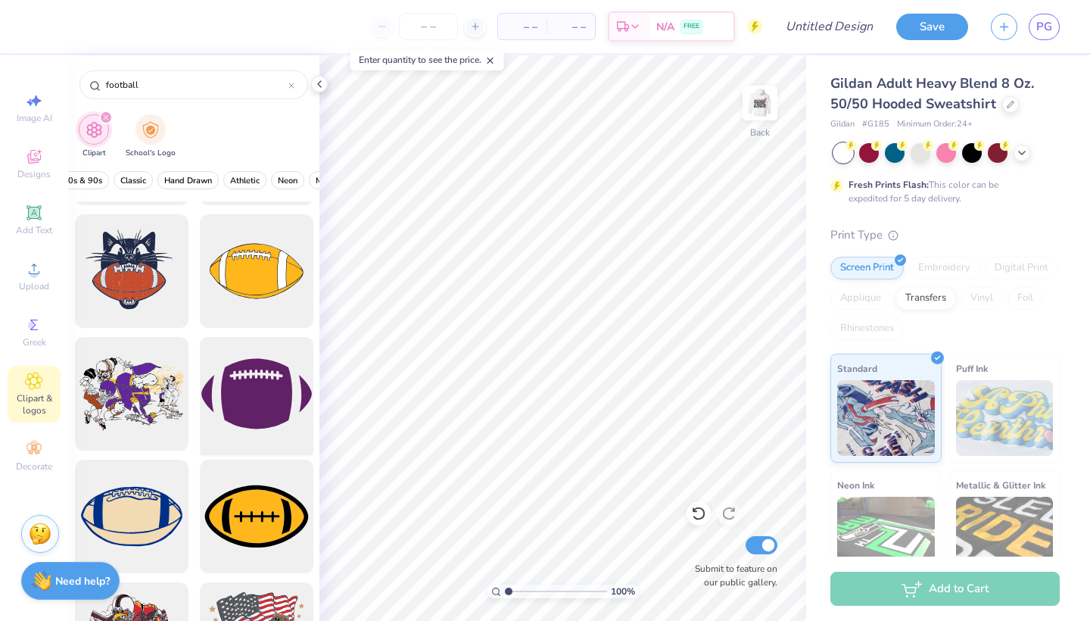
click at [294, 375] on div at bounding box center [256, 393] width 125 height 125
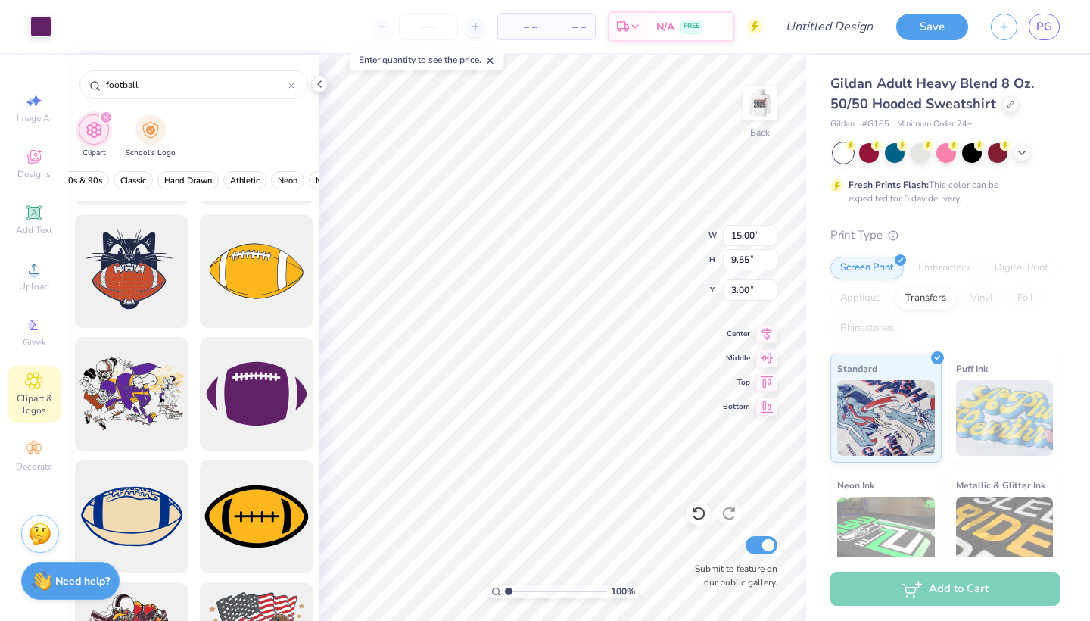
type input "4.57"
type input "2.91"
type input "4.34"
click at [194, 87] on input "football" at bounding box center [196, 84] width 184 height 15
click at [102, 87] on div "football" at bounding box center [193, 84] width 229 height 29
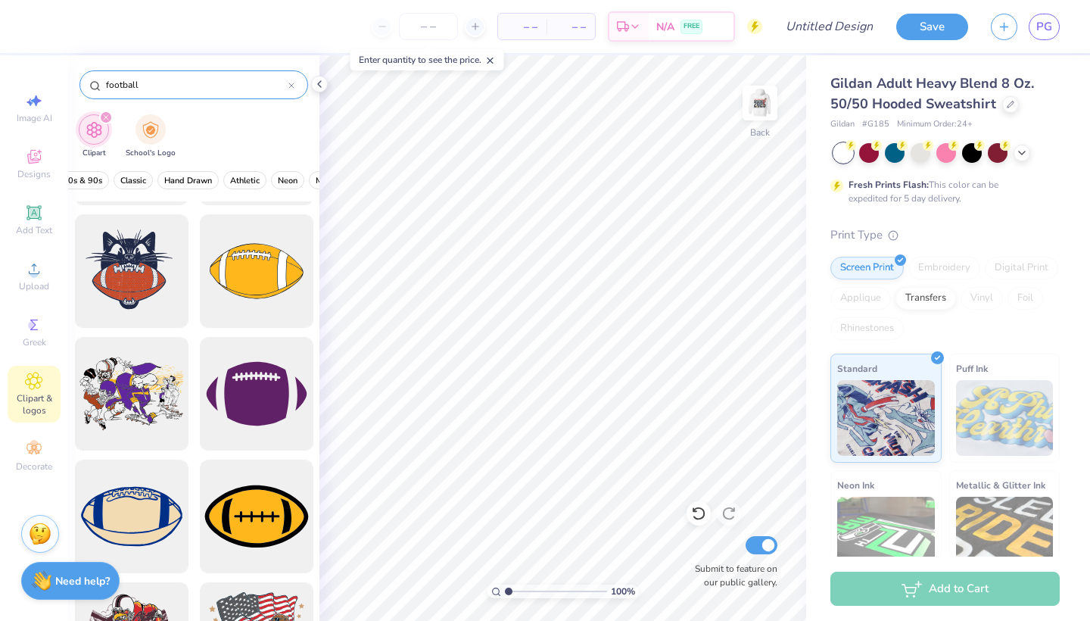
click at [104, 84] on div "football" at bounding box center [193, 84] width 229 height 29
click at [104, 83] on div "football" at bounding box center [193, 84] width 229 height 29
click at [105, 83] on input "football" at bounding box center [196, 84] width 184 height 15
type input "red football"
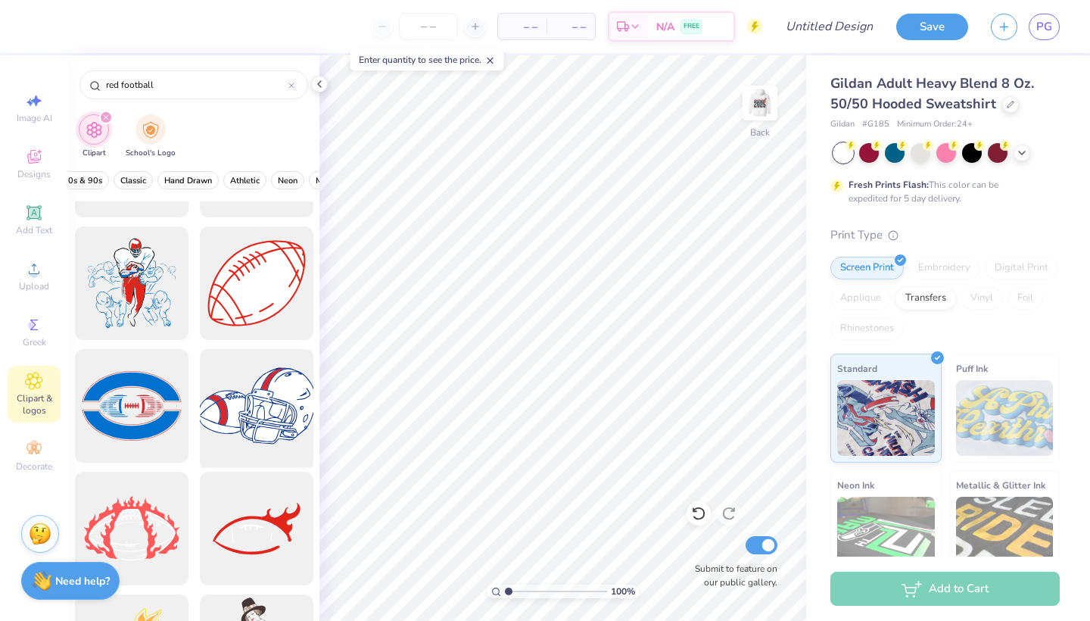
scroll to position [593, 0]
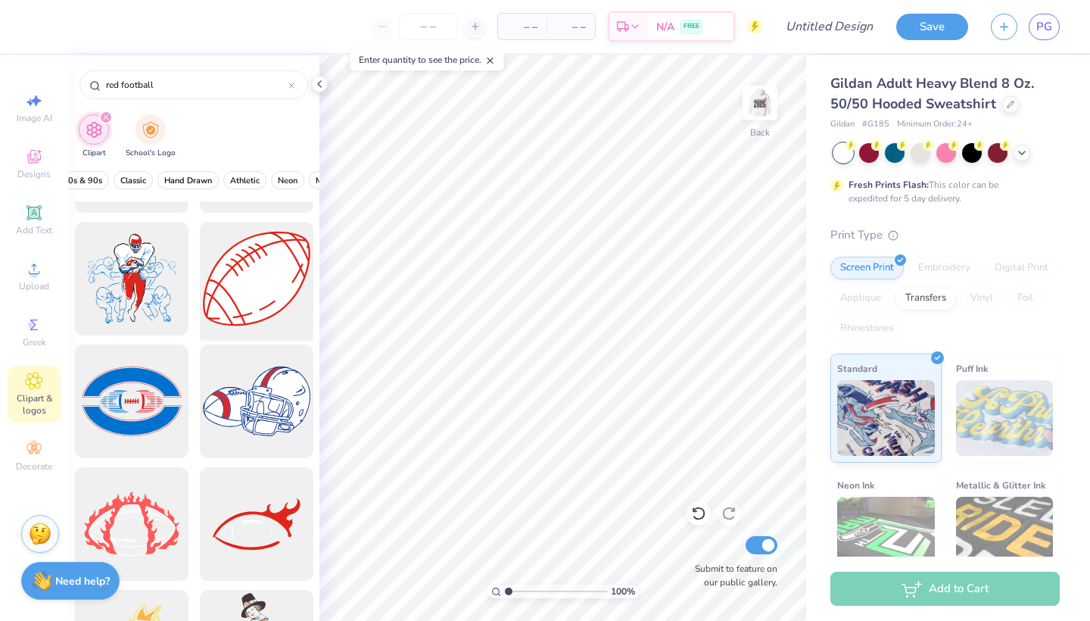
click at [250, 288] on div at bounding box center [256, 278] width 125 height 125
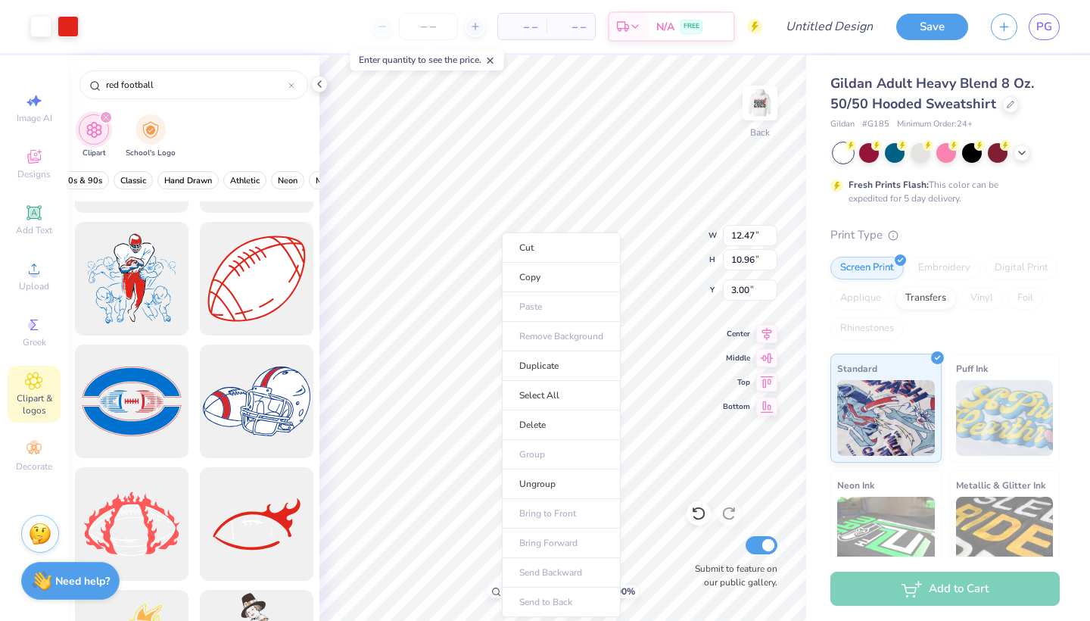
click at [549, 338] on ul "Cut Copy Paste Remove Background Duplicate Select All Delete Group Ungroup Brin…" at bounding box center [561, 424] width 119 height 384
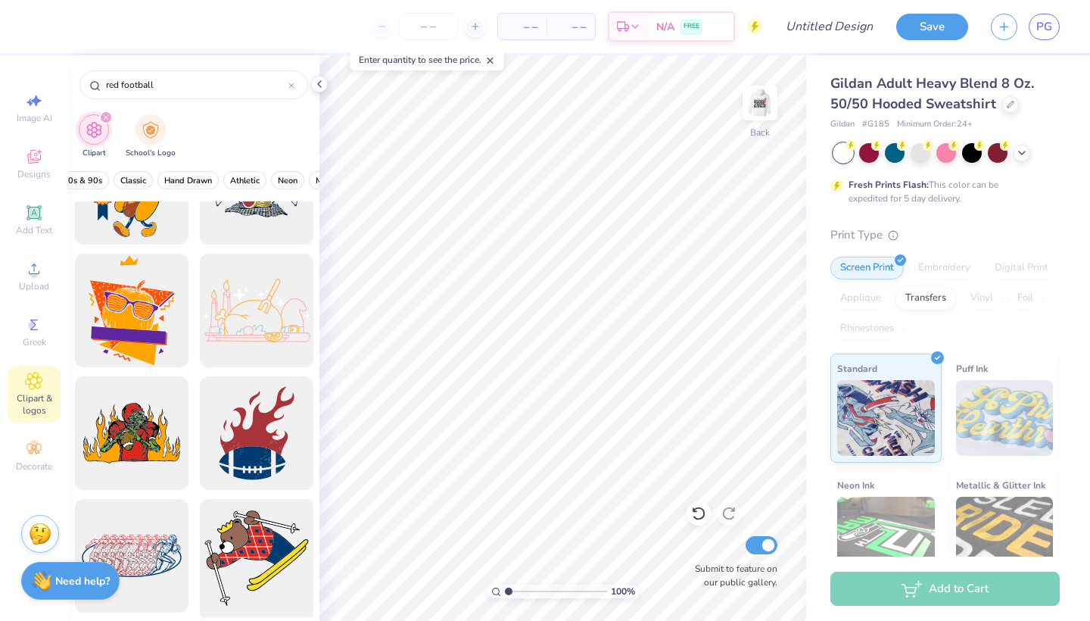
scroll to position [3258, 0]
click at [49, 117] on span "Image AI" at bounding box center [35, 118] width 36 height 12
select select "4"
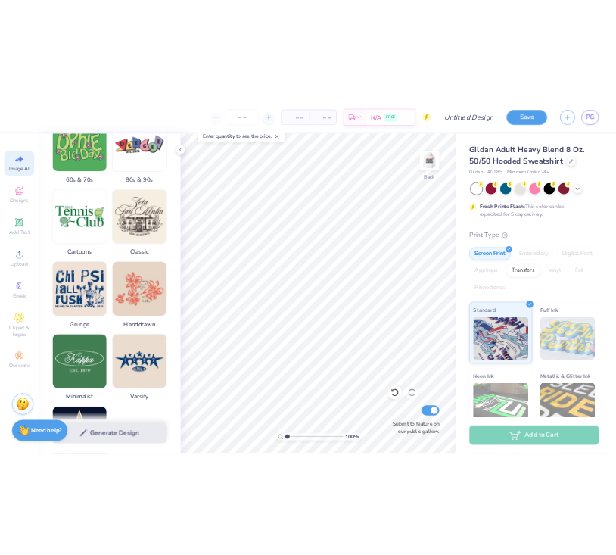
scroll to position [515, 0]
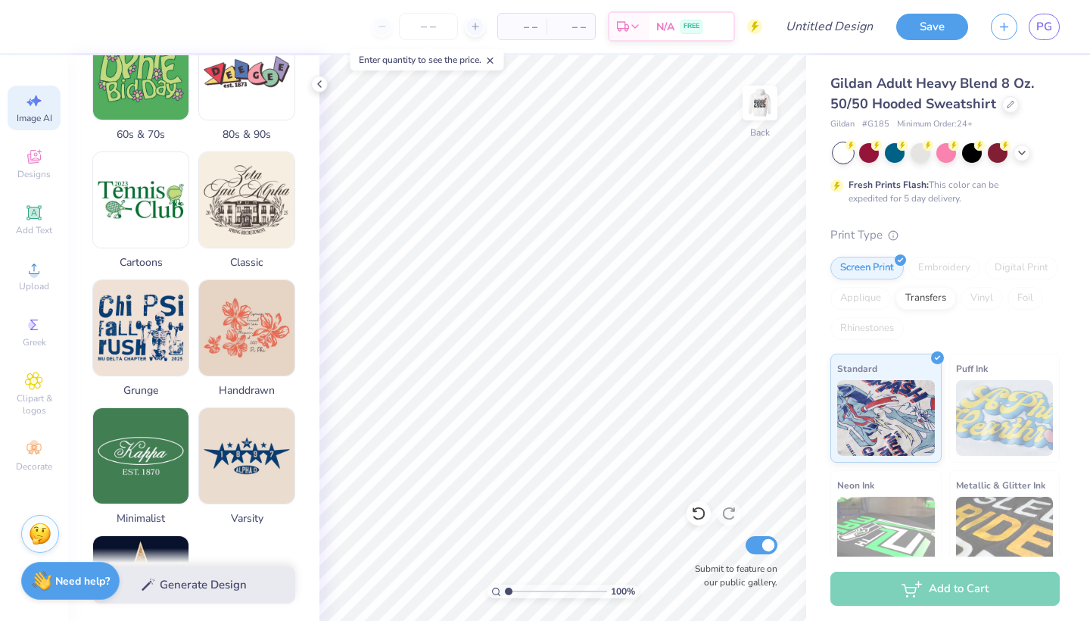
click at [493, 61] on line at bounding box center [489, 60] width 5 height 5
click at [320, 88] on icon at bounding box center [319, 84] width 12 height 12
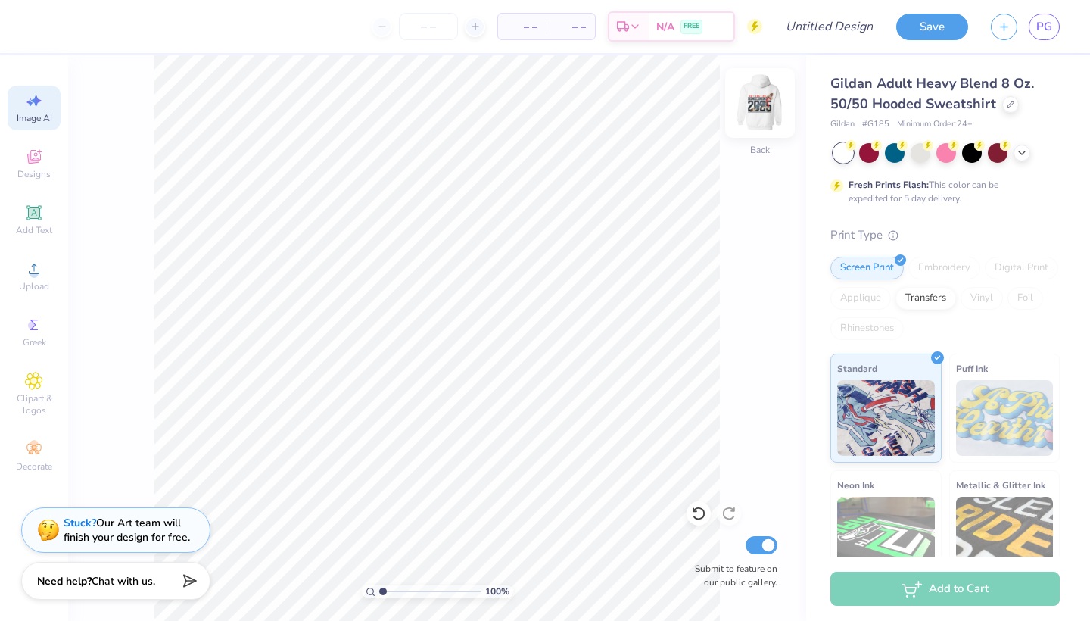
click at [771, 114] on img at bounding box center [760, 103] width 61 height 61
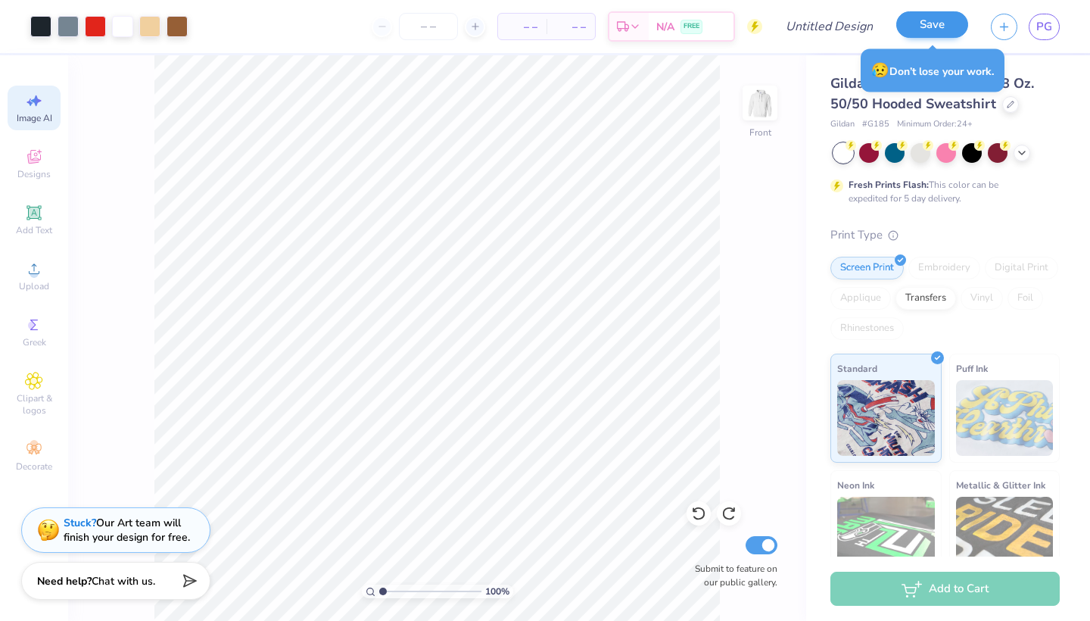
click at [957, 27] on button "Save" at bounding box center [932, 24] width 72 height 26
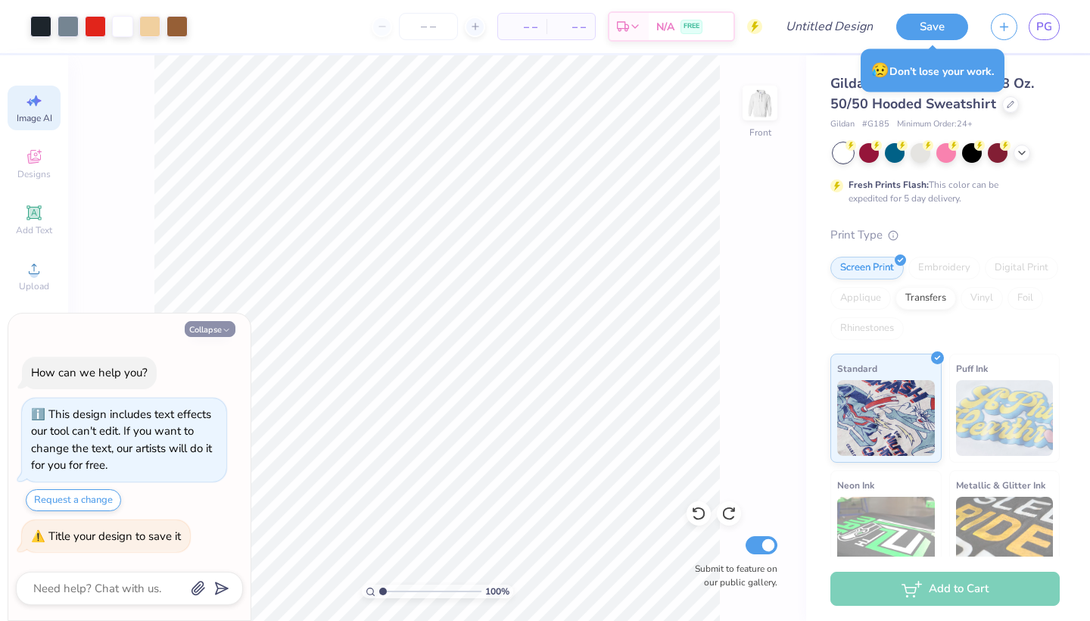
click at [202, 335] on button "Collapse" at bounding box center [210, 329] width 51 height 16
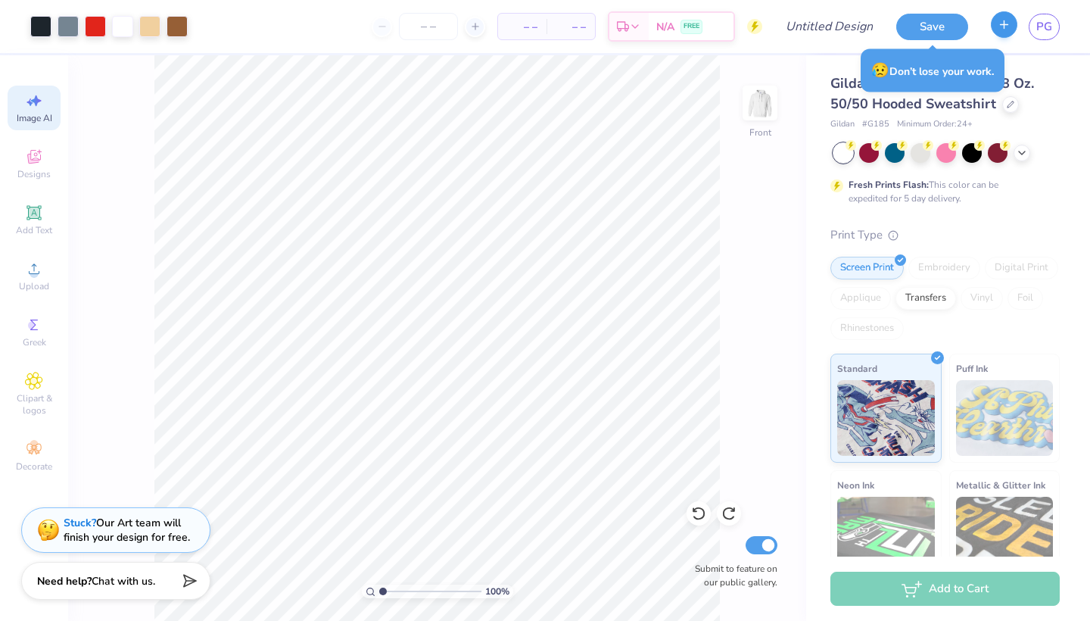
click at [997, 26] on button "button" at bounding box center [1004, 24] width 26 height 26
click at [952, 30] on button "Save" at bounding box center [932, 24] width 72 height 26
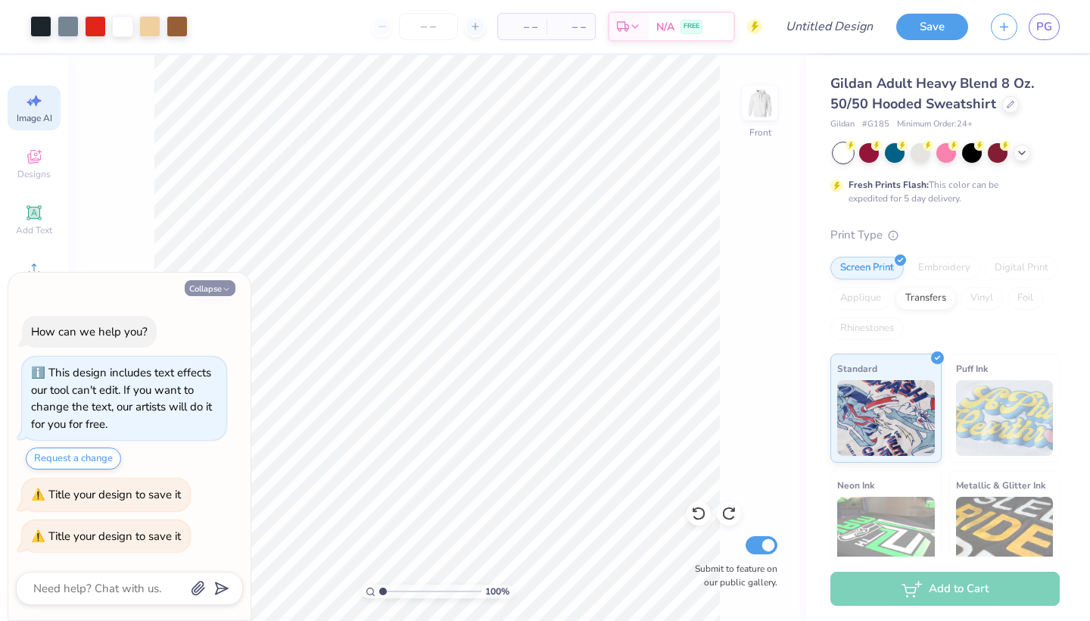
click at [207, 294] on button "Collapse" at bounding box center [210, 288] width 51 height 16
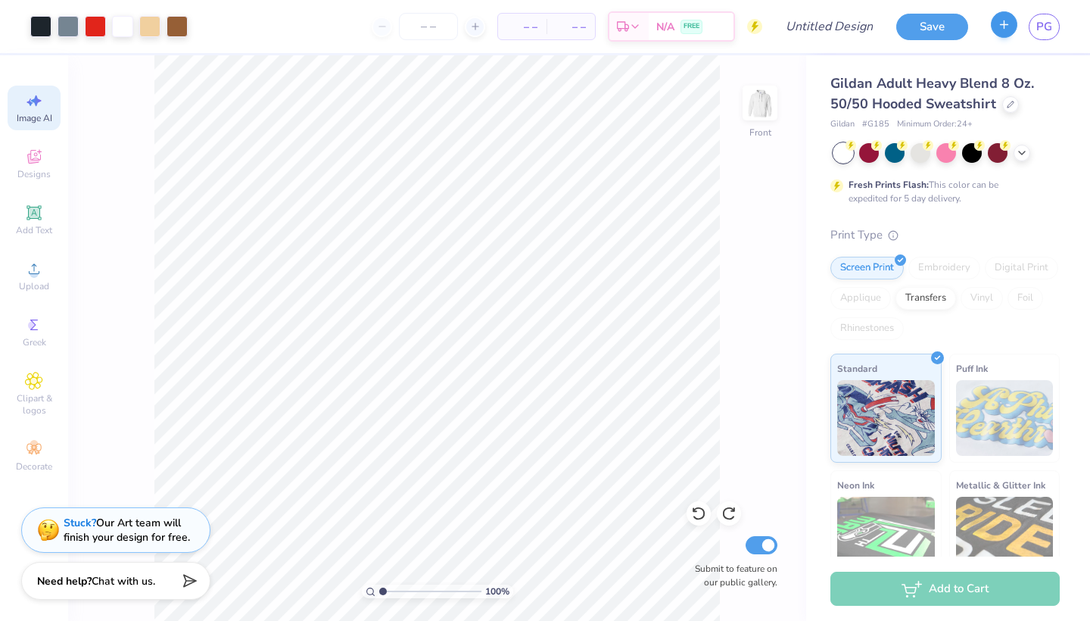
click at [1000, 34] on button "button" at bounding box center [1004, 24] width 26 height 26
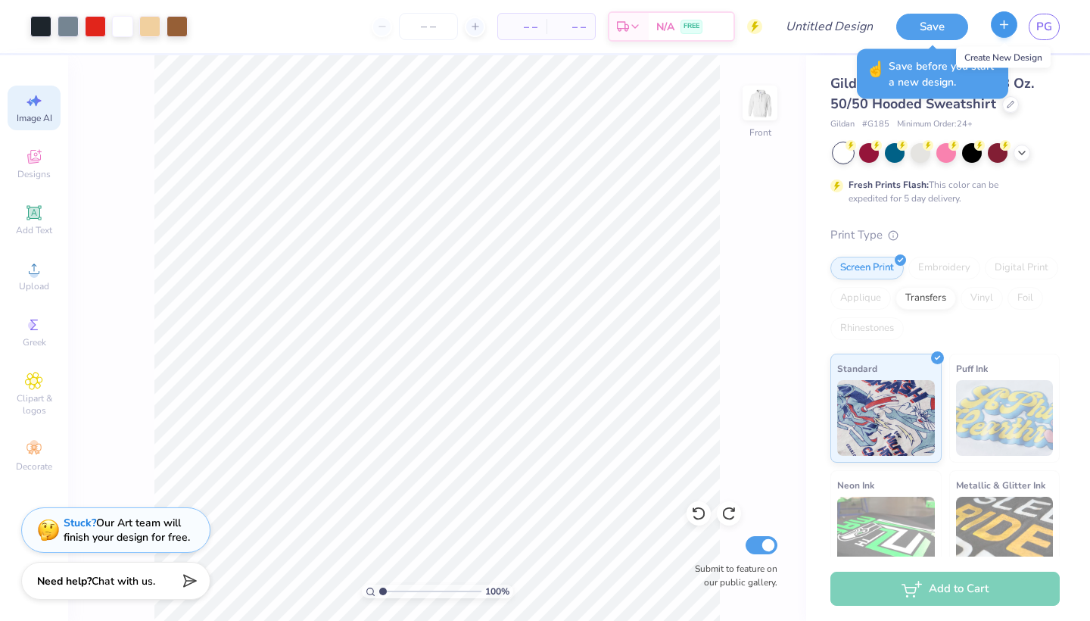
click at [1000, 34] on button "button" at bounding box center [1004, 24] width 26 height 26
click at [1001, 30] on icon "button" at bounding box center [1003, 24] width 13 height 13
click at [948, 22] on button "Save" at bounding box center [932, 24] width 72 height 26
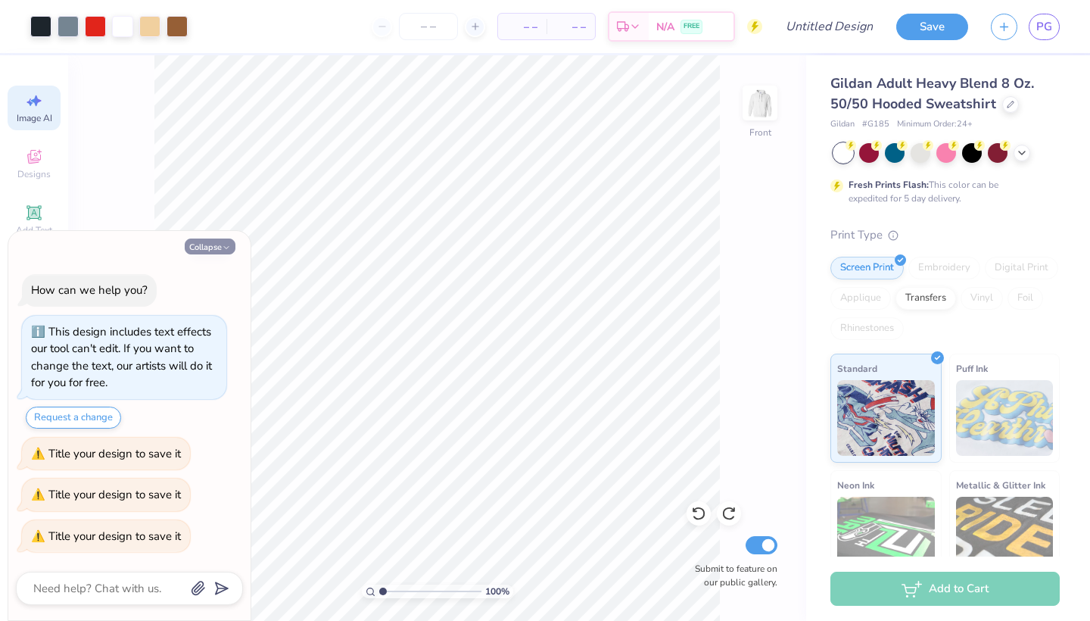
click at [228, 252] on icon "button" at bounding box center [226, 247] width 9 height 9
type textarea "x"
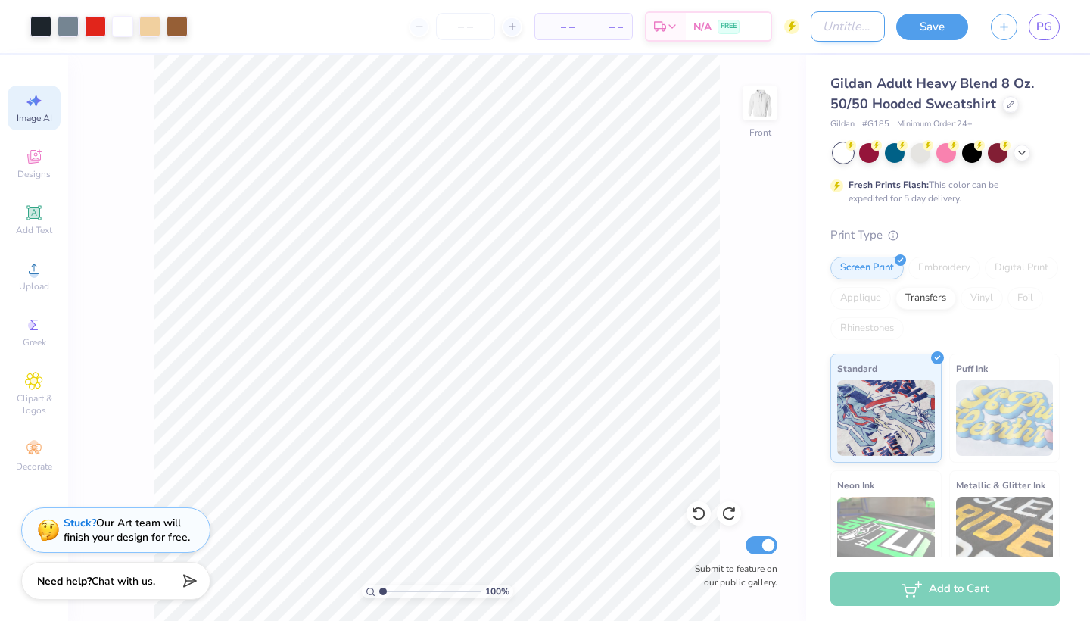
click at [848, 20] on input "Design Title" at bounding box center [848, 26] width 74 height 30
type input "Homecoming"
click at [953, 18] on button "Save" at bounding box center [932, 24] width 72 height 26
click at [998, 24] on icon "button" at bounding box center [1003, 24] width 13 height 13
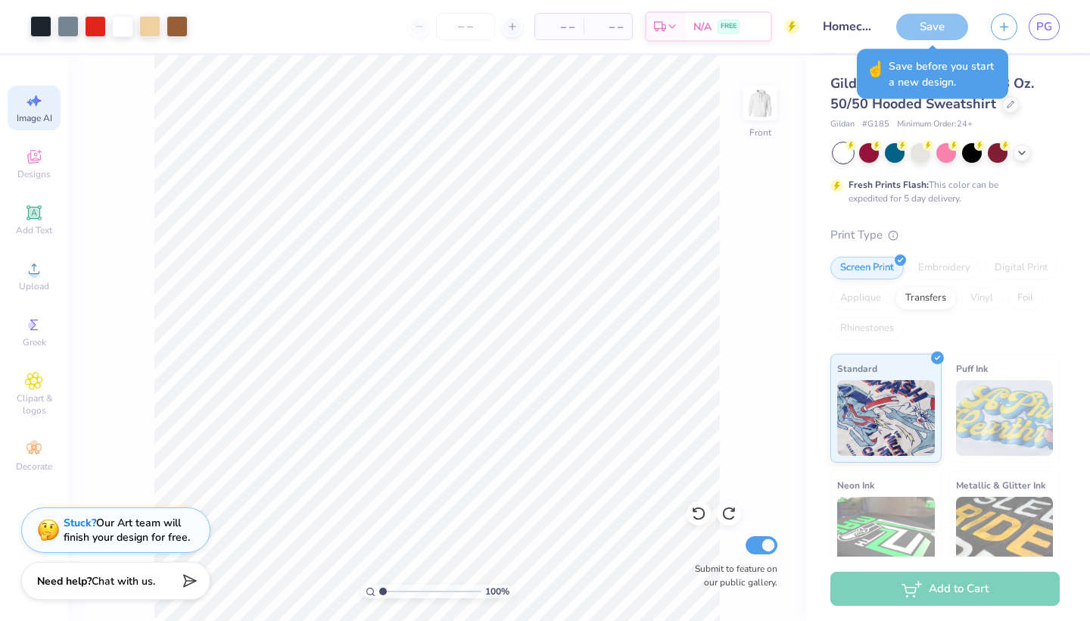
click at [941, 26] on div "Save" at bounding box center [932, 27] width 72 height 26
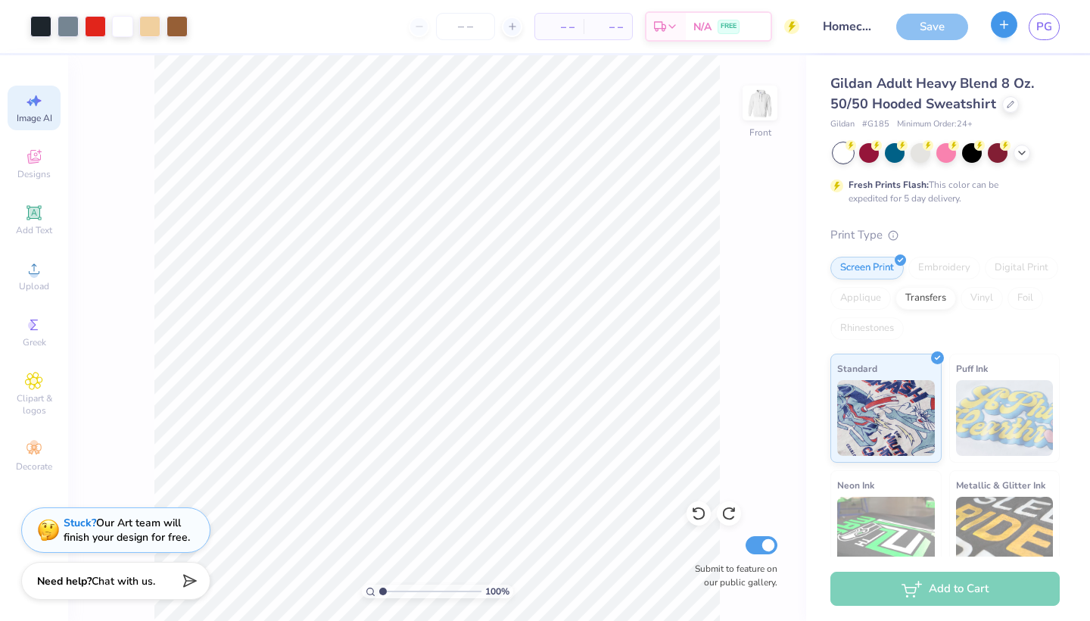
click at [994, 31] on button "button" at bounding box center [1004, 24] width 26 height 26
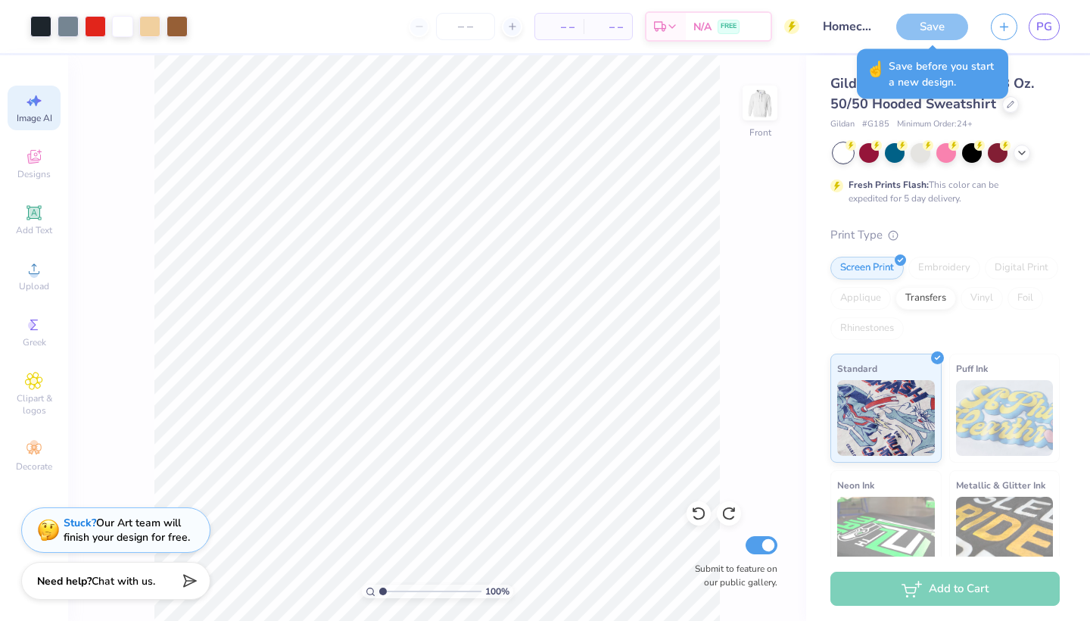
click at [935, 20] on div "Save" at bounding box center [932, 27] width 72 height 26
click at [863, 26] on input "Homecoming" at bounding box center [848, 26] width 74 height 30
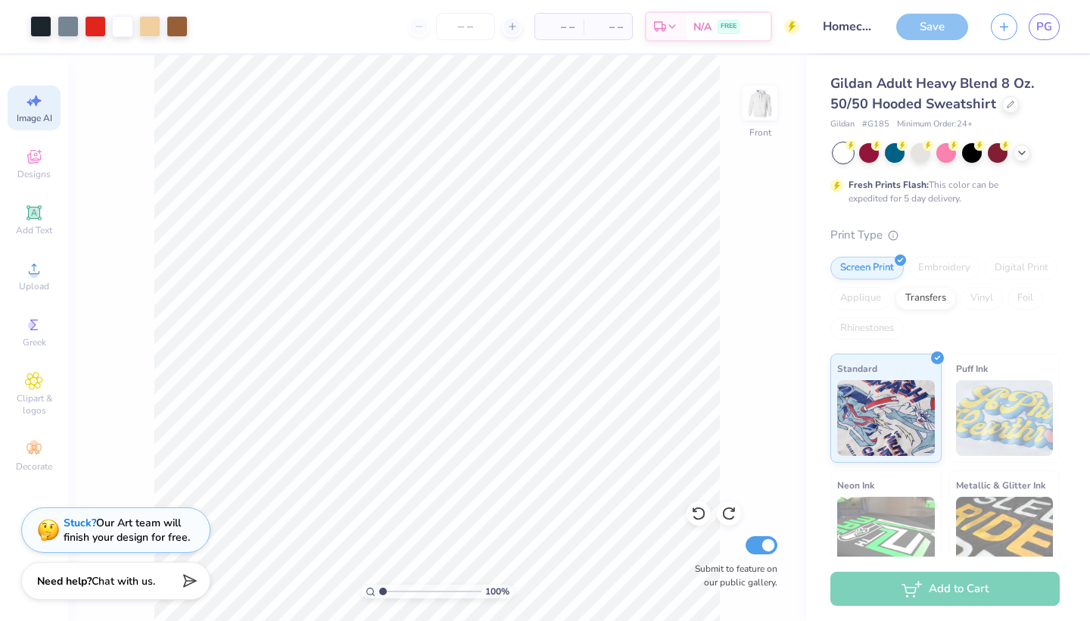
click at [885, 68] on div "Gildan Adult Heavy Blend 8 Oz. 50/50 Hooded Sweatshirt Gildan # G185 Minimum Or…" at bounding box center [948, 375] width 284 height 640
click at [920, 31] on div "Save" at bounding box center [932, 27] width 72 height 26
click at [839, 29] on input "Homecoming" at bounding box center [848, 26] width 74 height 30
click at [894, 42] on div "Art colors – – Per Item – – Total Est. Delivery N/A FREE Design Title Homecomin…" at bounding box center [545, 26] width 1090 height 53
click at [932, 24] on div "Save" at bounding box center [932, 27] width 72 height 26
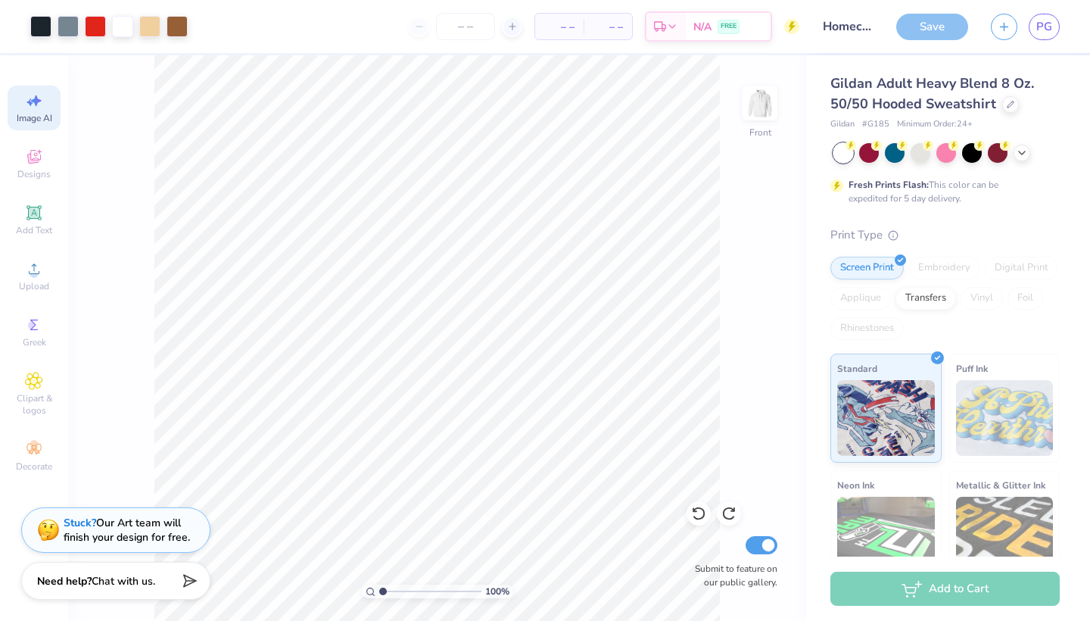
click at [932, 24] on div "Save" at bounding box center [932, 27] width 72 height 26
click at [930, 28] on div "Save" at bounding box center [932, 27] width 72 height 26
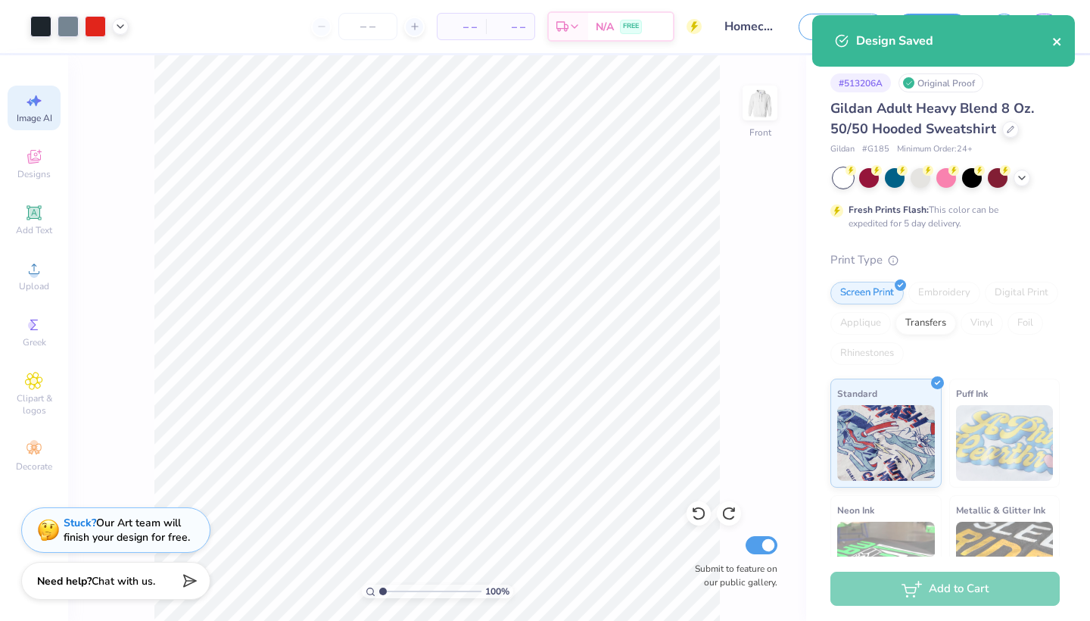
click at [1061, 36] on icon "close" at bounding box center [1057, 42] width 11 height 12
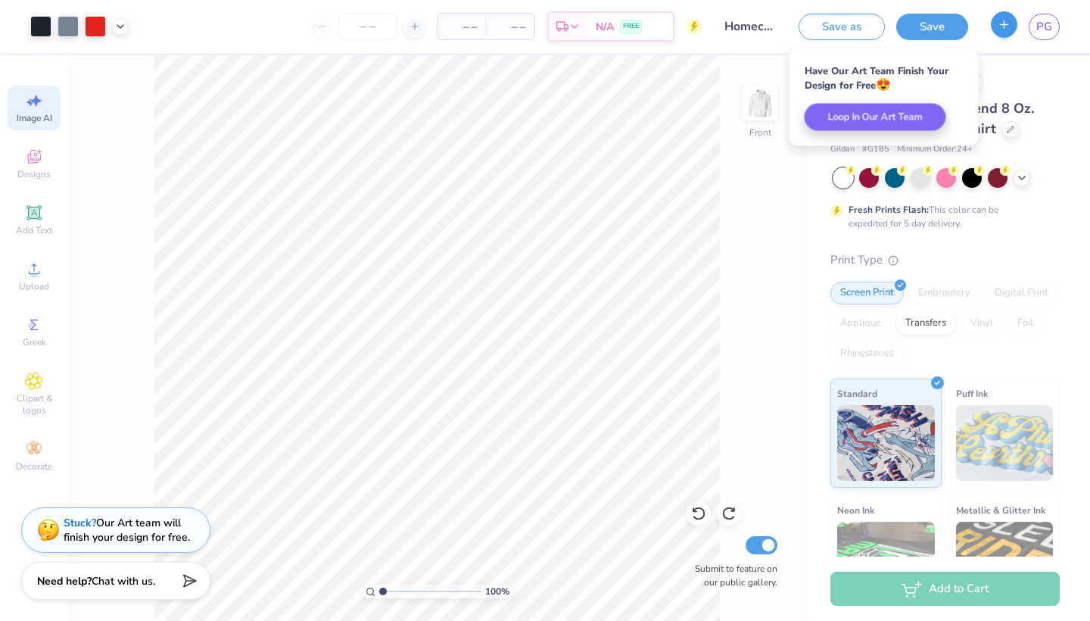
click at [1010, 30] on icon "button" at bounding box center [1003, 24] width 13 height 13
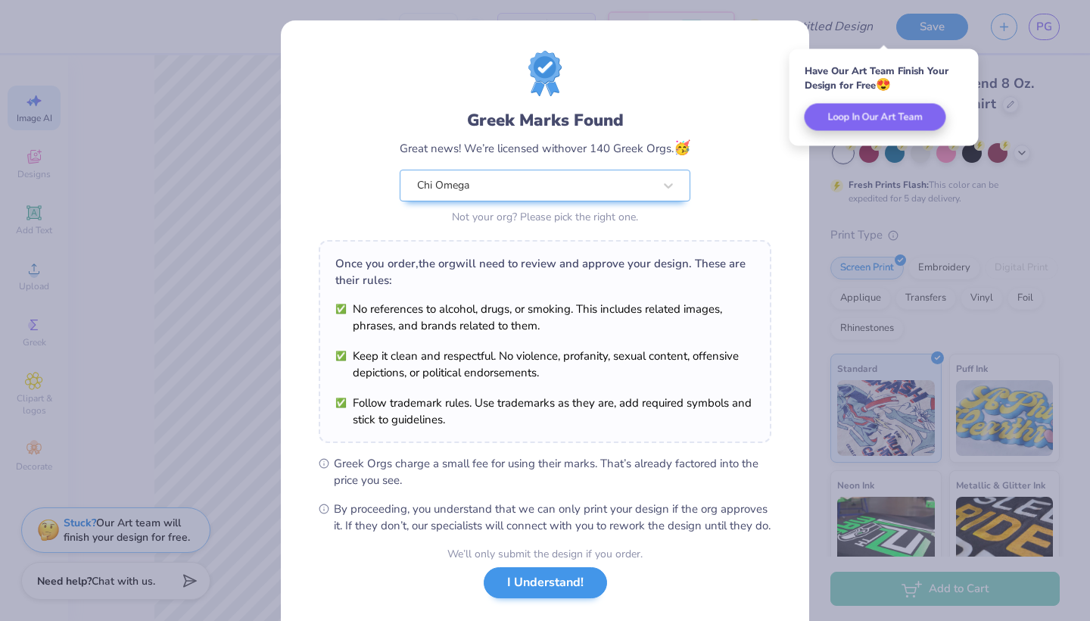
click at [528, 598] on button "I Understand!" at bounding box center [545, 582] width 123 height 31
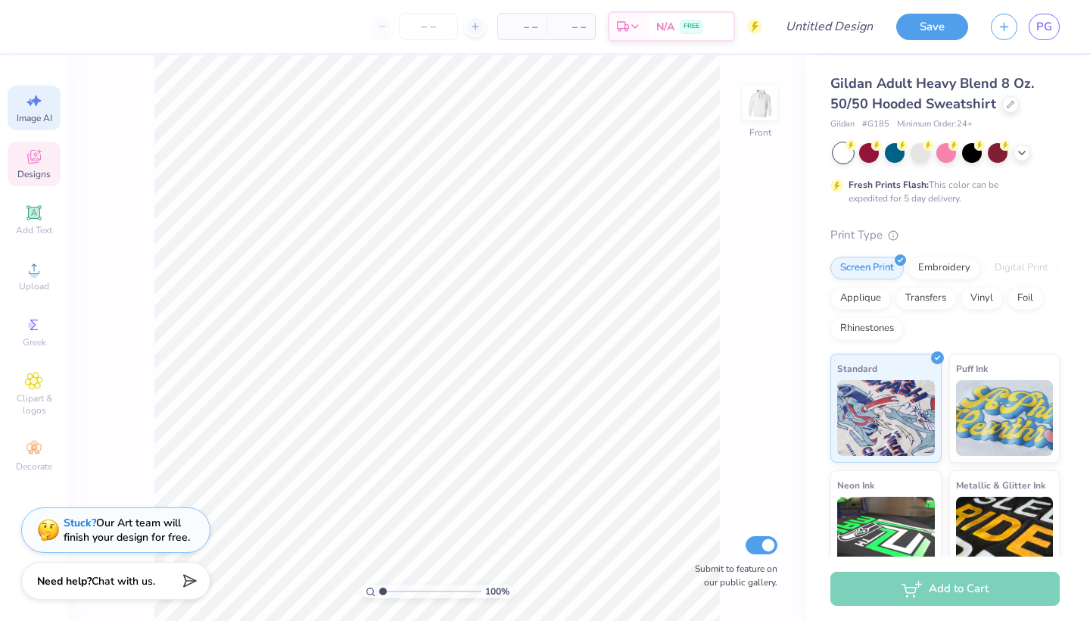
click at [30, 172] on span "Designs" at bounding box center [33, 174] width 33 height 12
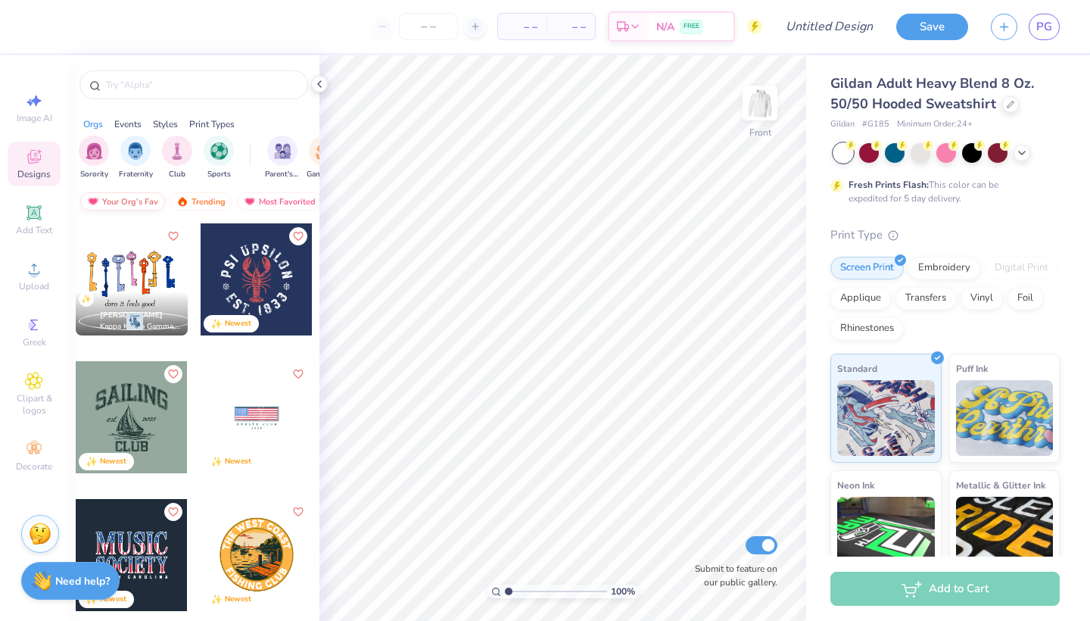
click at [151, 198] on div "Your Org's Fav" at bounding box center [122, 201] width 85 height 18
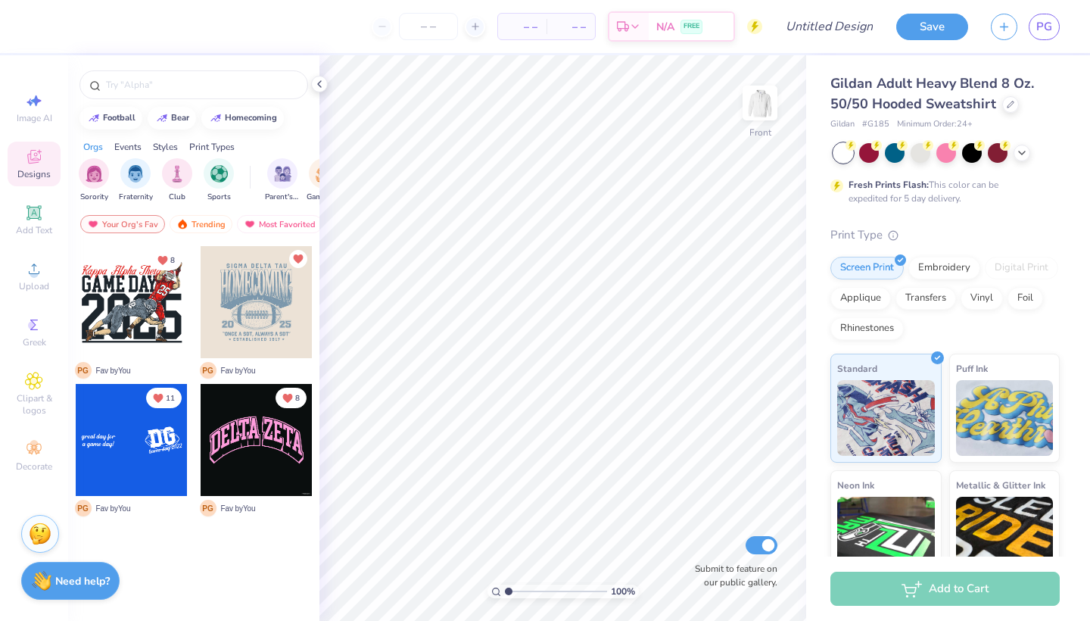
click at [294, 317] on div at bounding box center [257, 302] width 112 height 112
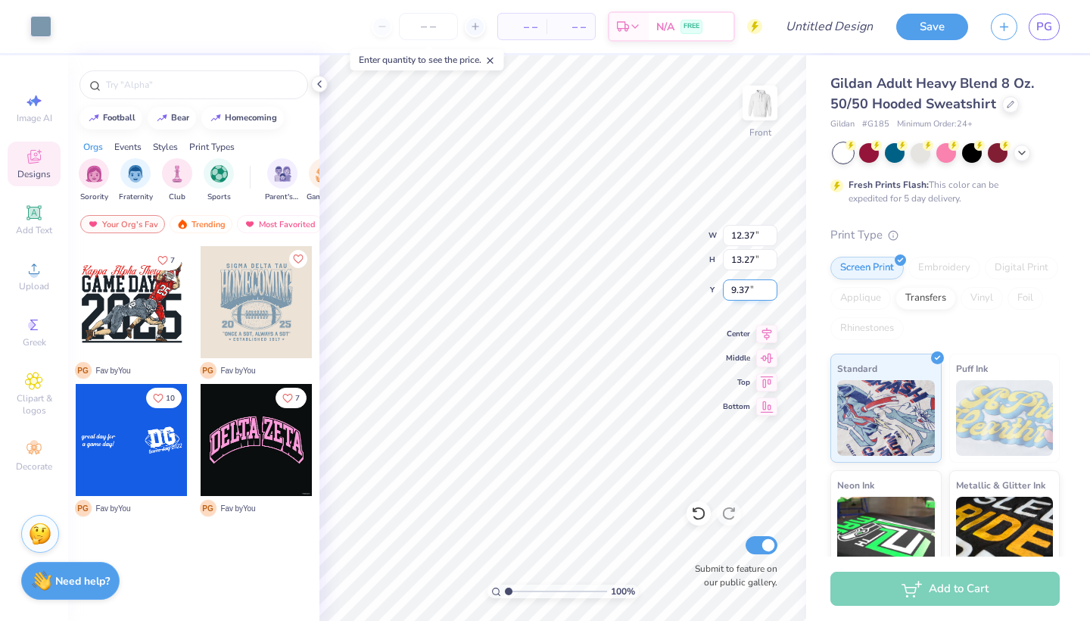
type input "6.00"
